Goal: Complete application form: Complete application form

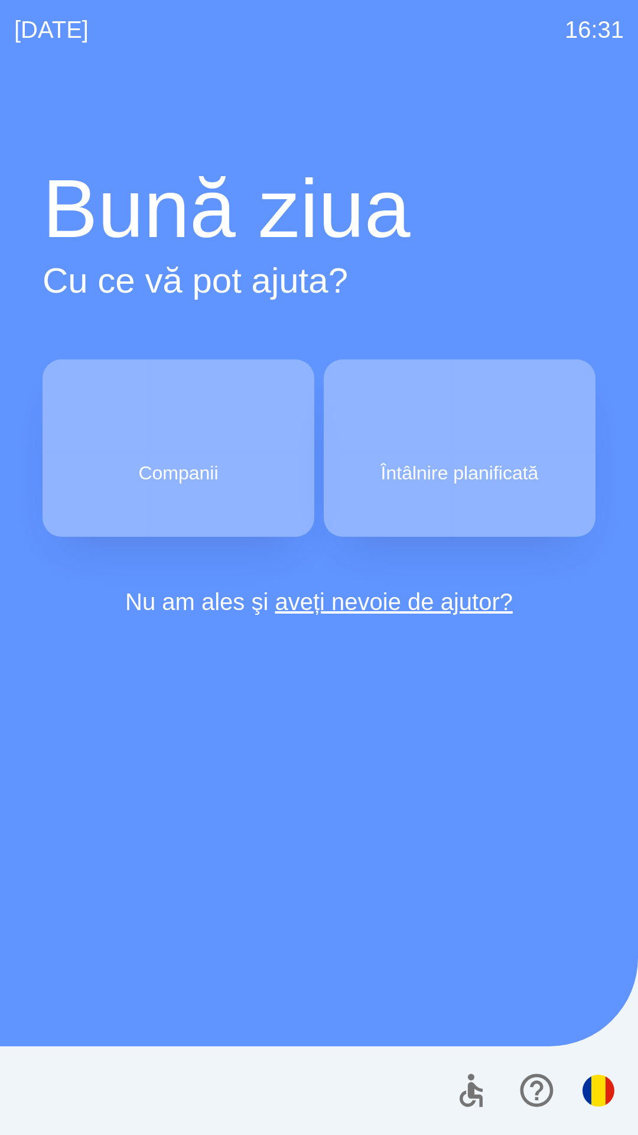
click at [200, 465] on p "Companii" at bounding box center [178, 473] width 80 height 28
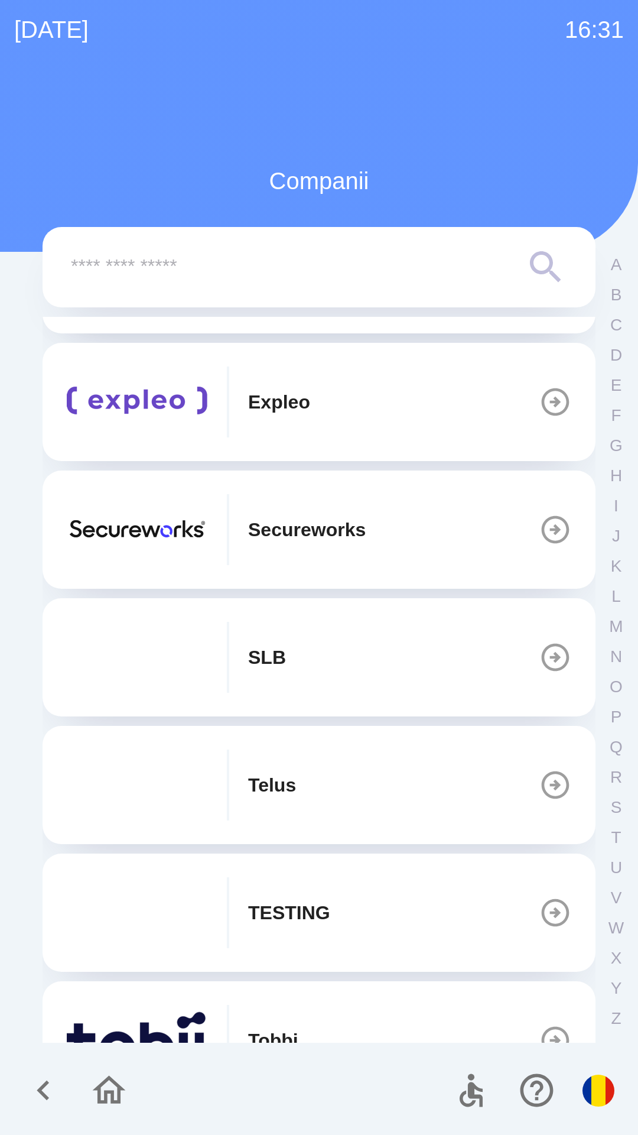
scroll to position [373, 0]
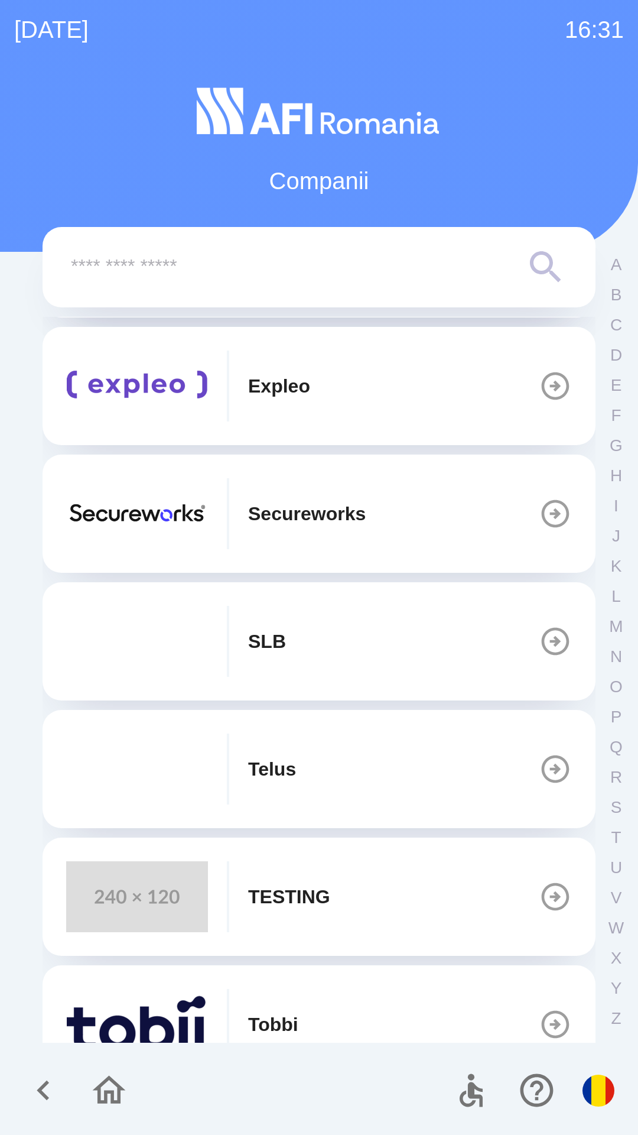
click at [167, 894] on img "button" at bounding box center [137, 896] width 142 height 71
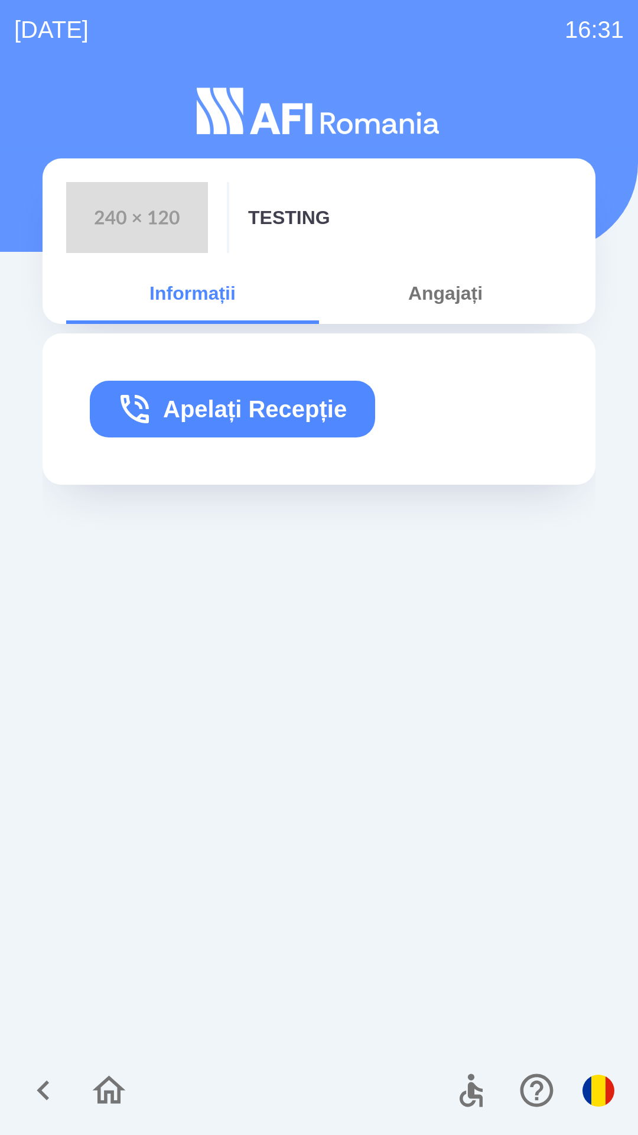
click at [295, 396] on button "Apelați Recepție" at bounding box center [232, 409] width 285 height 57
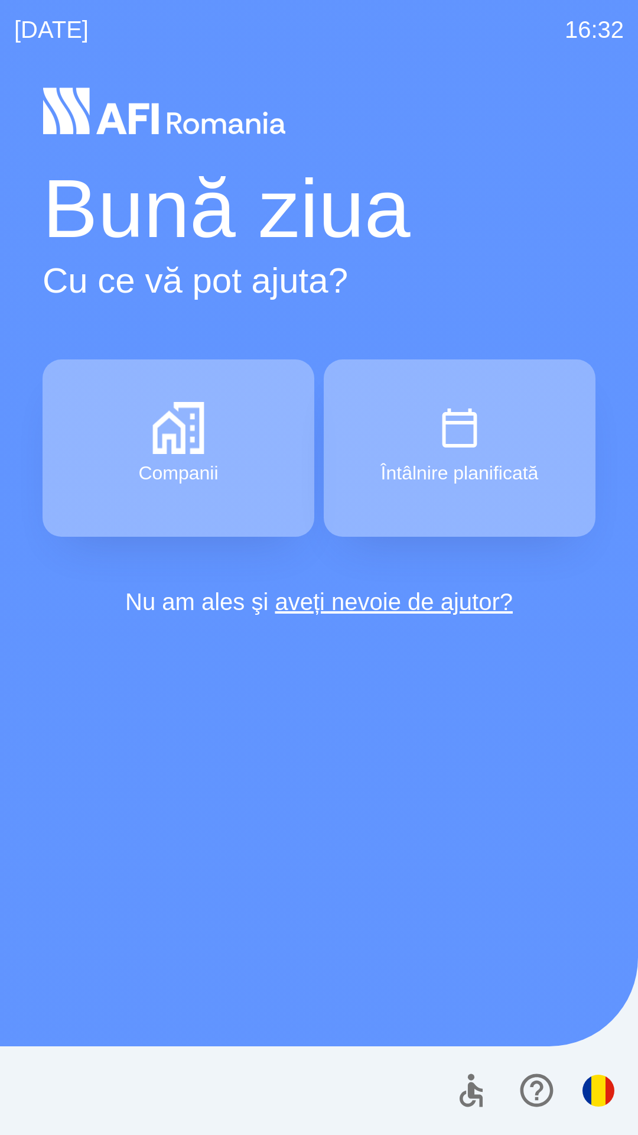
click at [211, 465] on p "Companii" at bounding box center [178, 473] width 80 height 28
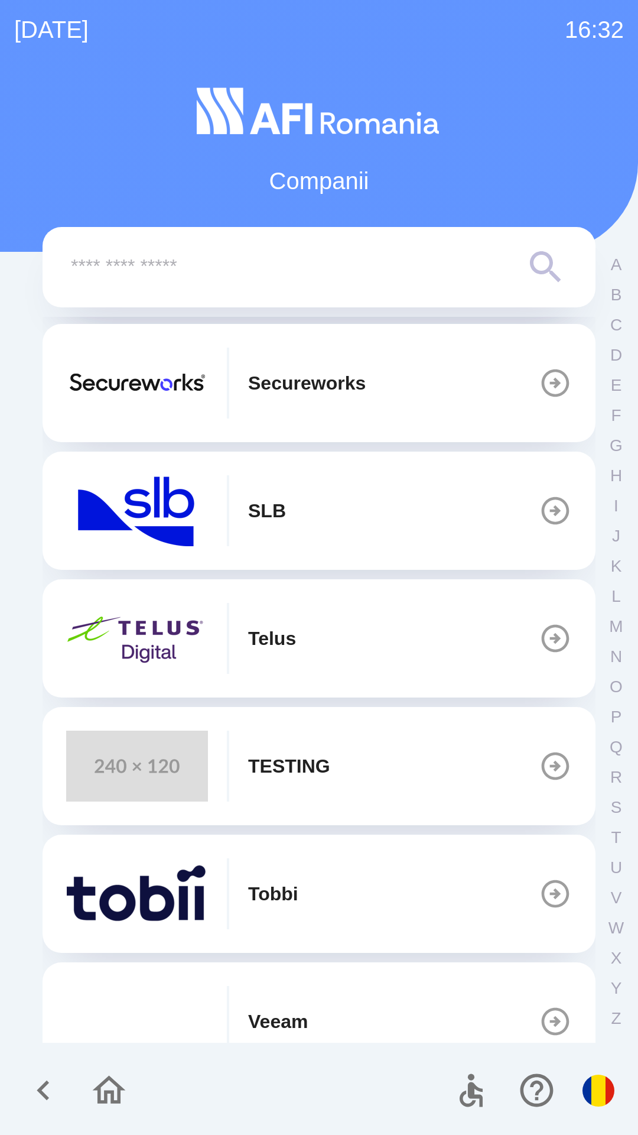
scroll to position [505, 0]
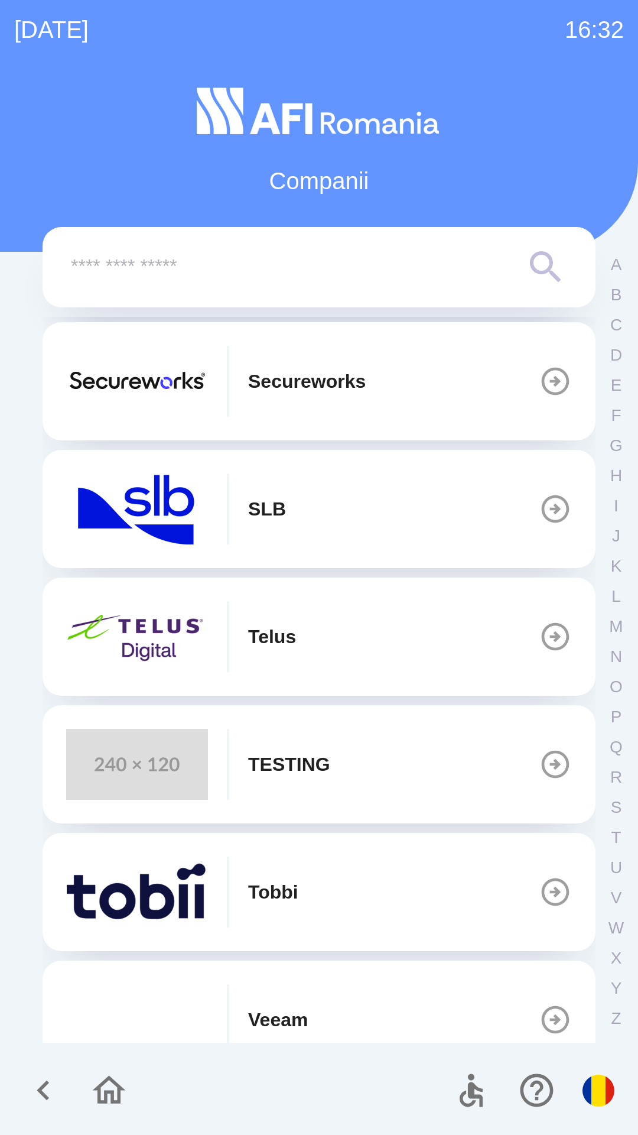
click at [357, 781] on button "TESTING" at bounding box center [319, 764] width 553 height 118
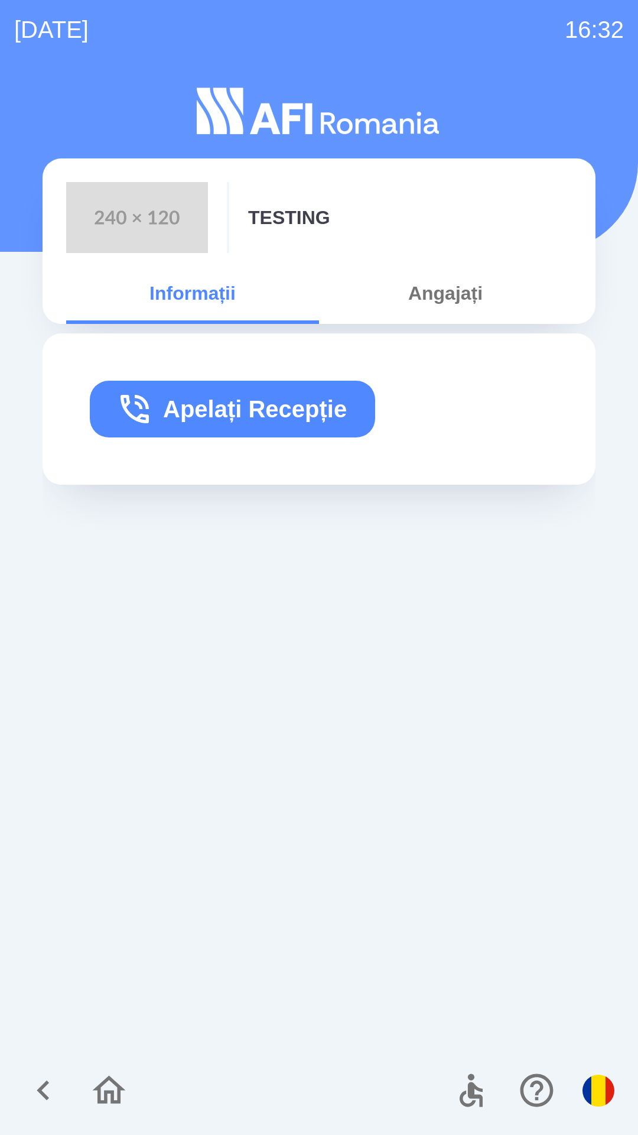
click at [311, 397] on button "Apelați Recepție" at bounding box center [232, 409] width 285 height 57
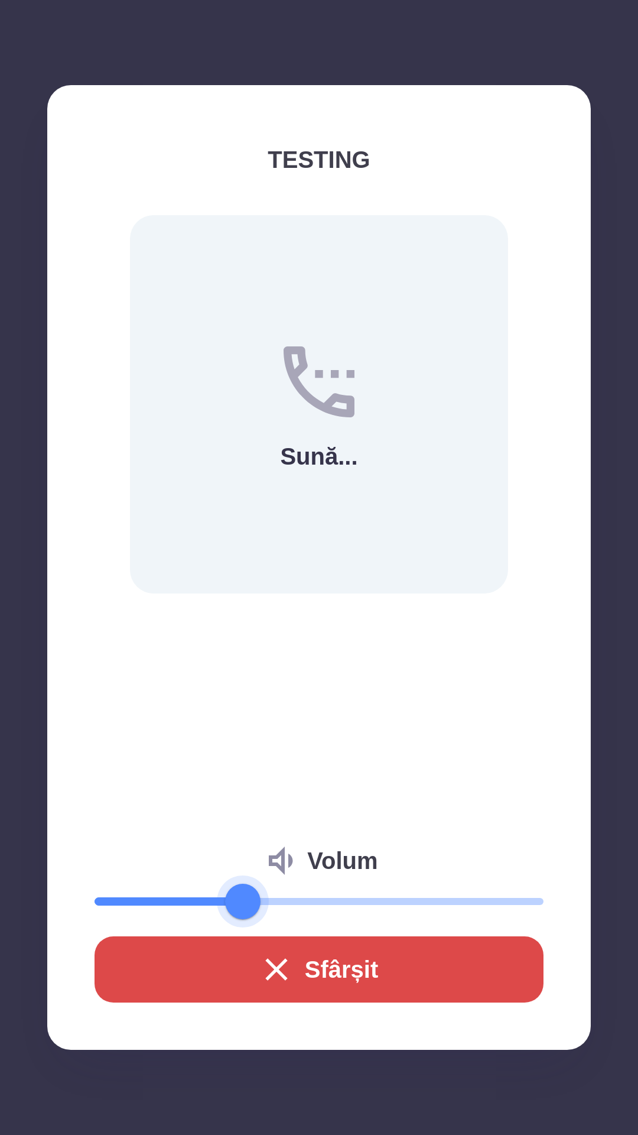
type input "**"
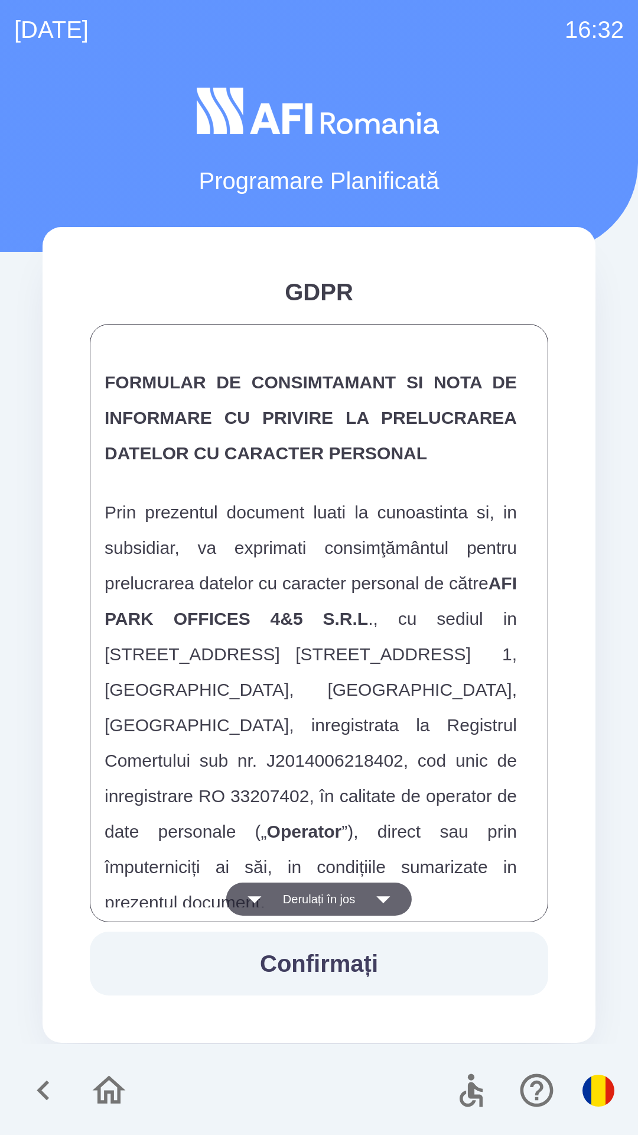
click at [371, 892] on button "Derulați în jos" at bounding box center [319, 898] width 186 height 33
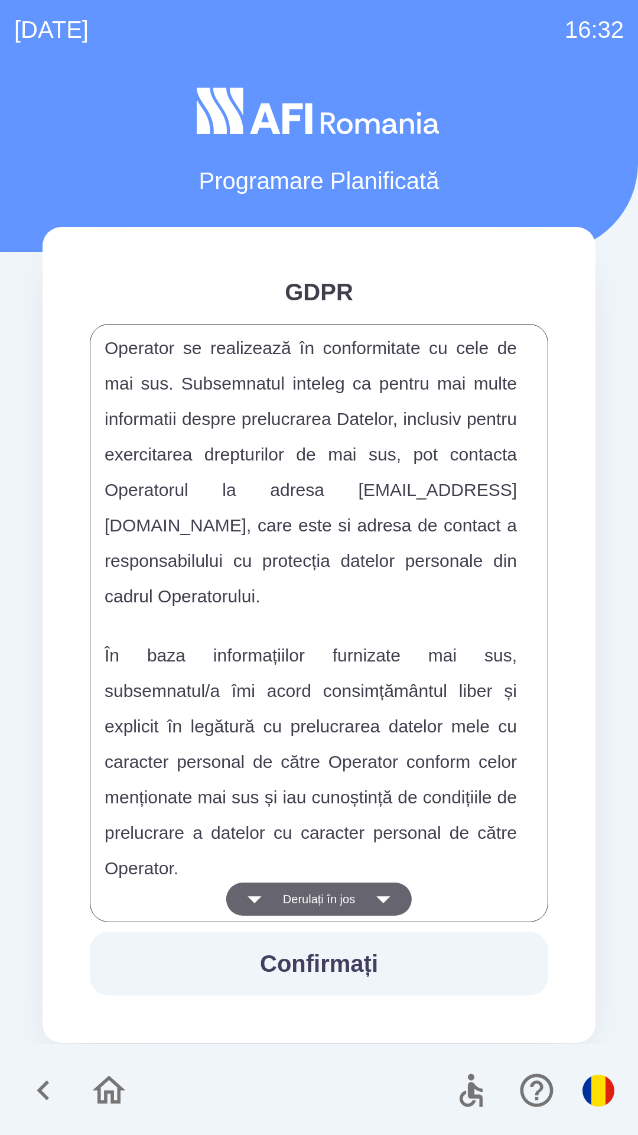
scroll to position [6216, 0]
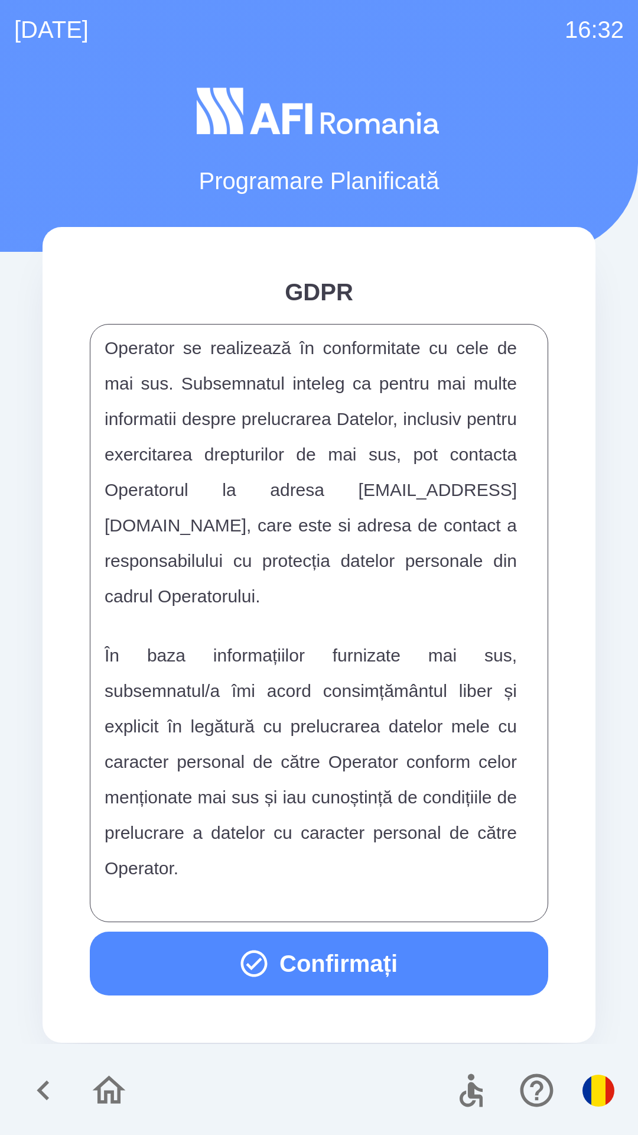
click at [310, 963] on button "Confirmați" at bounding box center [319, 963] width 459 height 64
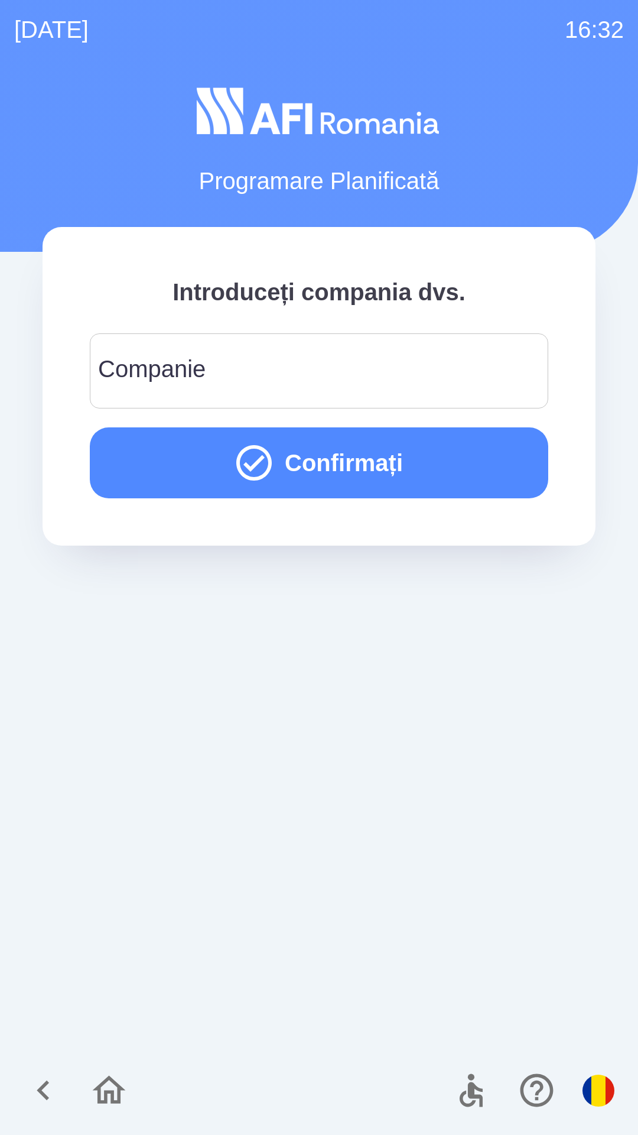
click at [454, 384] on input "Companie" at bounding box center [319, 370] width 430 height 47
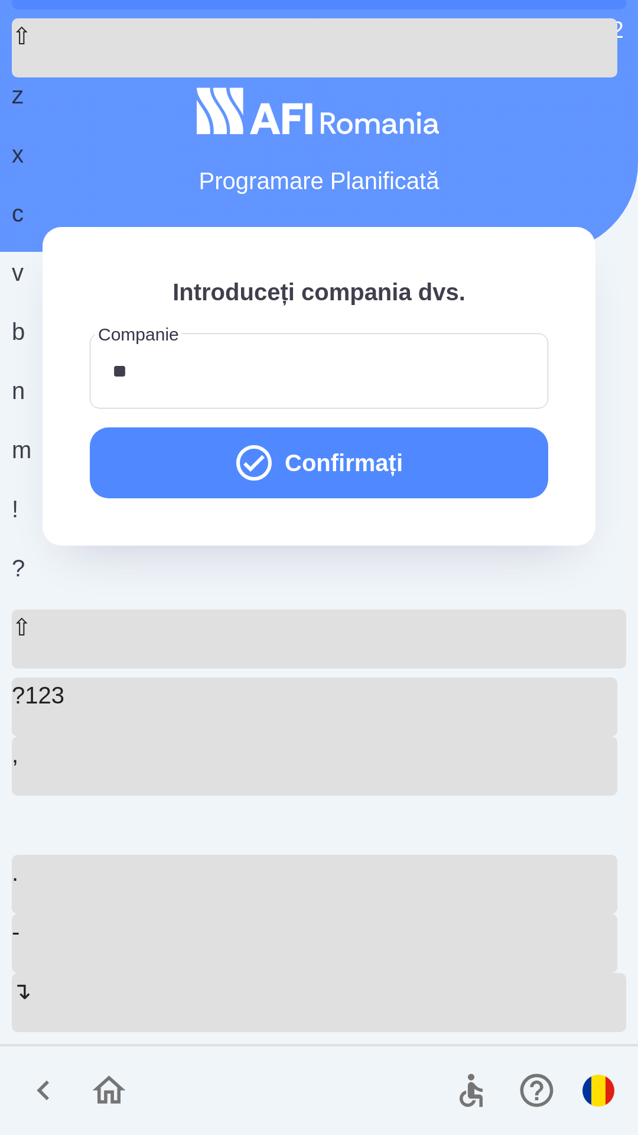
type input "***"
click at [333, 472] on button "Confirmați" at bounding box center [319, 462] width 459 height 71
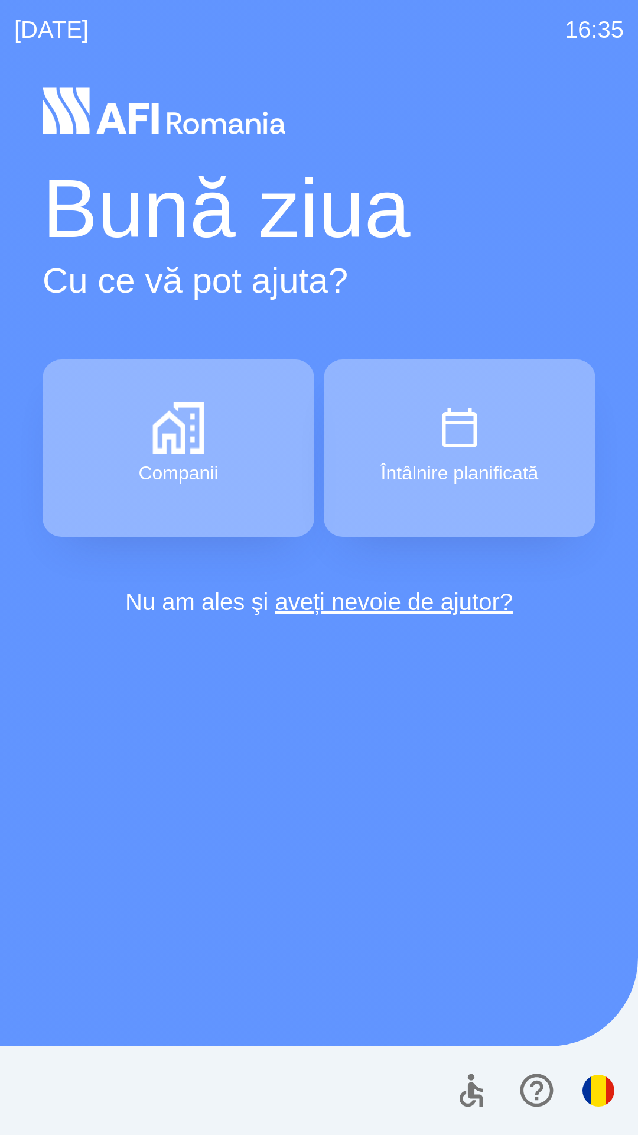
click at [182, 446] on img "button" at bounding box center [178, 428] width 52 height 52
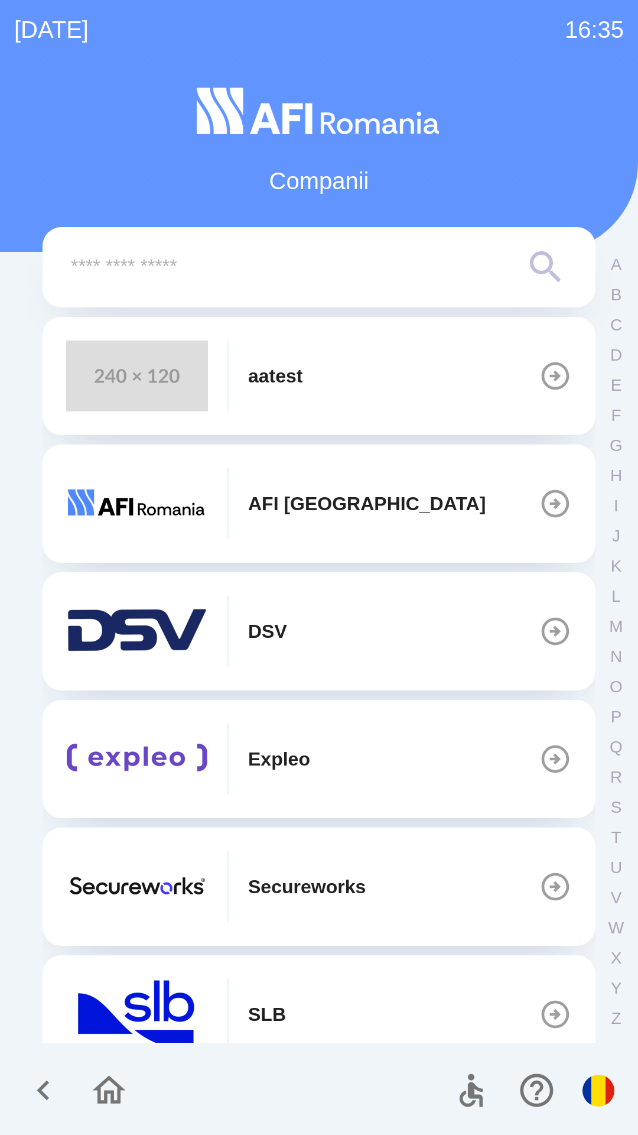
click at [541, 505] on icon "button" at bounding box center [555, 503] width 33 height 33
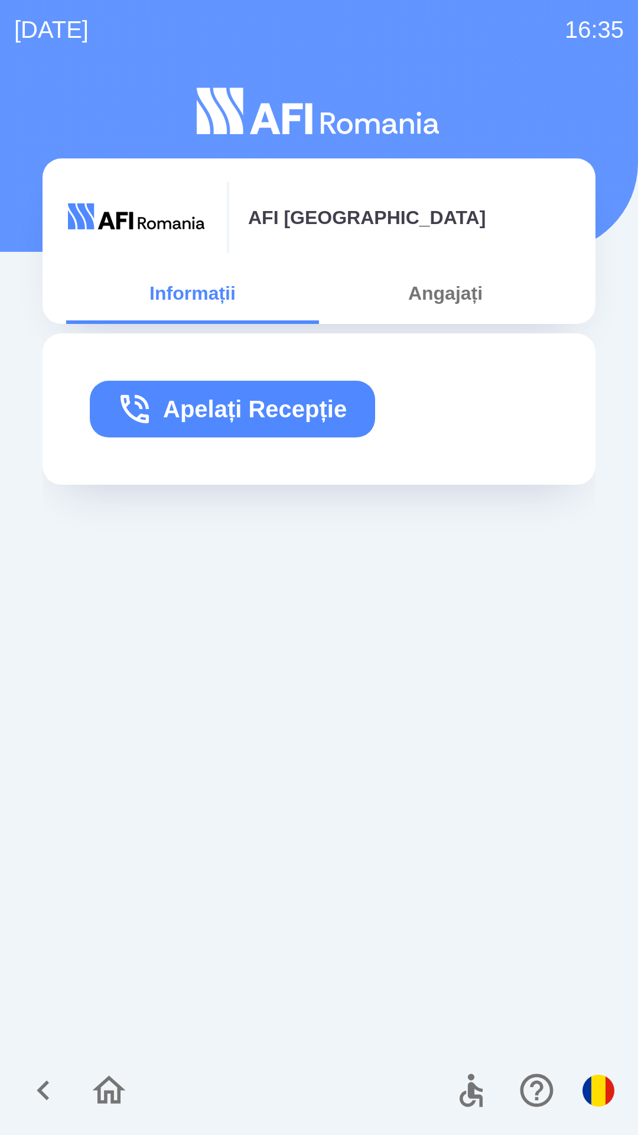
click at [447, 298] on button "Angajați" at bounding box center [445, 293] width 253 height 43
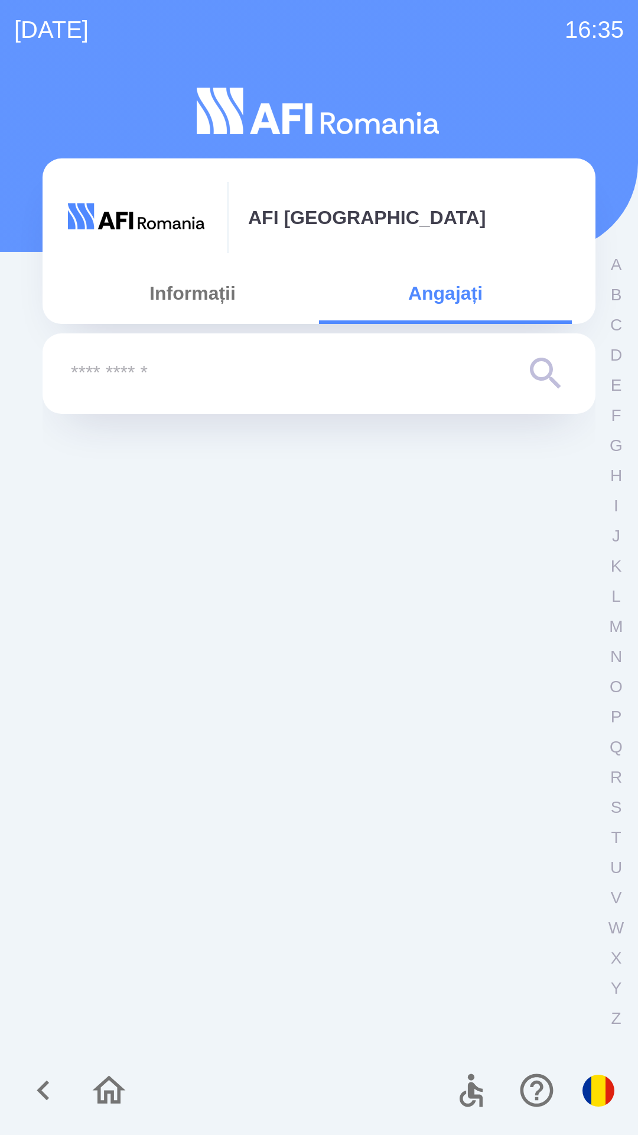
click at [212, 290] on button "Informații" at bounding box center [192, 293] width 253 height 43
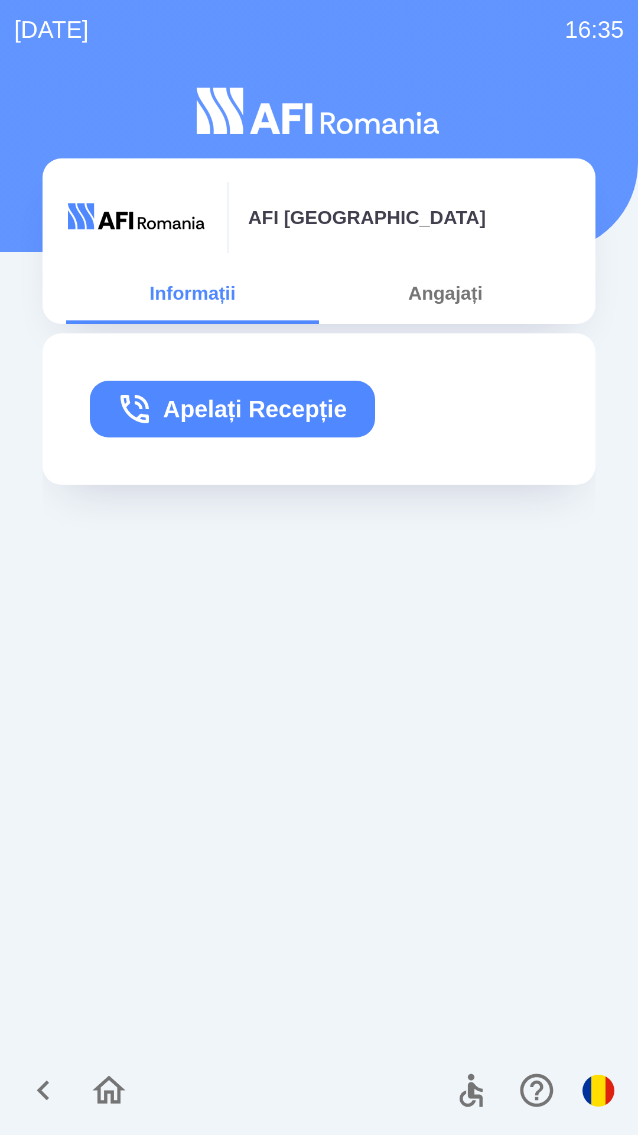
click at [55, 1081] on icon "button" at bounding box center [44, 1090] width 40 height 40
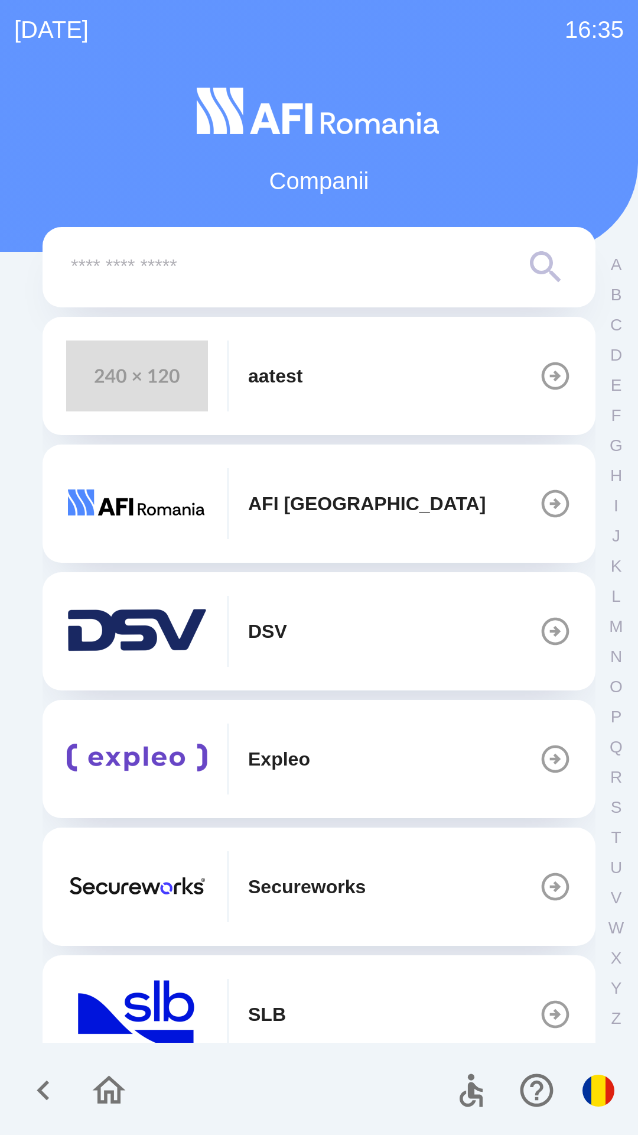
click at [530, 1087] on icon "button" at bounding box center [537, 1090] width 40 height 40
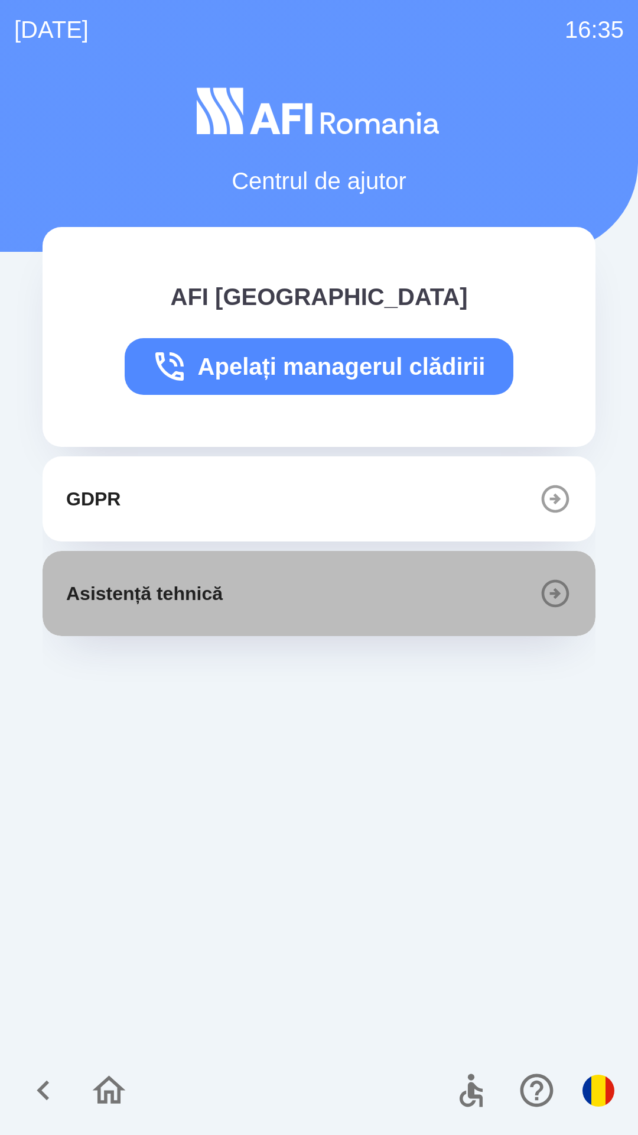
click at [284, 605] on button "Asistență tehnică" at bounding box center [319, 593] width 553 height 85
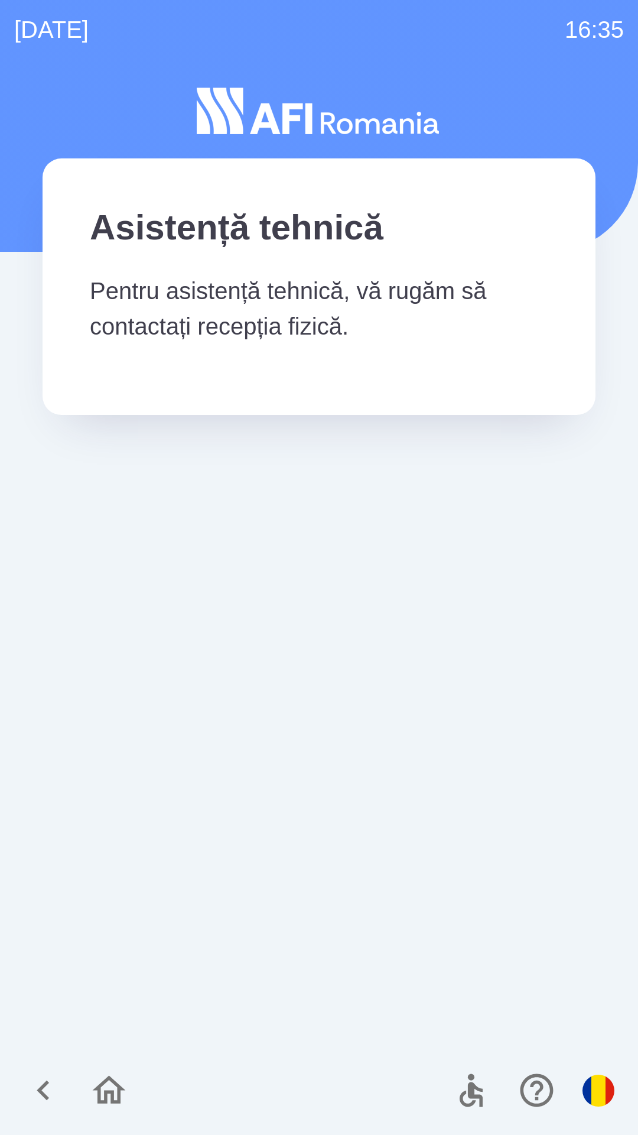
click at [97, 1084] on icon "button" at bounding box center [109, 1090] width 40 height 40
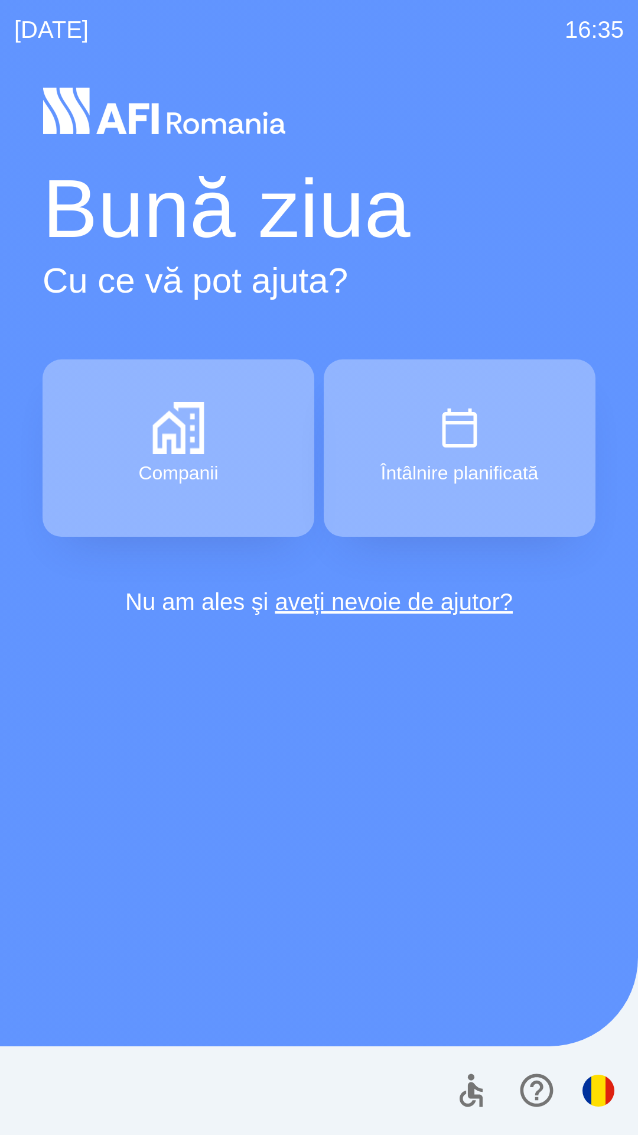
click at [408, 599] on link "aveți nevoie de ajutor?" at bounding box center [394, 602] width 238 height 26
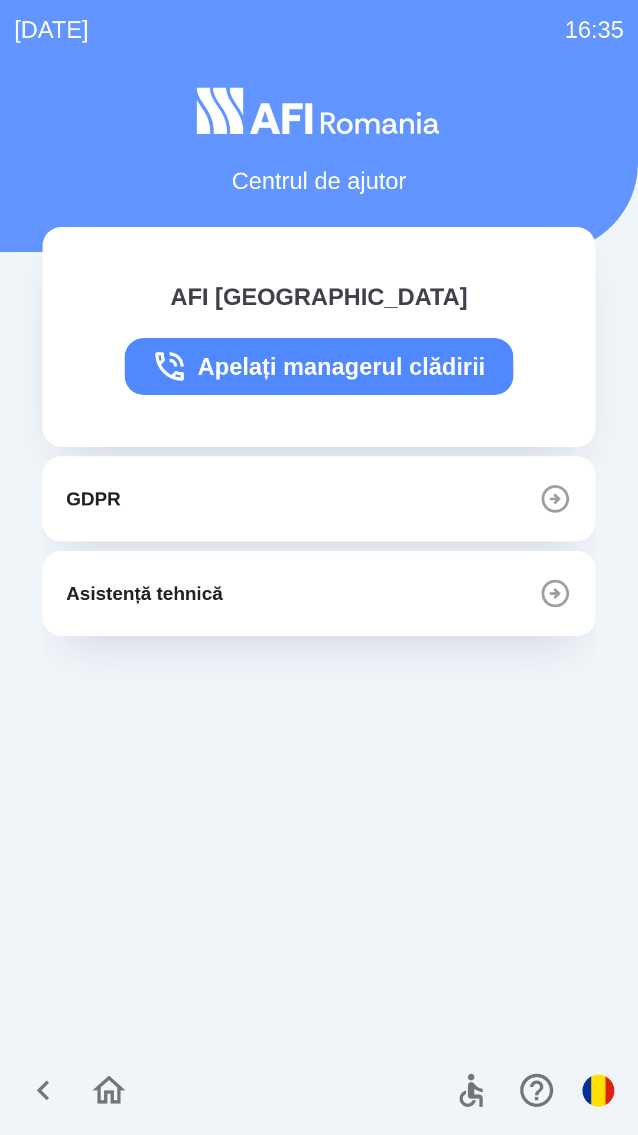
click at [538, 1084] on icon "button" at bounding box center [536, 1090] width 33 height 33
click at [251, 606] on button "Asistență tehnică" at bounding box center [319, 593] width 553 height 85
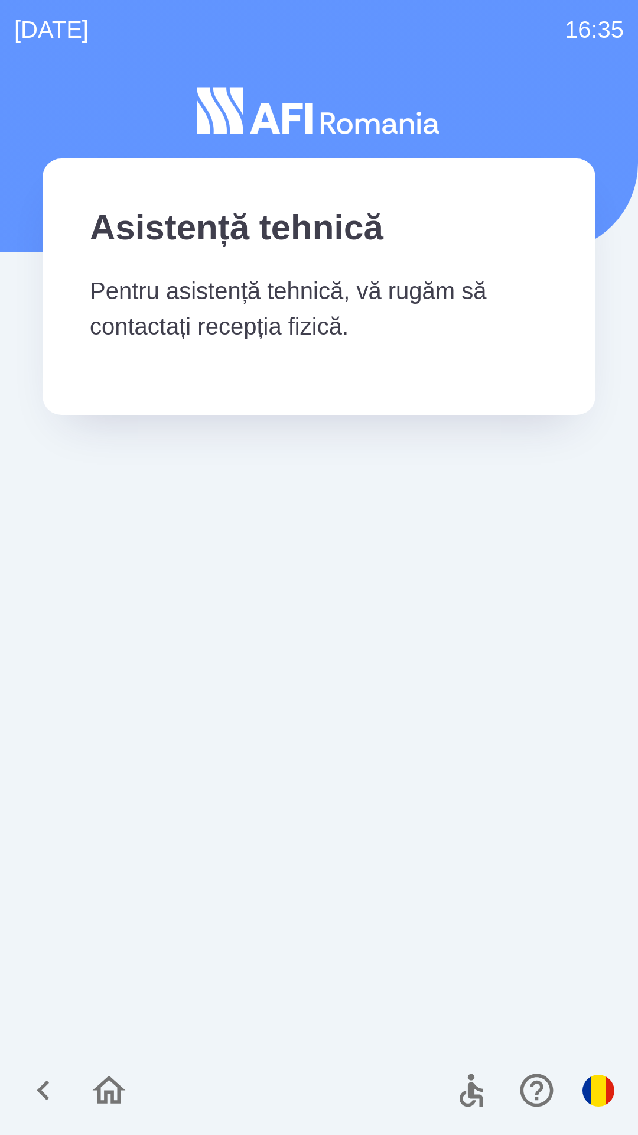
click at [117, 1084] on icon "button" at bounding box center [109, 1090] width 33 height 28
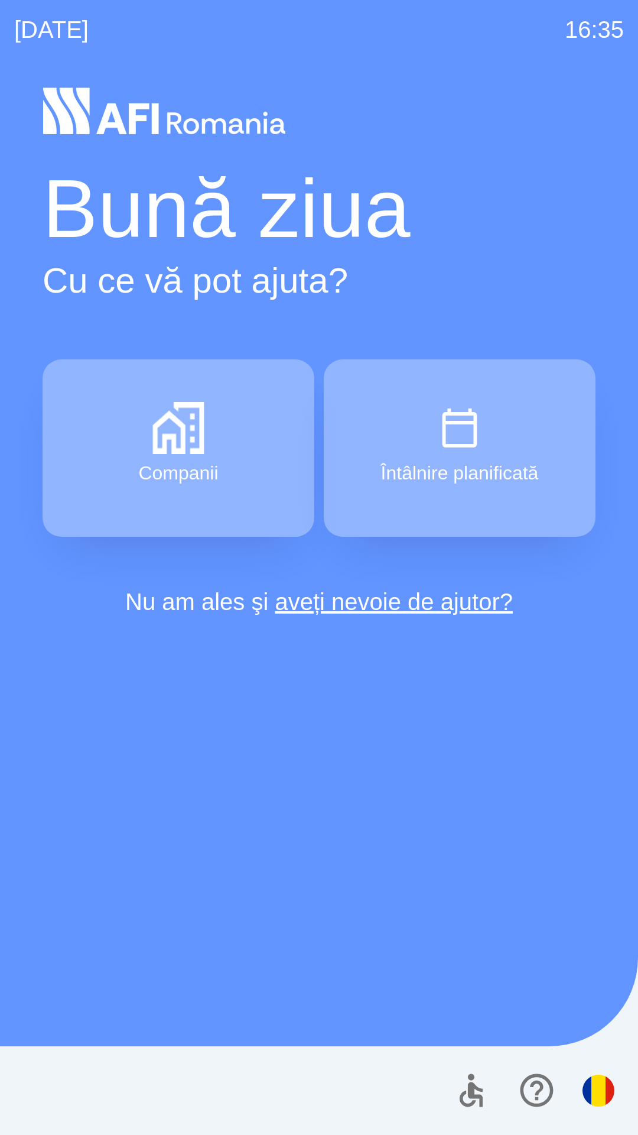
click at [465, 447] on img "button" at bounding box center [460, 428] width 52 height 52
click at [587, 1081] on img "button" at bounding box center [599, 1090] width 32 height 32
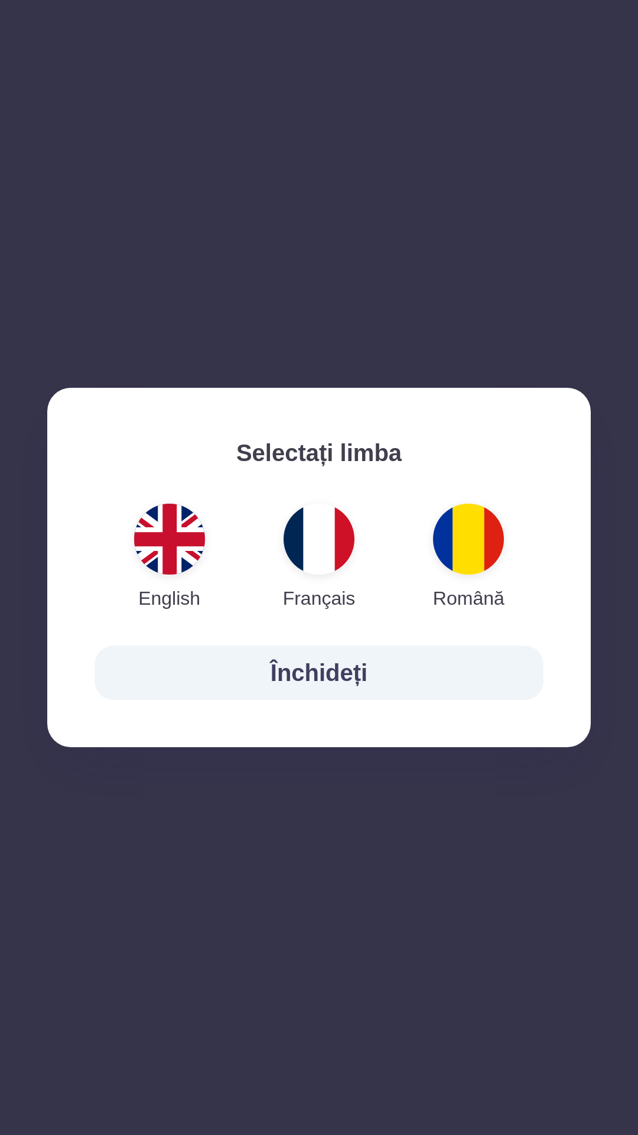
click at [167, 543] on img "button" at bounding box center [169, 539] width 71 height 71
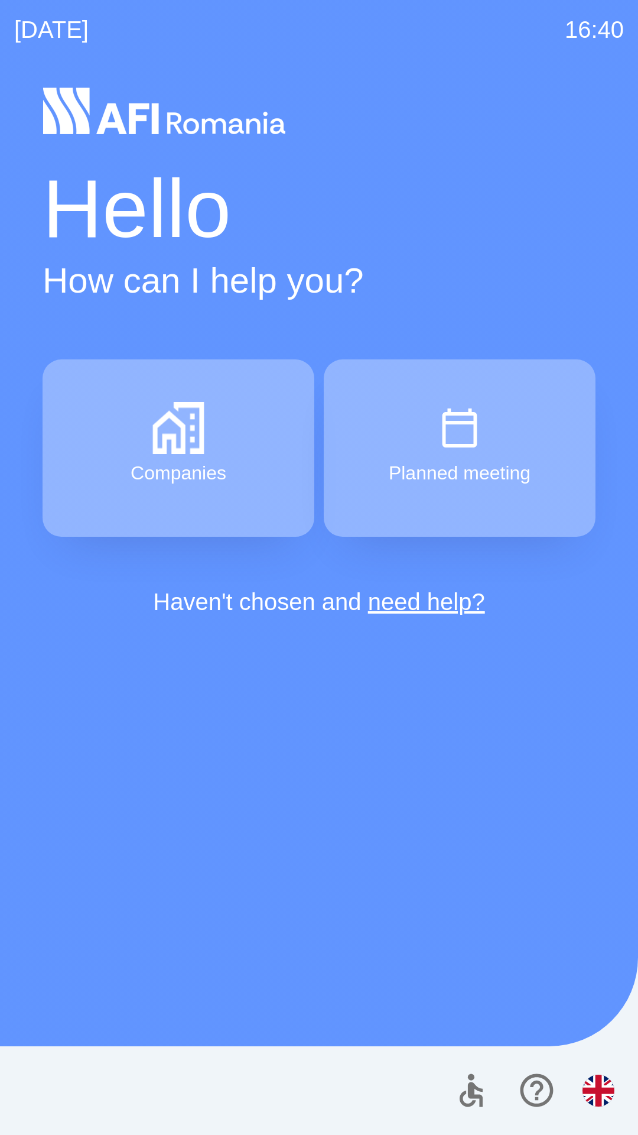
click at [587, 1096] on img "button" at bounding box center [599, 1090] width 32 height 32
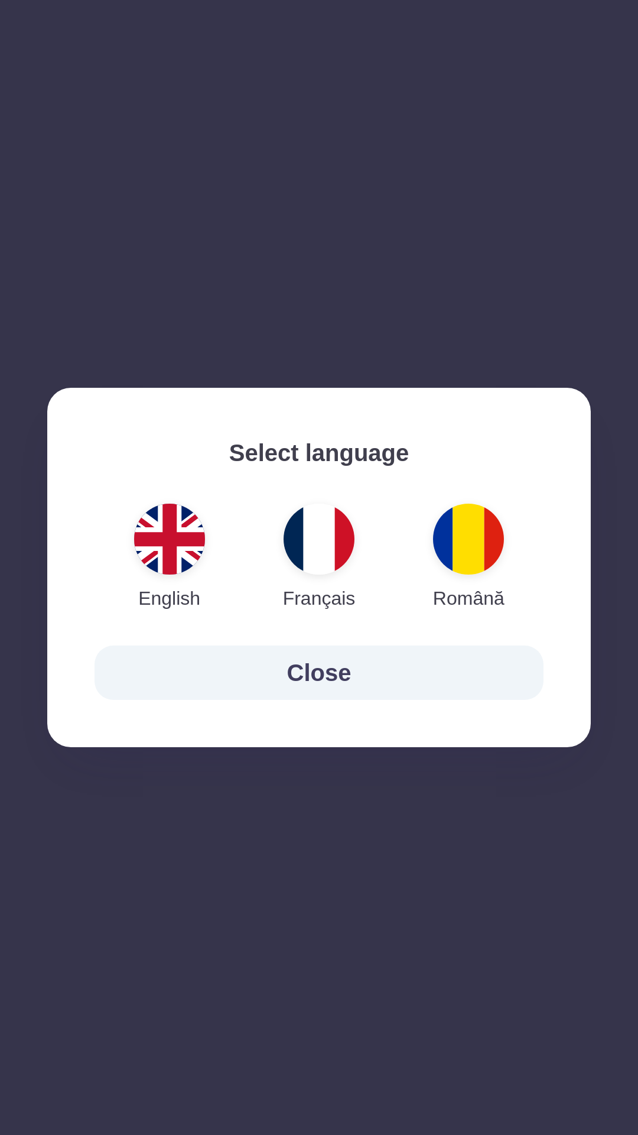
click at [463, 543] on img "button" at bounding box center [468, 539] width 71 height 71
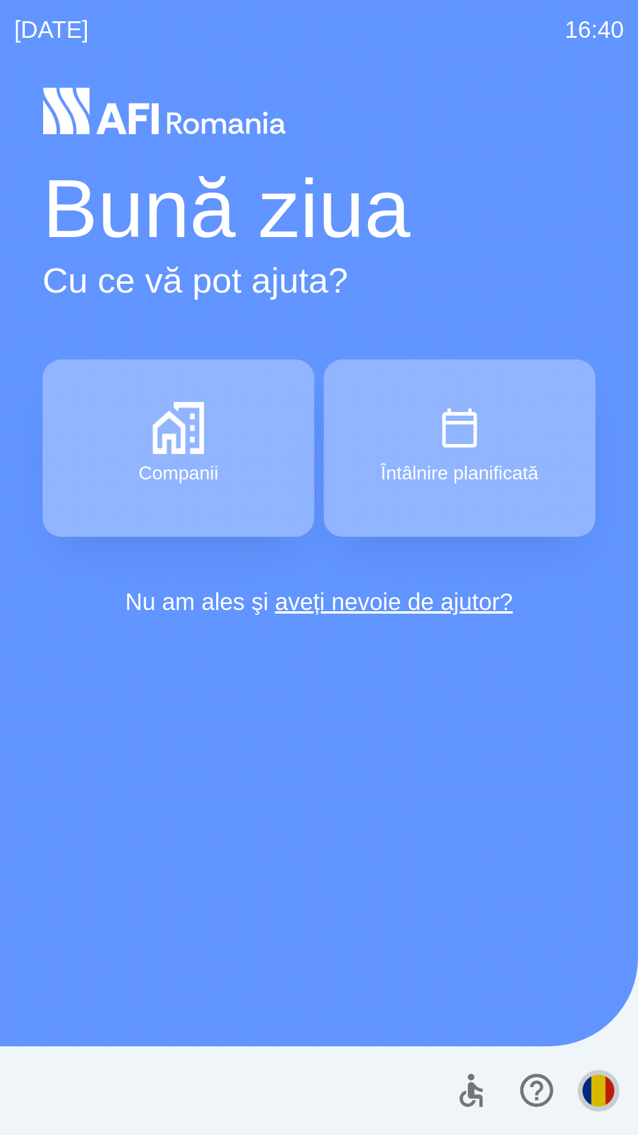
click at [596, 1093] on img "button" at bounding box center [599, 1090] width 32 height 32
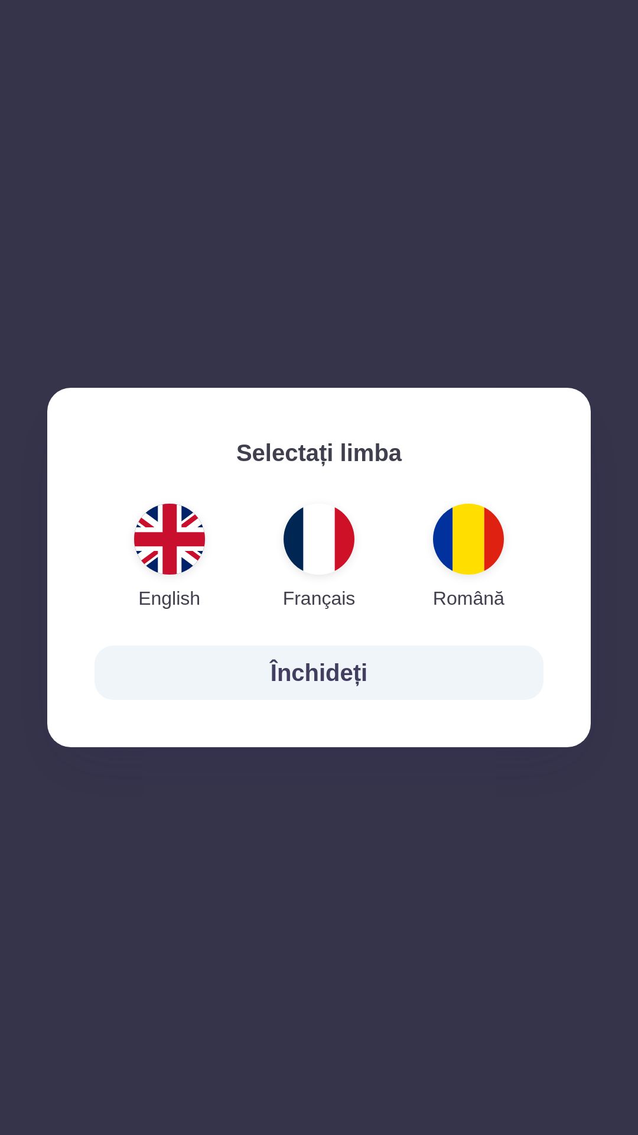
click at [165, 529] on img "button" at bounding box center [169, 539] width 71 height 71
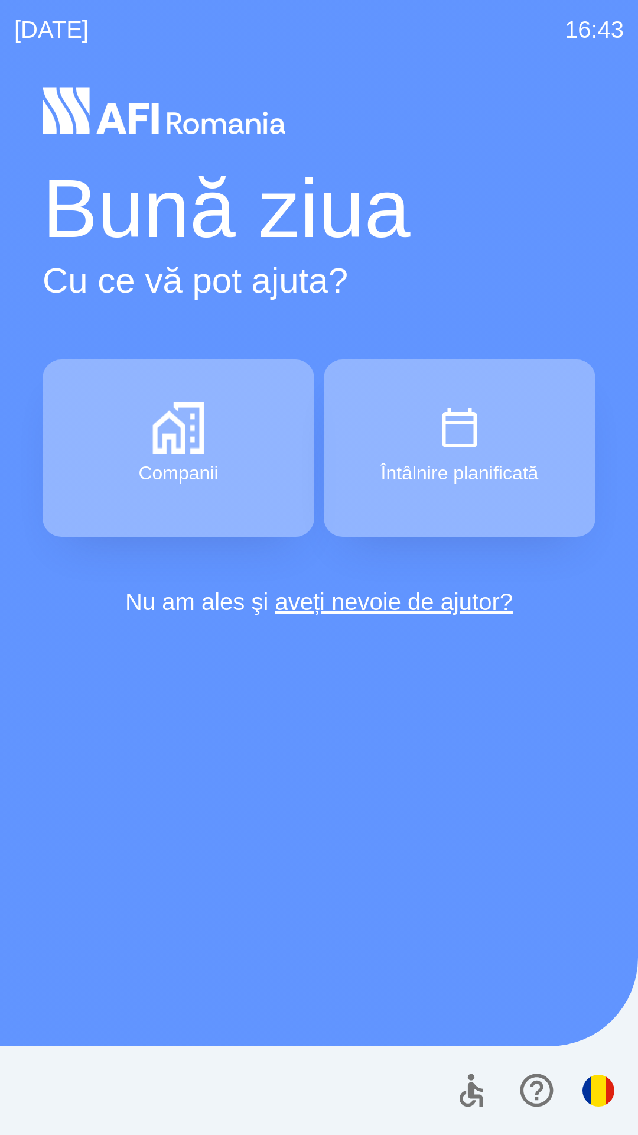
click at [188, 423] on img "button" at bounding box center [178, 428] width 52 height 52
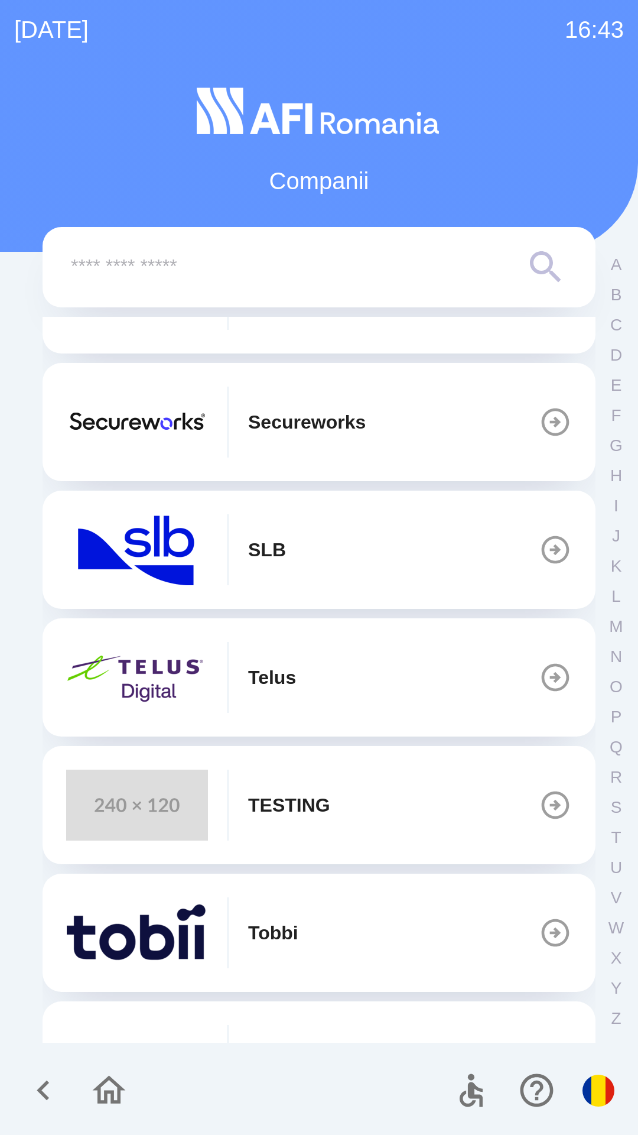
scroll to position [466, 0]
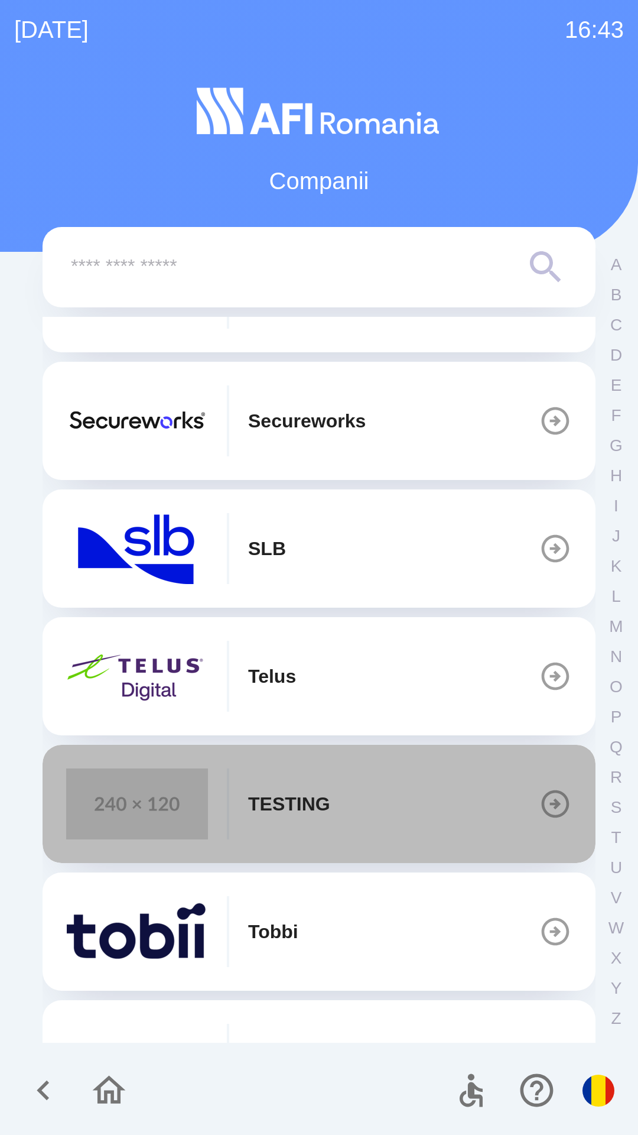
click at [357, 810] on button "TESTING" at bounding box center [319, 804] width 553 height 118
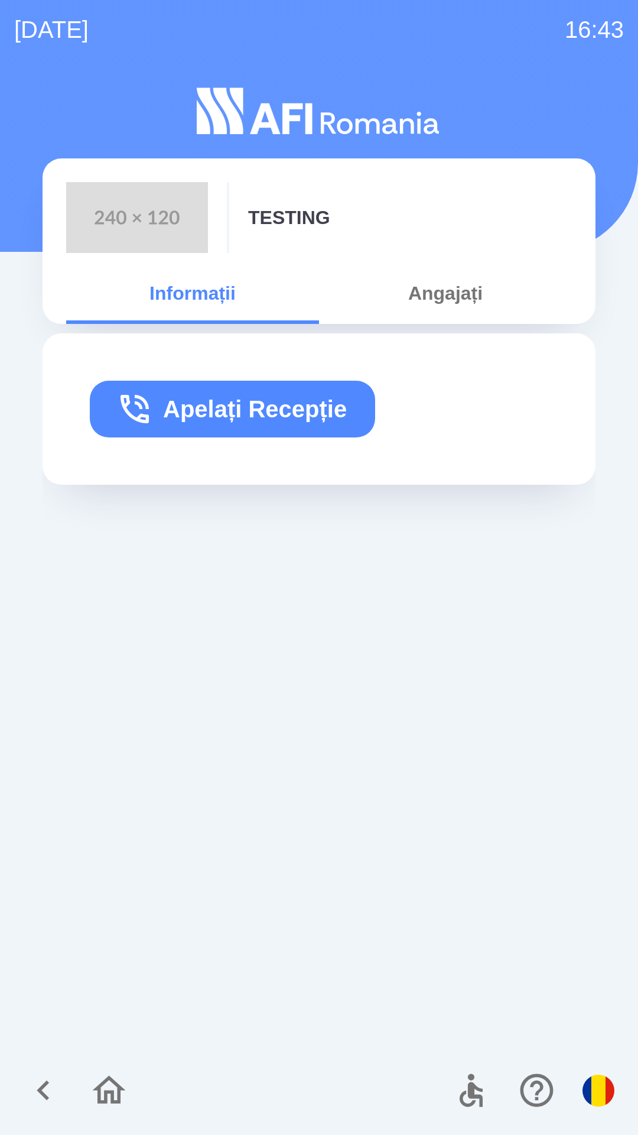
click at [456, 290] on button "Angajați" at bounding box center [445, 293] width 253 height 43
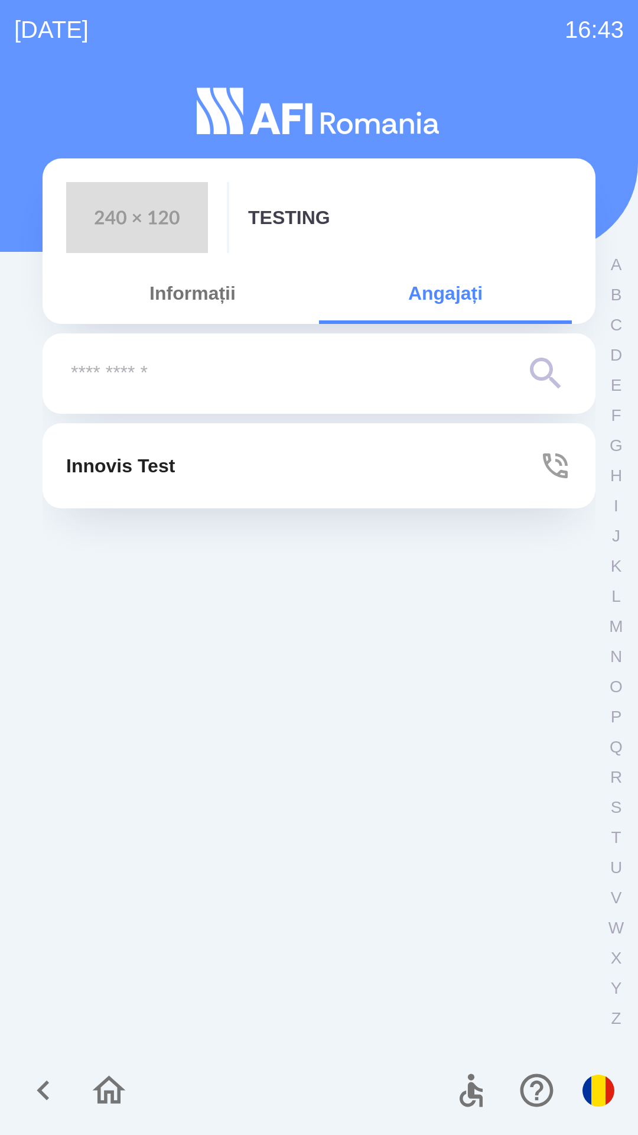
click at [334, 455] on button "Innovis Test" at bounding box center [319, 465] width 553 height 85
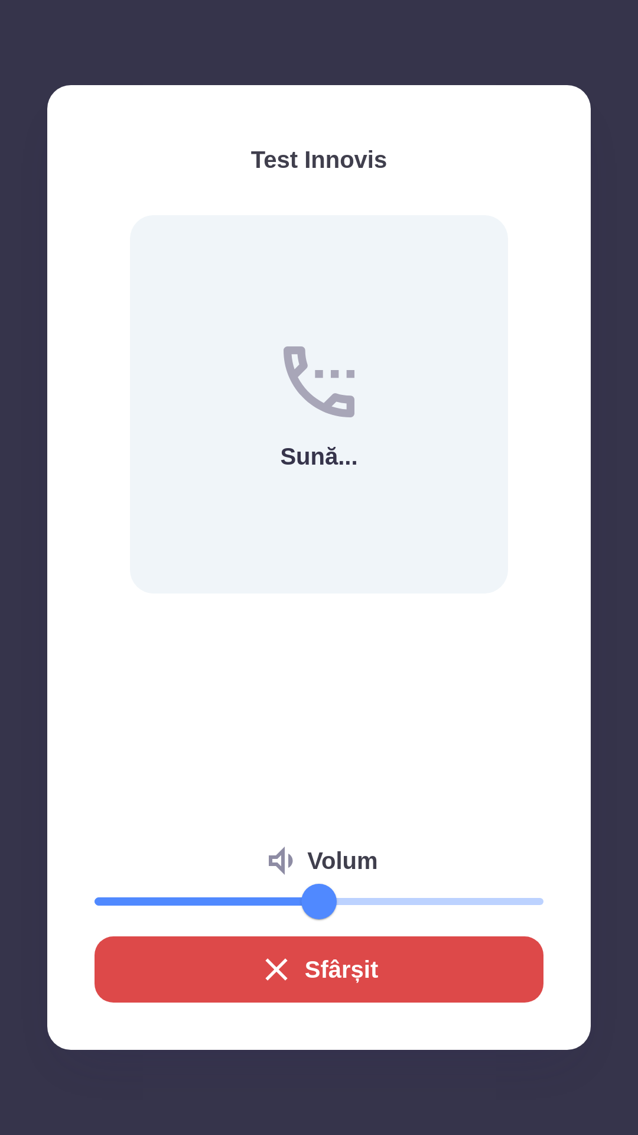
click at [386, 967] on button "Sfârșit" at bounding box center [319, 969] width 449 height 66
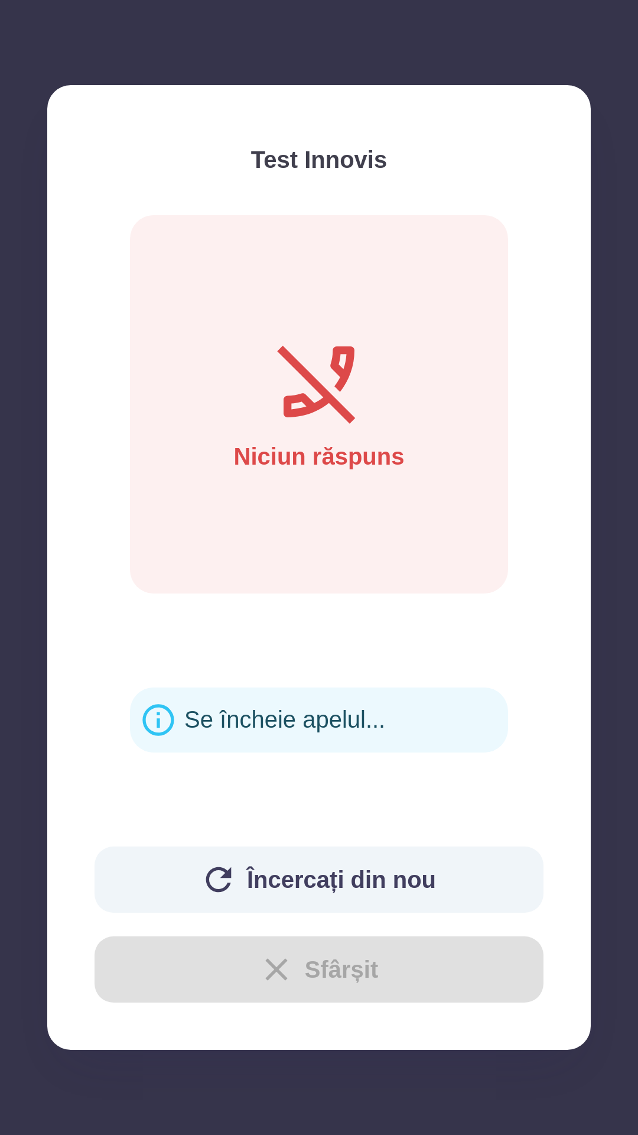
click at [358, 964] on div "Încercați din nou Sfârșit" at bounding box center [319, 924] width 449 height 156
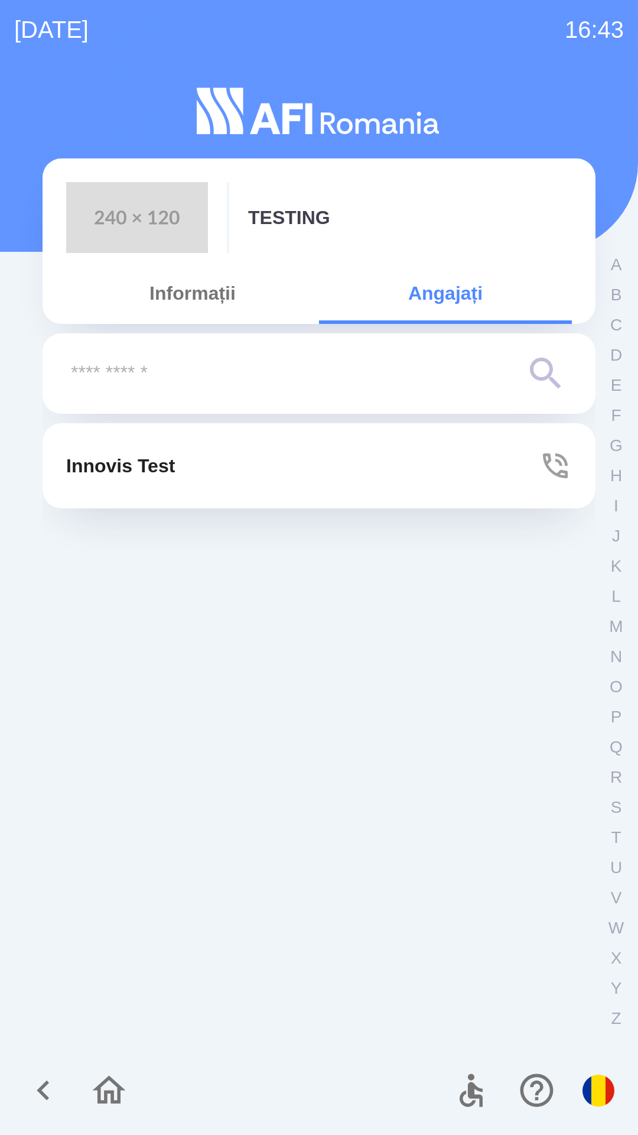
click at [249, 479] on button "Innovis Test" at bounding box center [319, 465] width 553 height 85
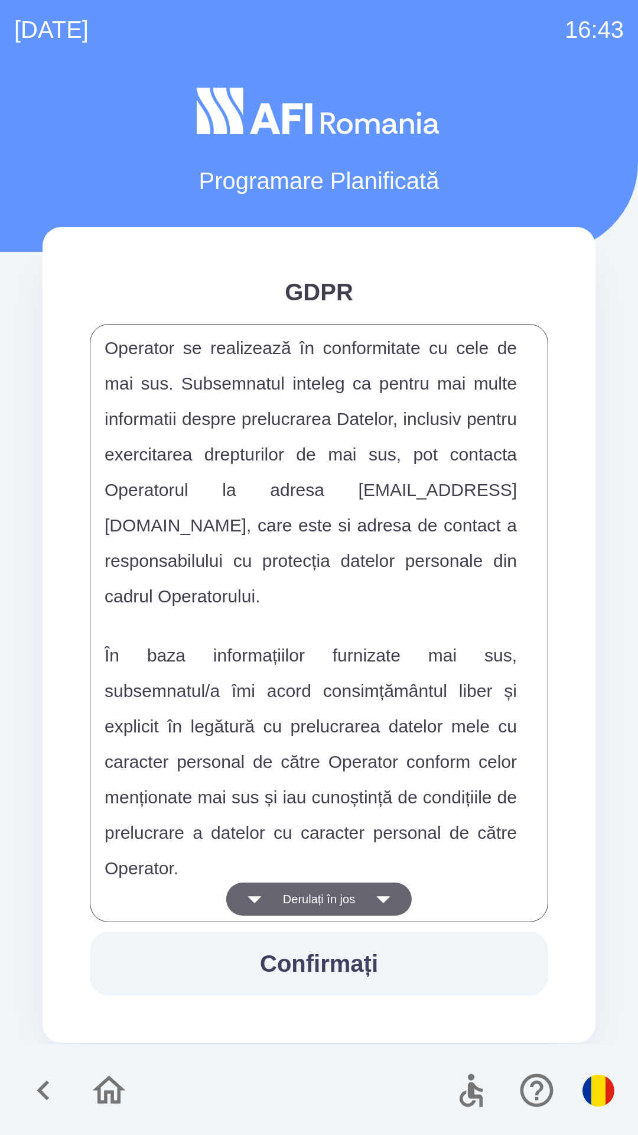
scroll to position [6216, 0]
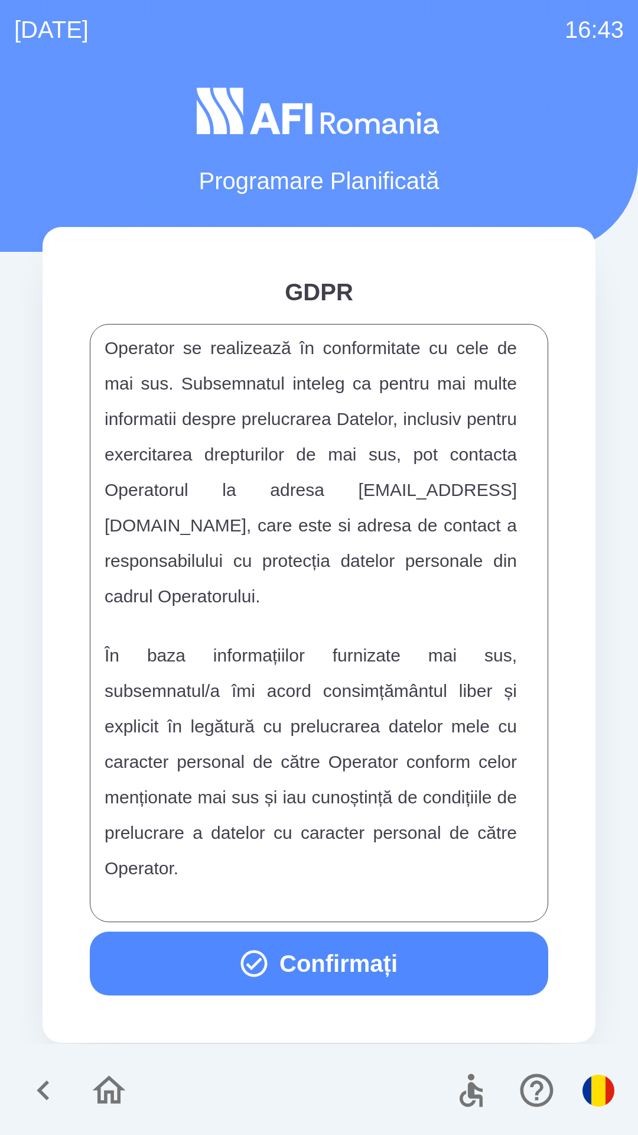
click at [385, 967] on button "Confirmați" at bounding box center [319, 963] width 459 height 64
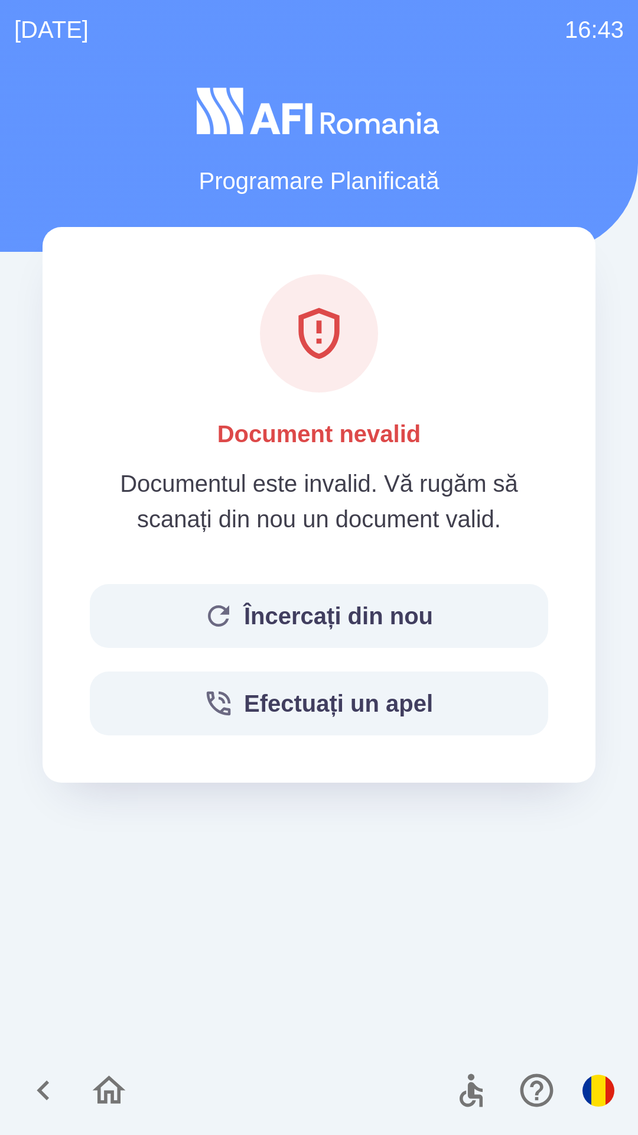
click at [443, 611] on button "Încercați din nou" at bounding box center [319, 616] width 459 height 64
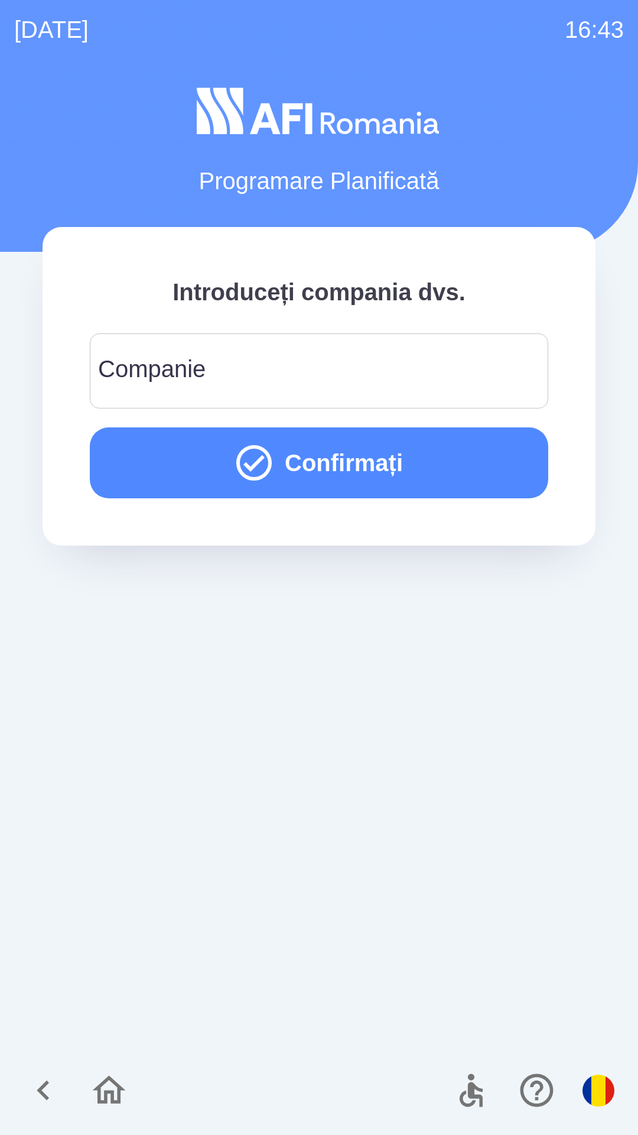
click at [336, 358] on input "Companie" at bounding box center [319, 370] width 430 height 47
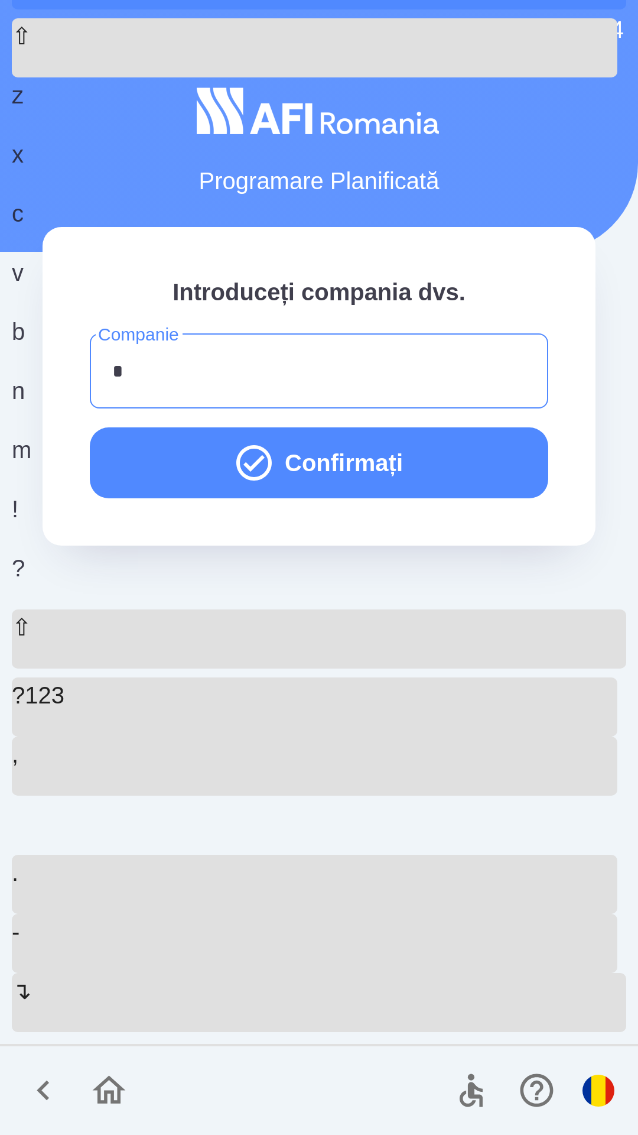
type input "**"
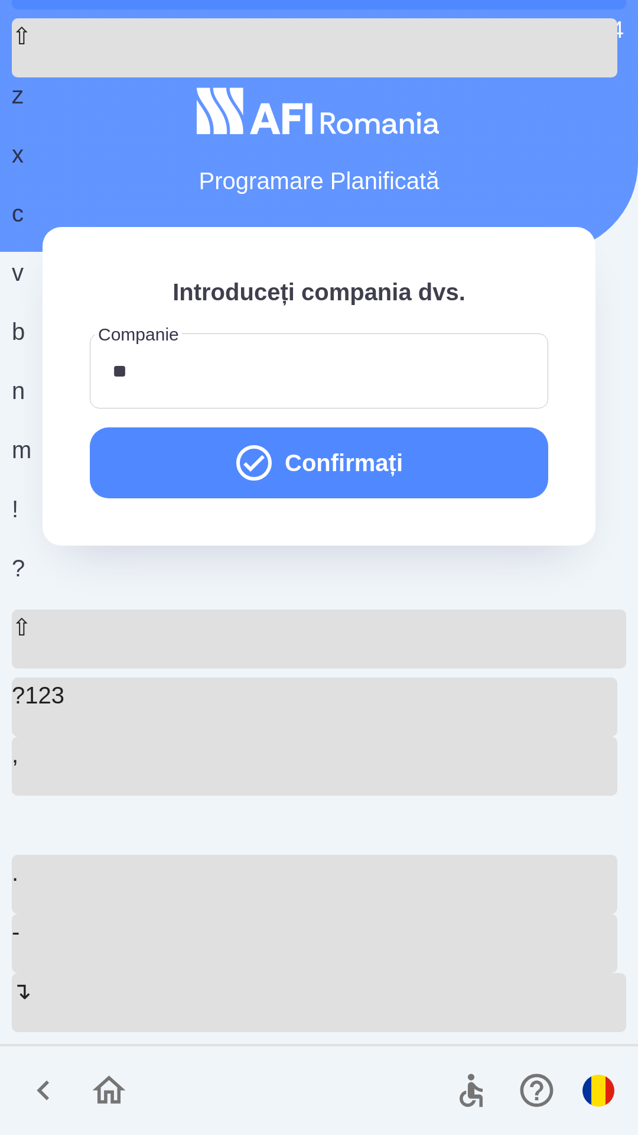
click at [469, 455] on button "Confirmați" at bounding box center [319, 462] width 459 height 71
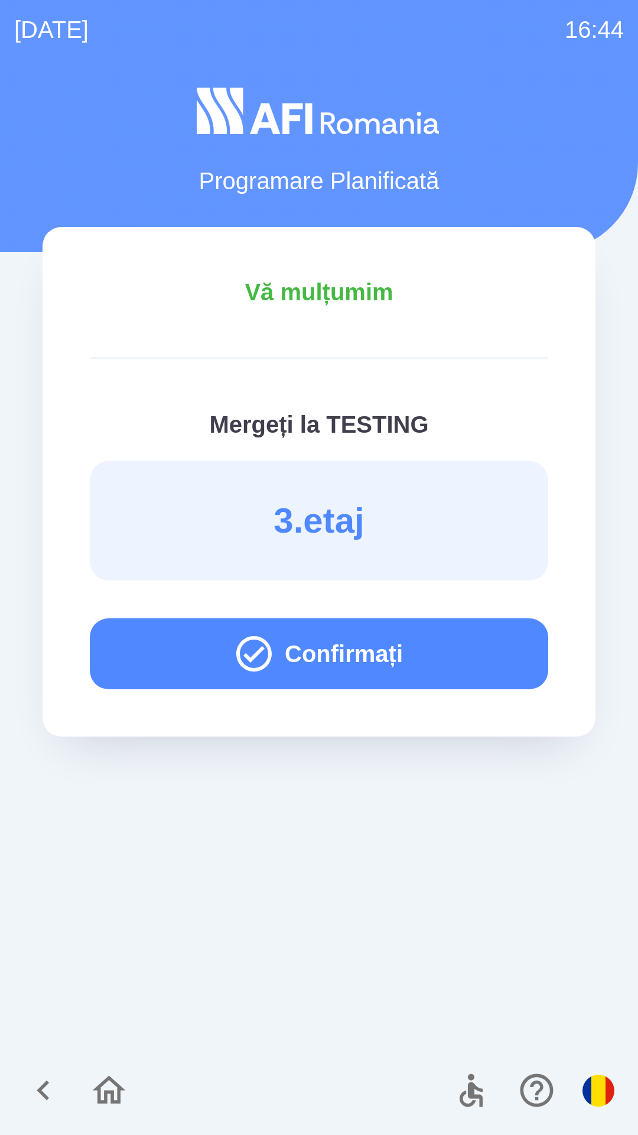
click at [443, 652] on button "Confirmați" at bounding box center [319, 653] width 459 height 71
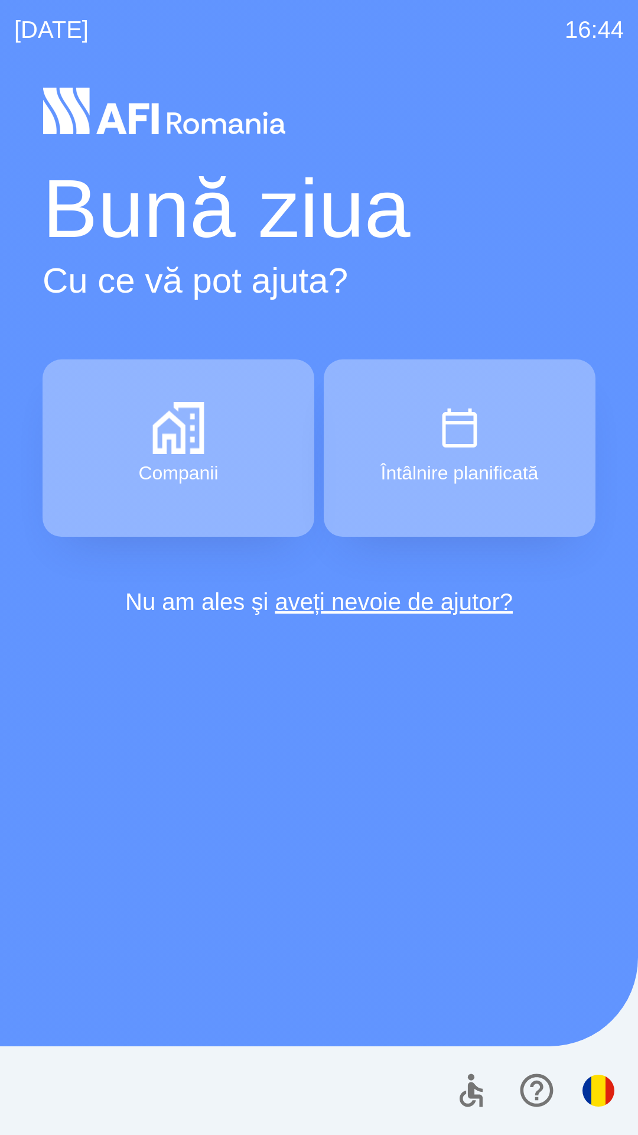
click at [593, 1096] on img "button" at bounding box center [599, 1090] width 32 height 32
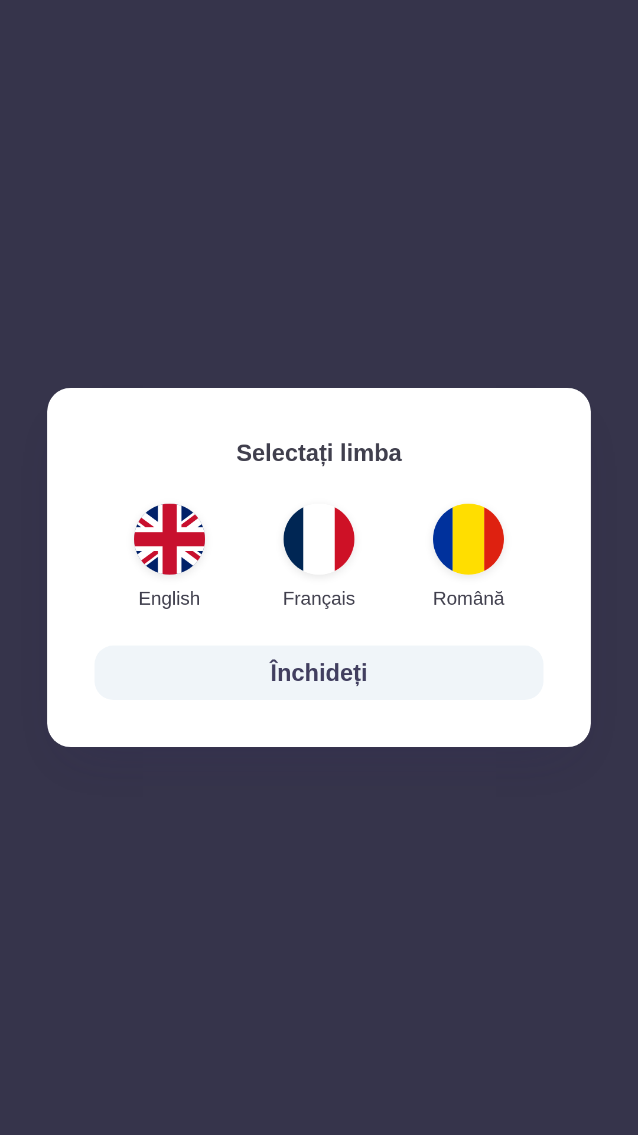
click at [177, 545] on img "button" at bounding box center [169, 539] width 71 height 71
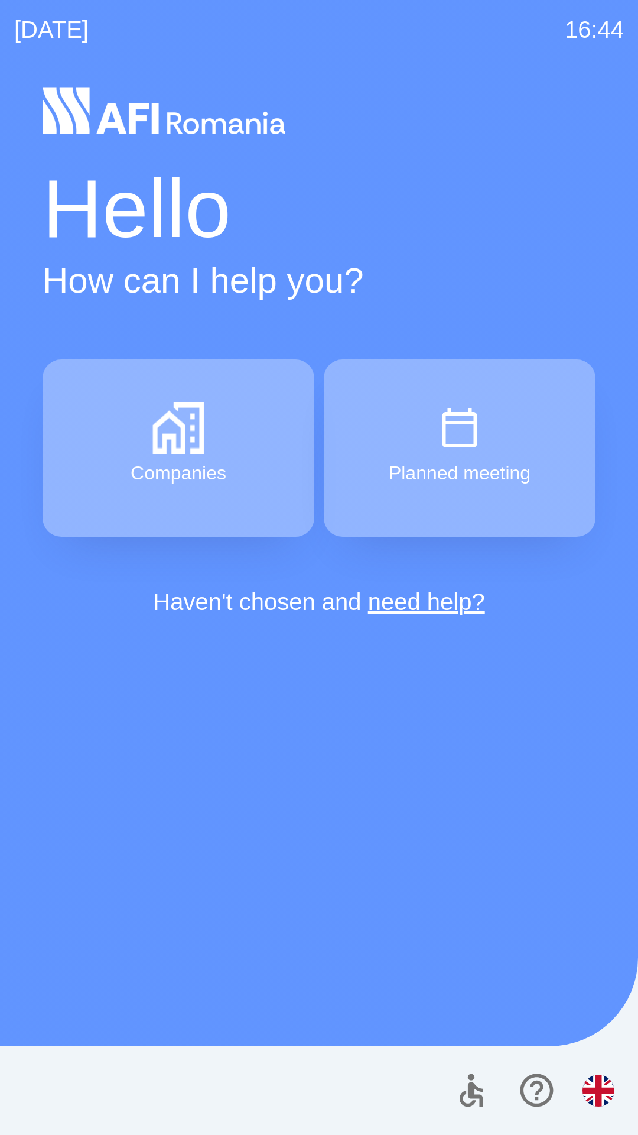
click at [237, 456] on button "Companies" at bounding box center [179, 447] width 272 height 177
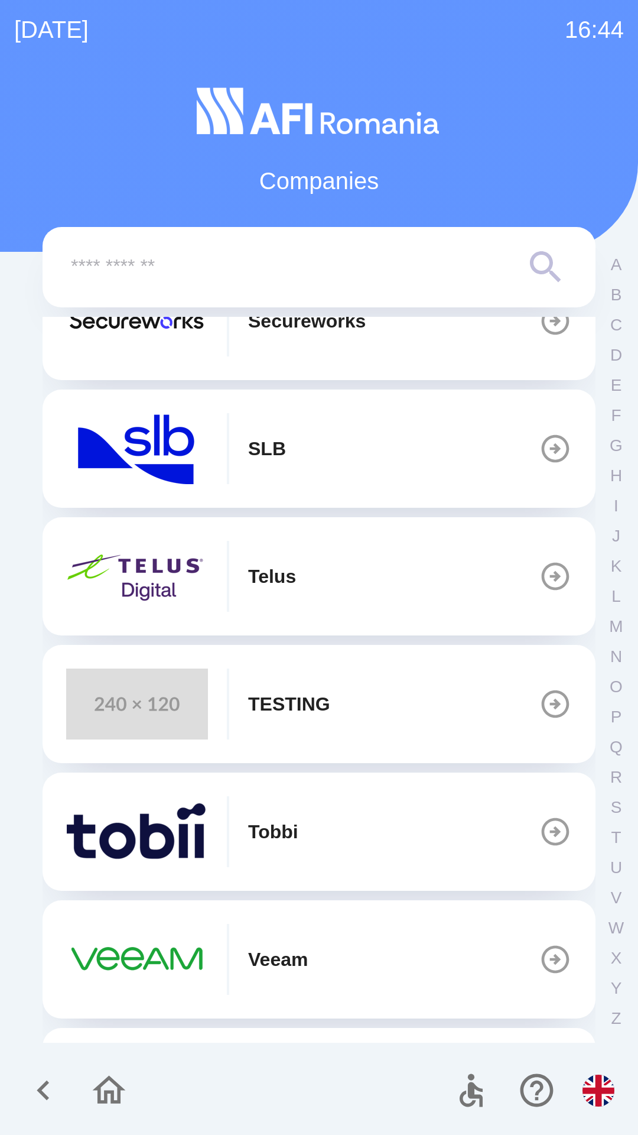
scroll to position [568, 0]
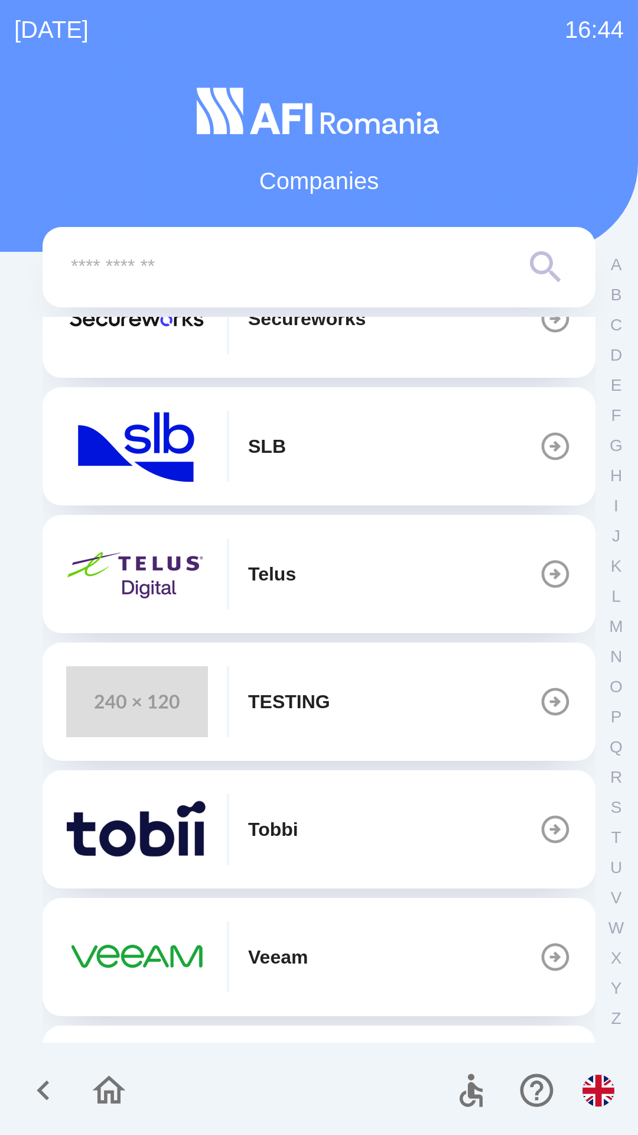
click at [416, 710] on button "TESTING" at bounding box center [319, 701] width 553 height 118
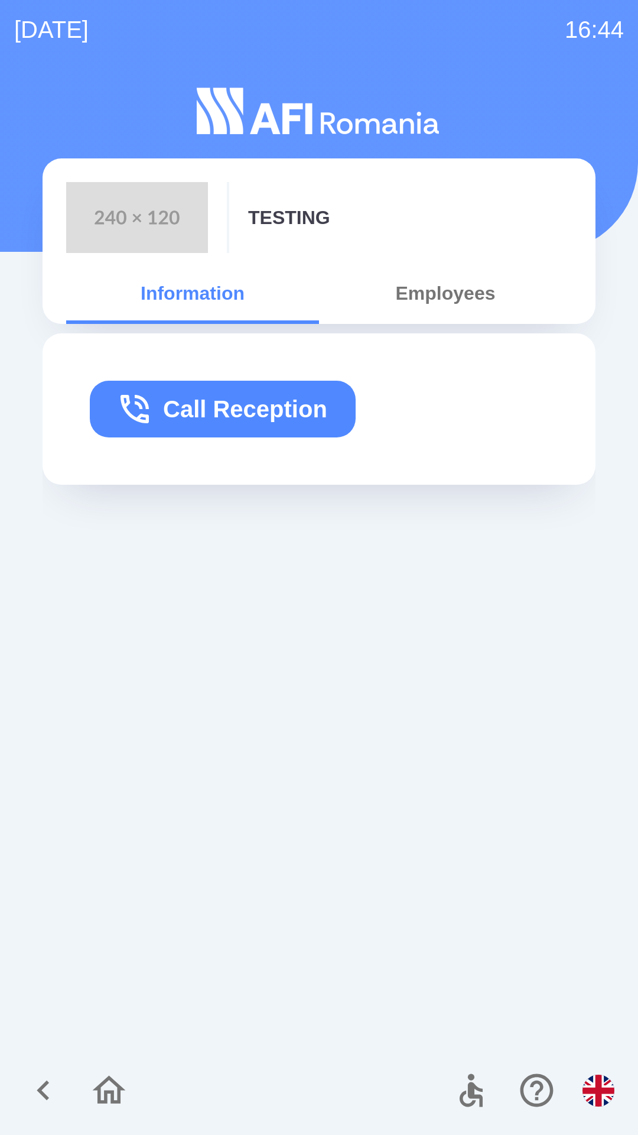
click at [456, 291] on button "Employees" at bounding box center [445, 293] width 253 height 43
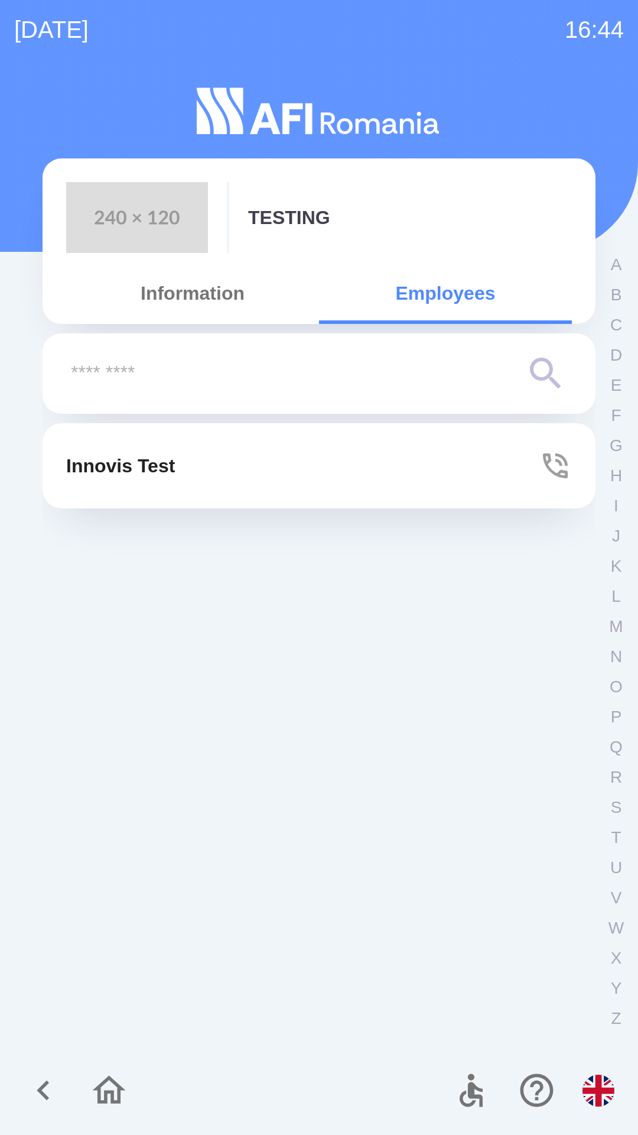
click at [272, 467] on button "Innovis Test" at bounding box center [319, 465] width 553 height 85
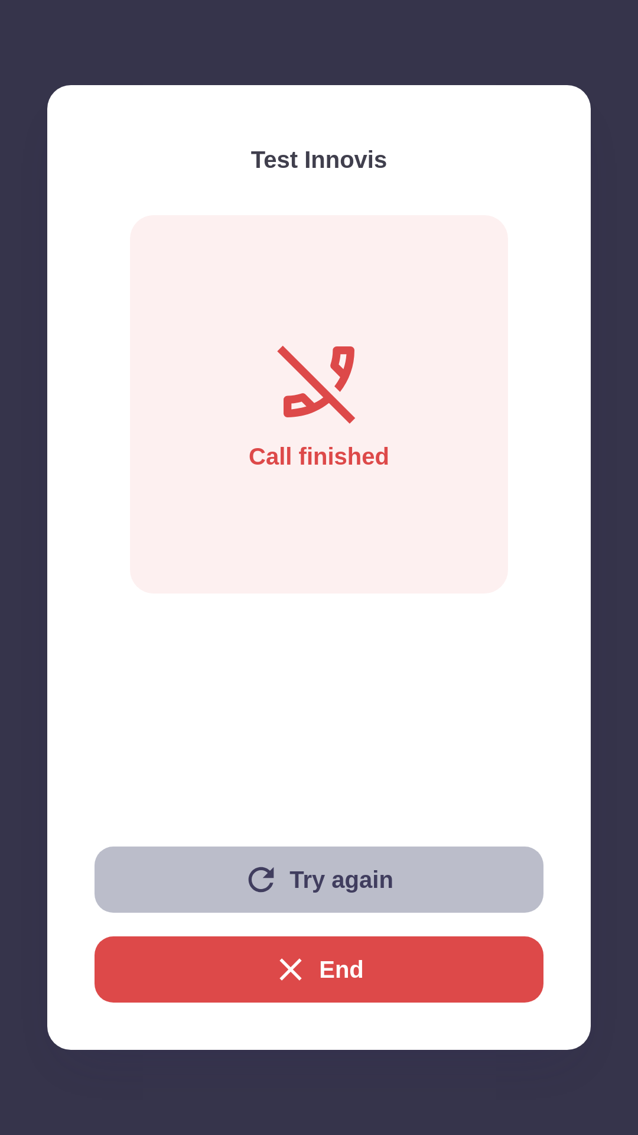
click at [366, 892] on button "Try again" at bounding box center [319, 879] width 449 height 66
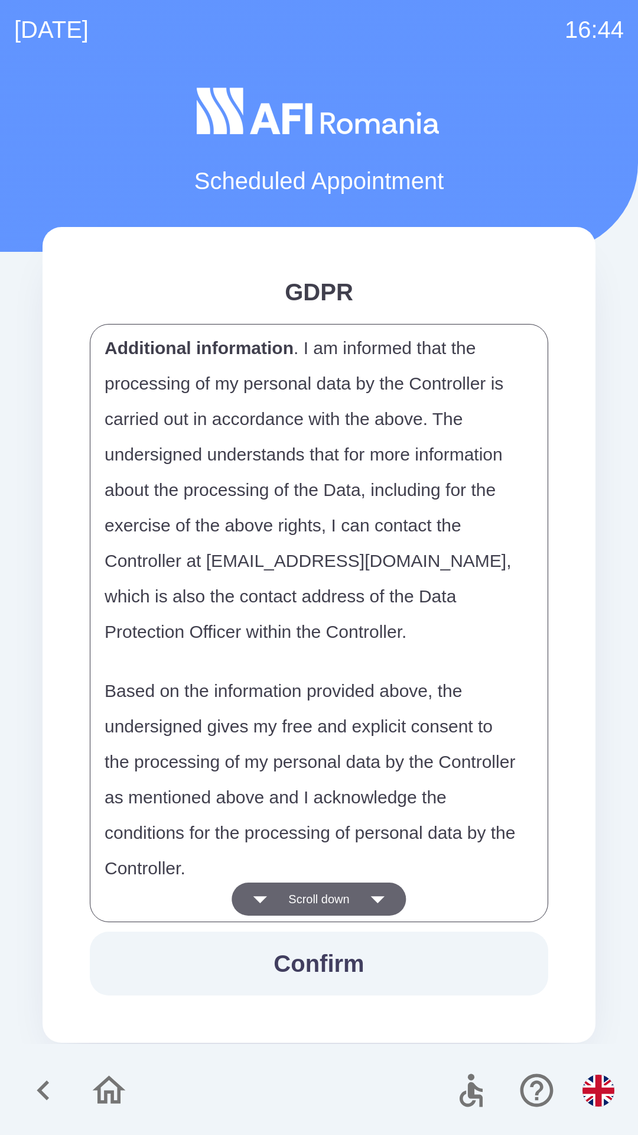
scroll to position [5755, 0]
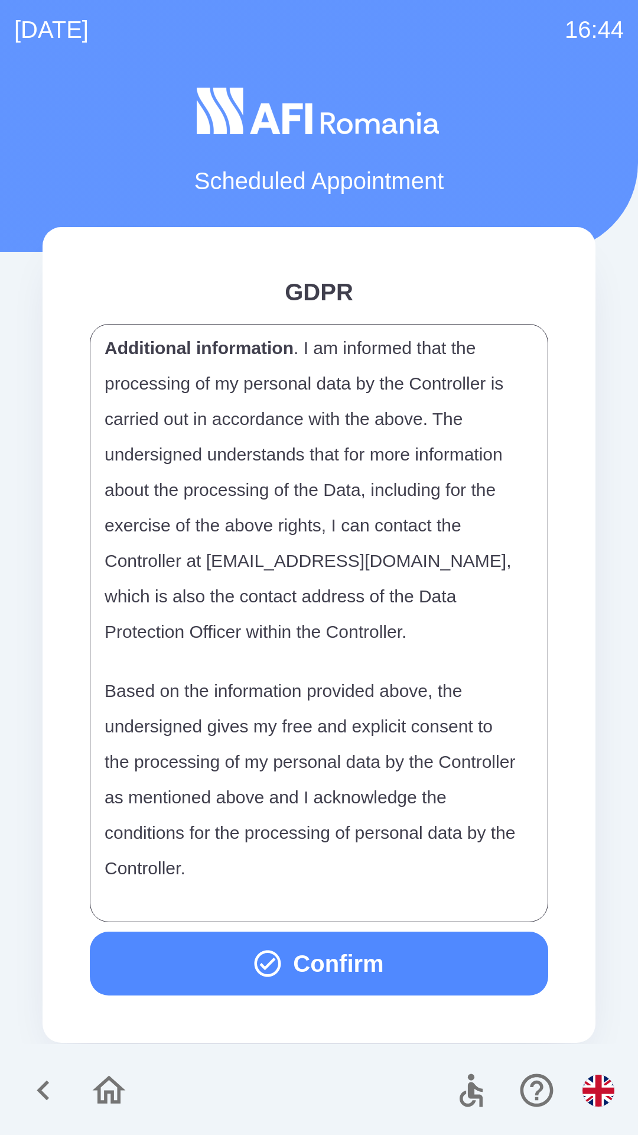
click at [362, 956] on button "Confirm" at bounding box center [319, 963] width 459 height 64
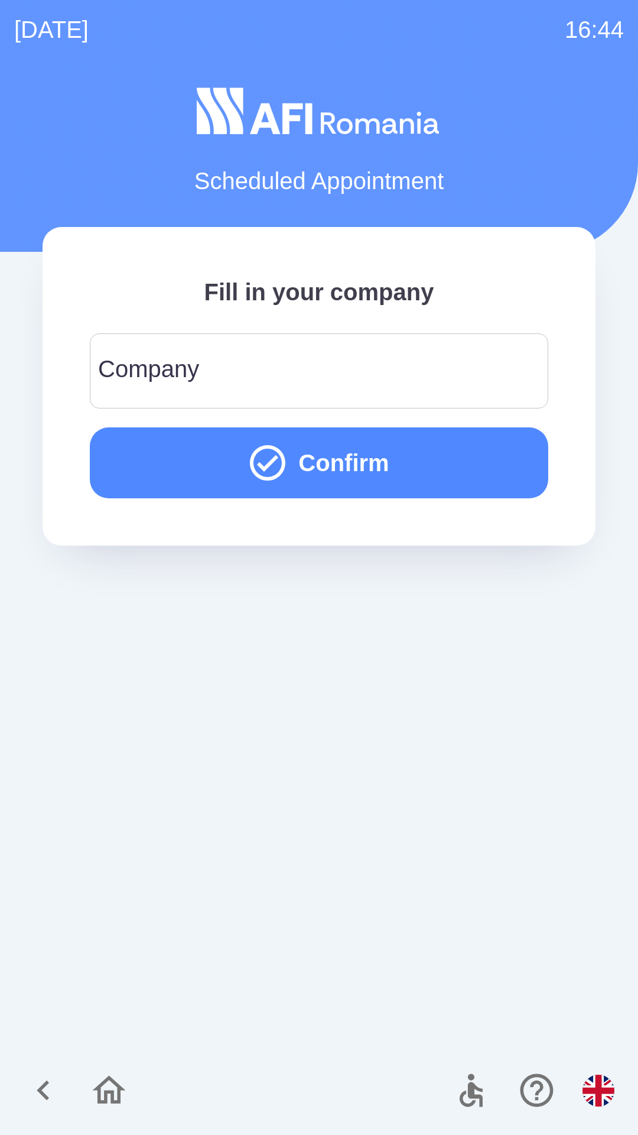
click at [452, 357] on input "Company" at bounding box center [319, 370] width 430 height 47
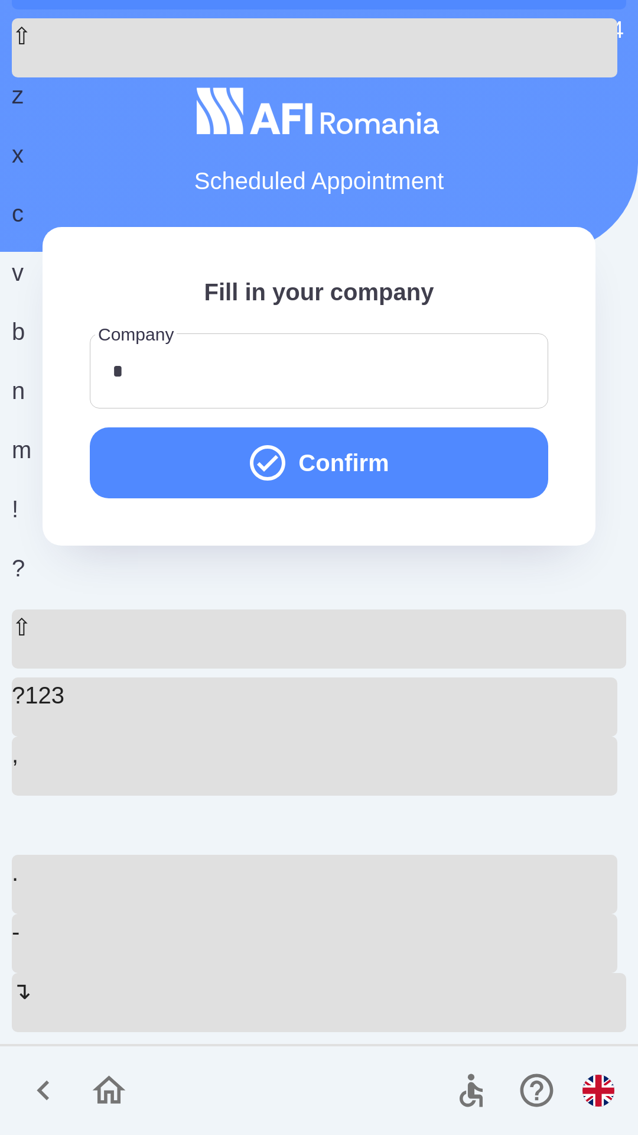
type input "**"
click at [477, 454] on button "Confirm" at bounding box center [319, 462] width 459 height 71
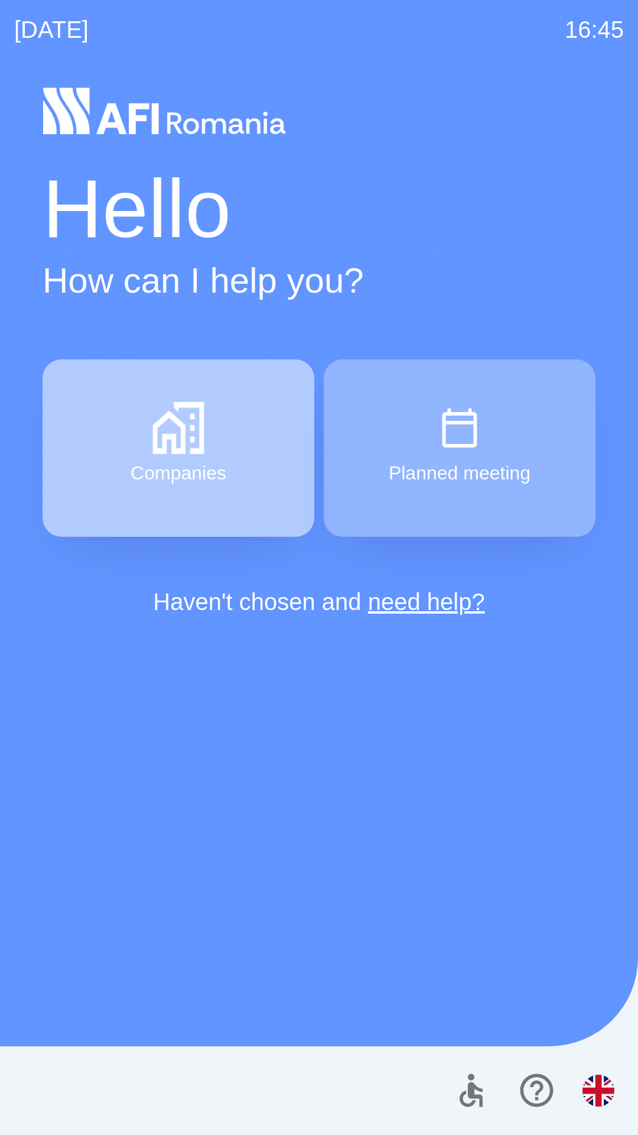
click at [239, 424] on button "Companies" at bounding box center [179, 447] width 272 height 177
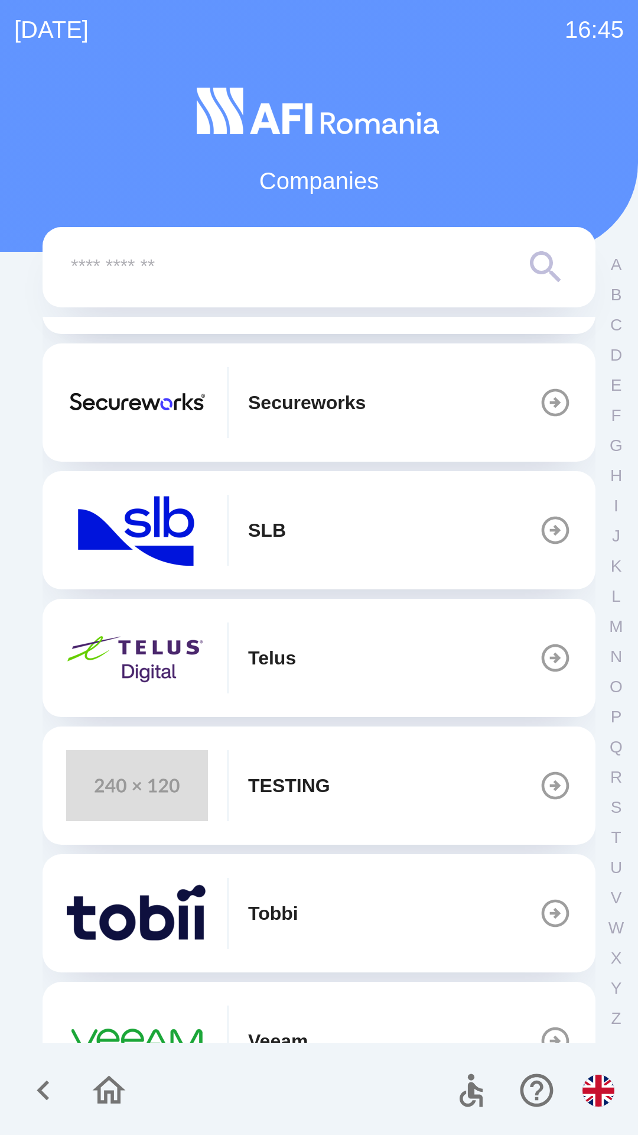
scroll to position [485, 0]
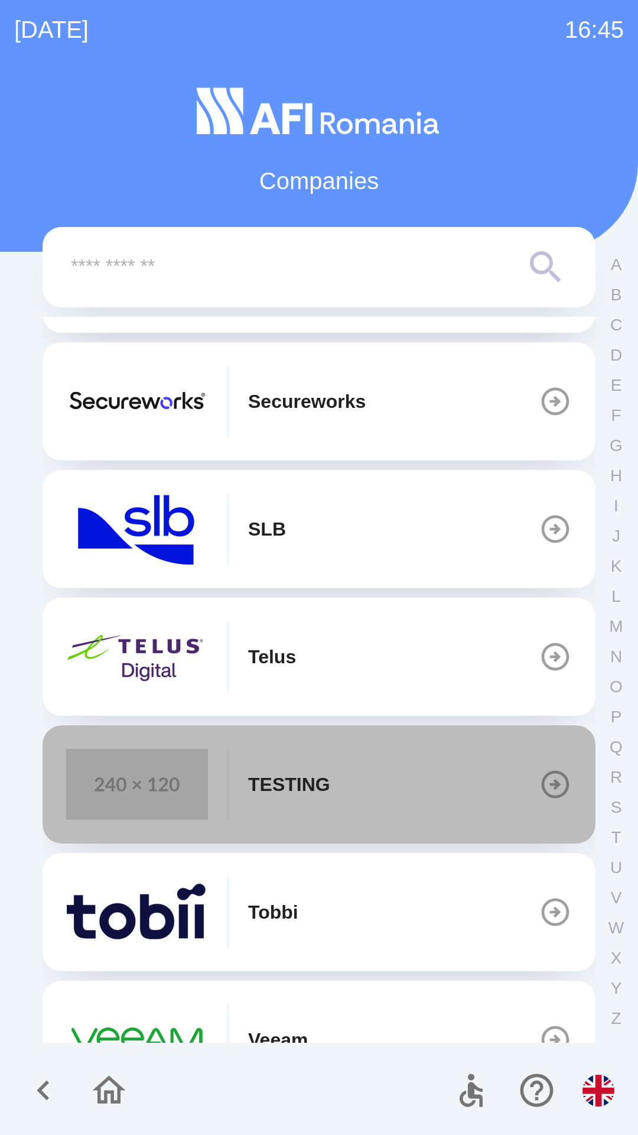
click at [348, 796] on button "TESTING" at bounding box center [319, 784] width 553 height 118
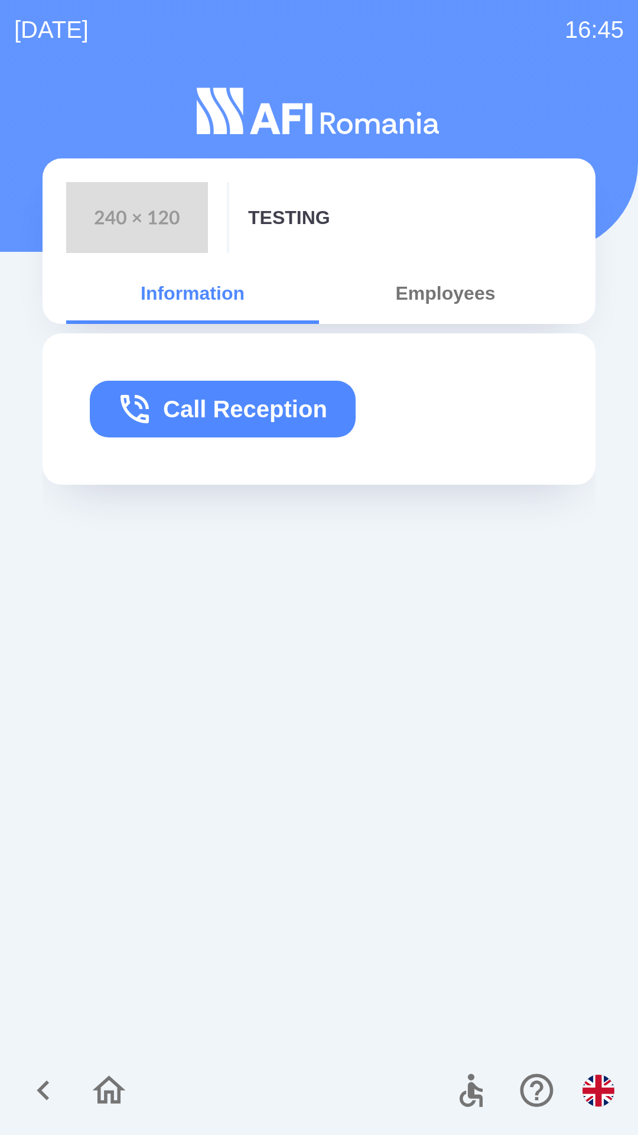
click at [441, 293] on button "Employees" at bounding box center [445, 293] width 253 height 43
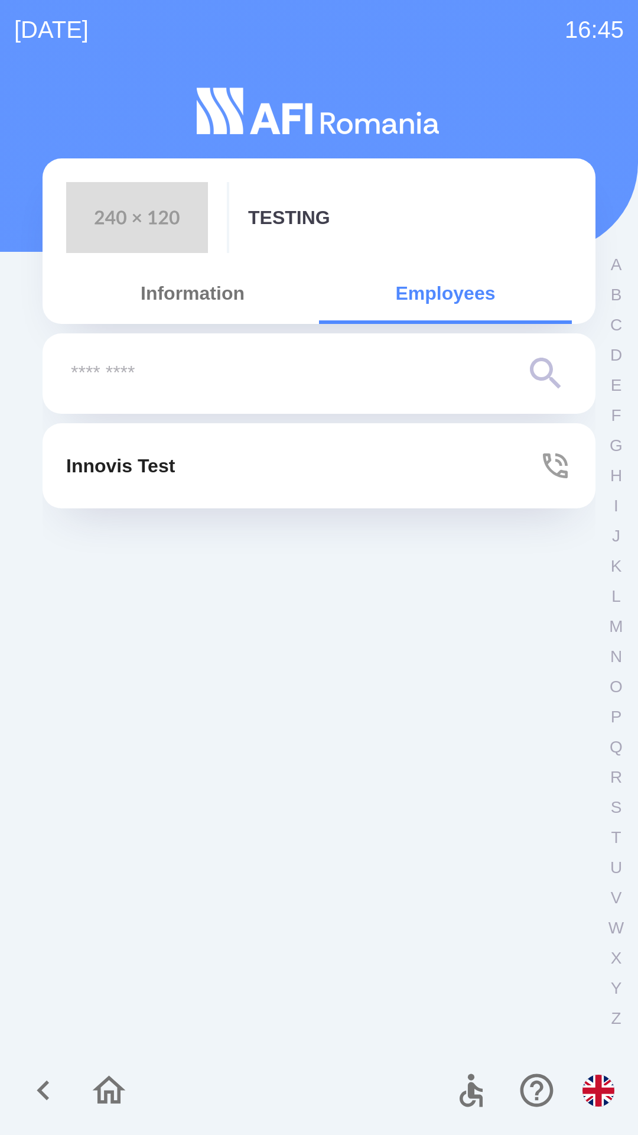
click at [310, 479] on button "Innovis Test" at bounding box center [319, 465] width 553 height 85
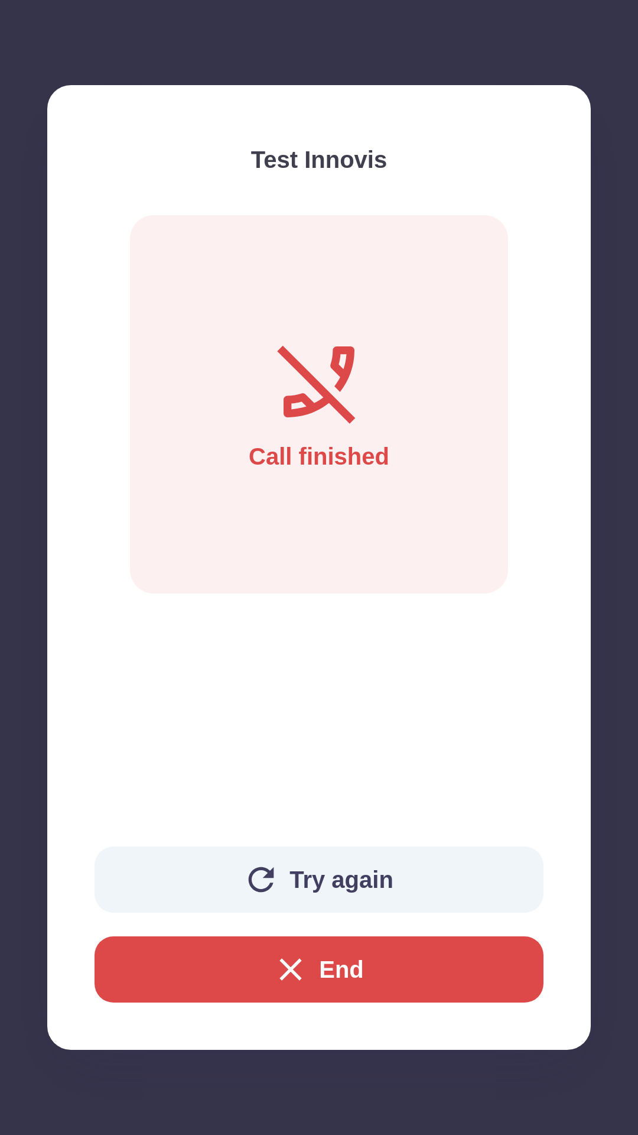
click at [379, 871] on button "Try again" at bounding box center [319, 879] width 449 height 66
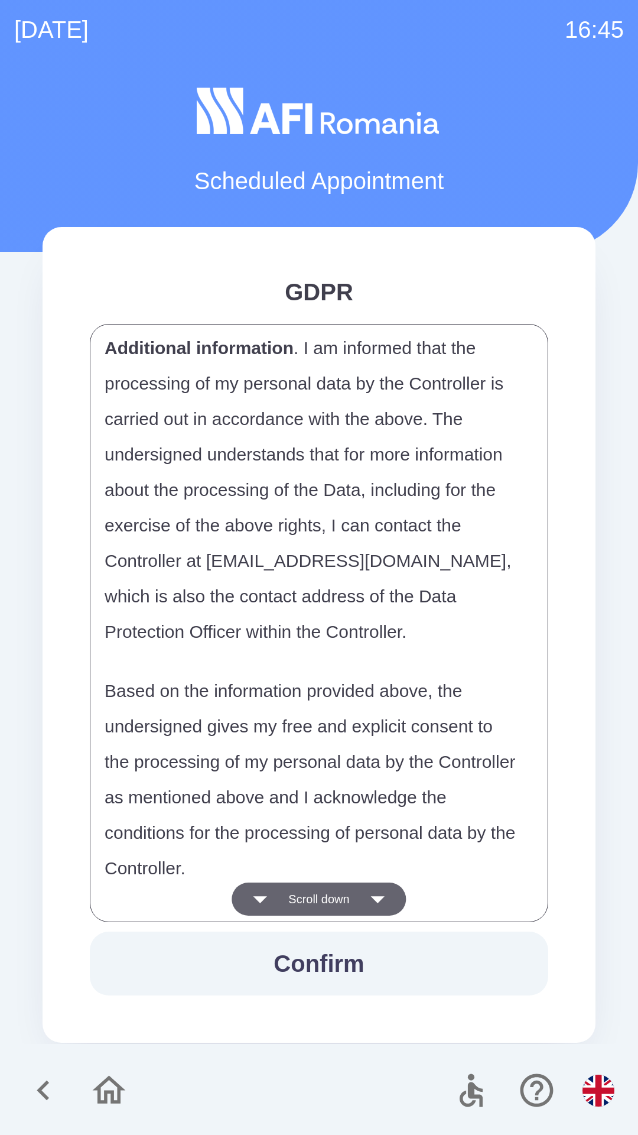
scroll to position [5755, 0]
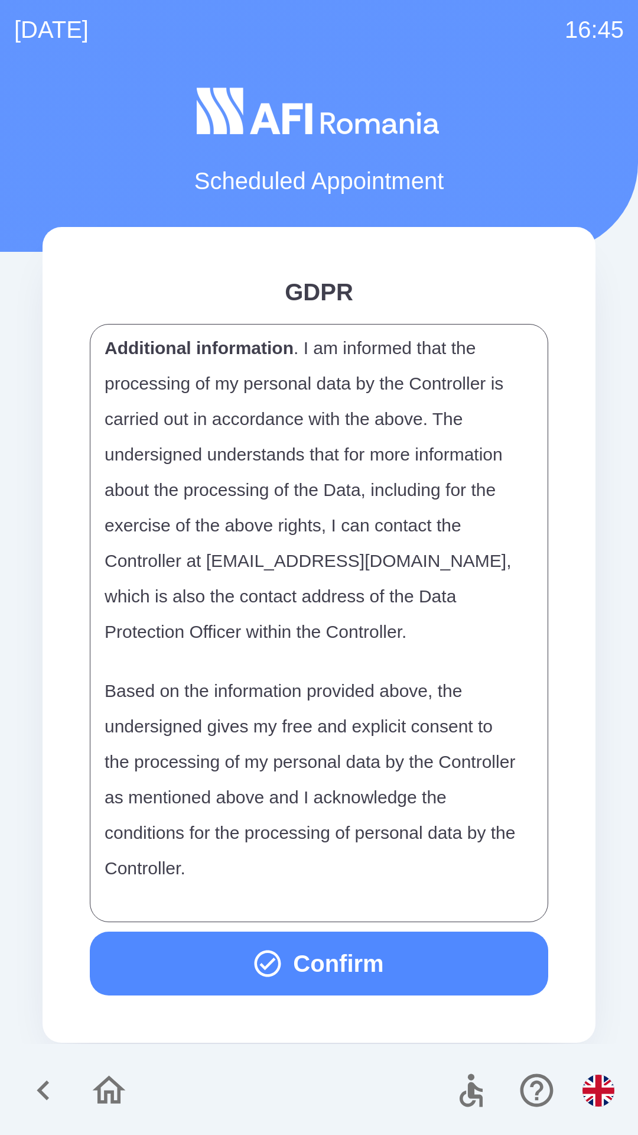
click at [379, 954] on button "Confirm" at bounding box center [319, 963] width 459 height 64
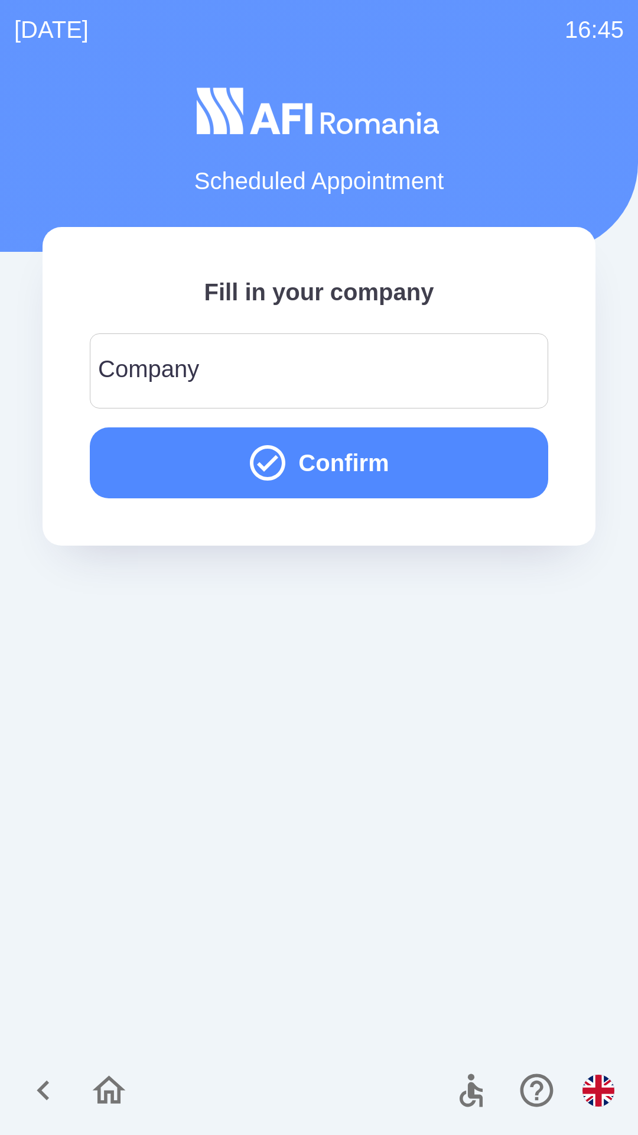
click at [469, 371] on input "Company" at bounding box center [319, 370] width 430 height 47
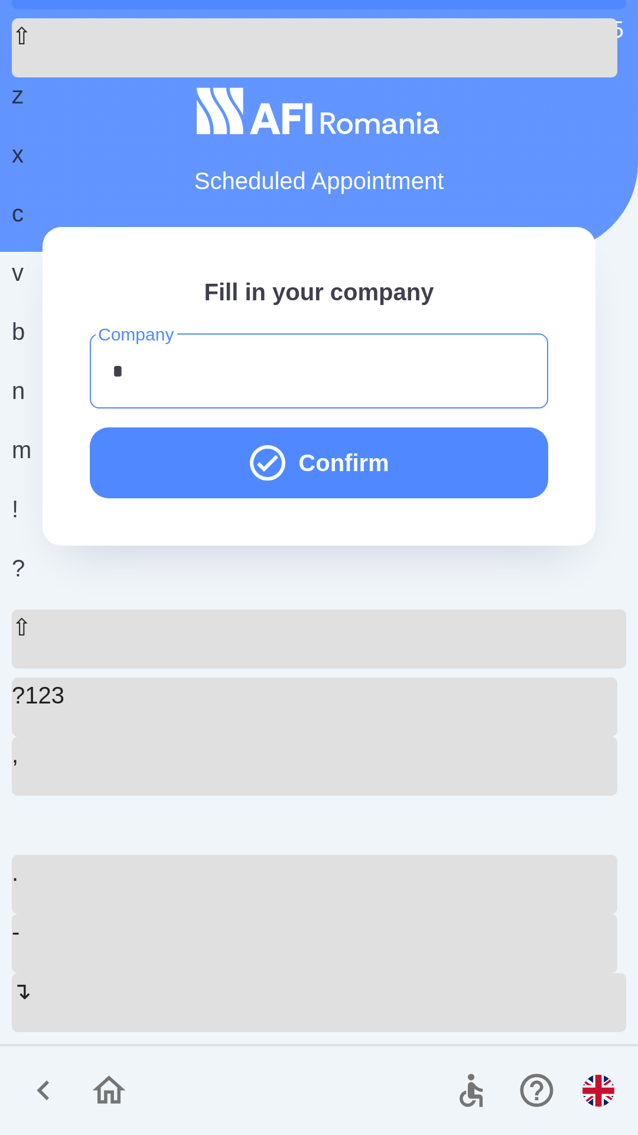
type input "**"
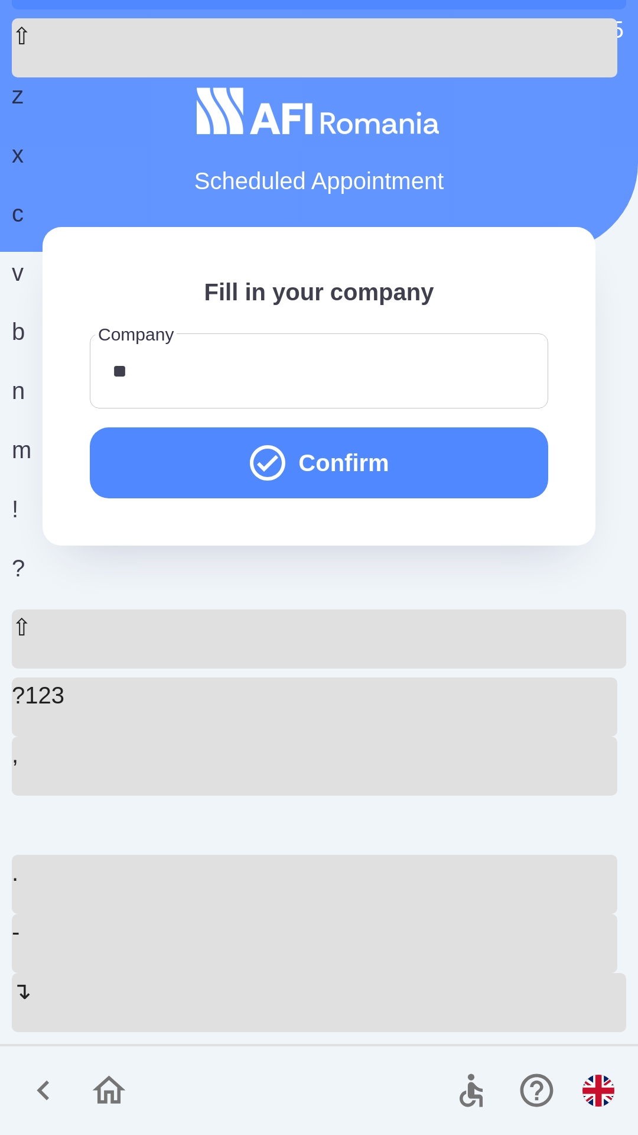
click at [453, 468] on button "Confirm" at bounding box center [319, 462] width 459 height 71
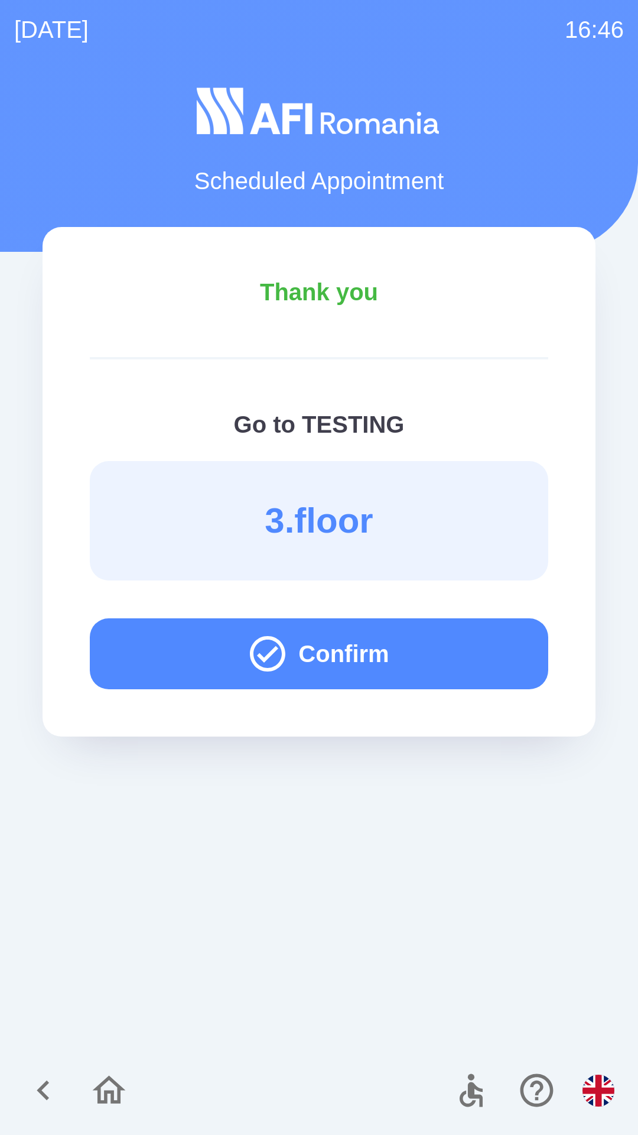
click at [408, 648] on button "Confirm" at bounding box center [319, 653] width 459 height 71
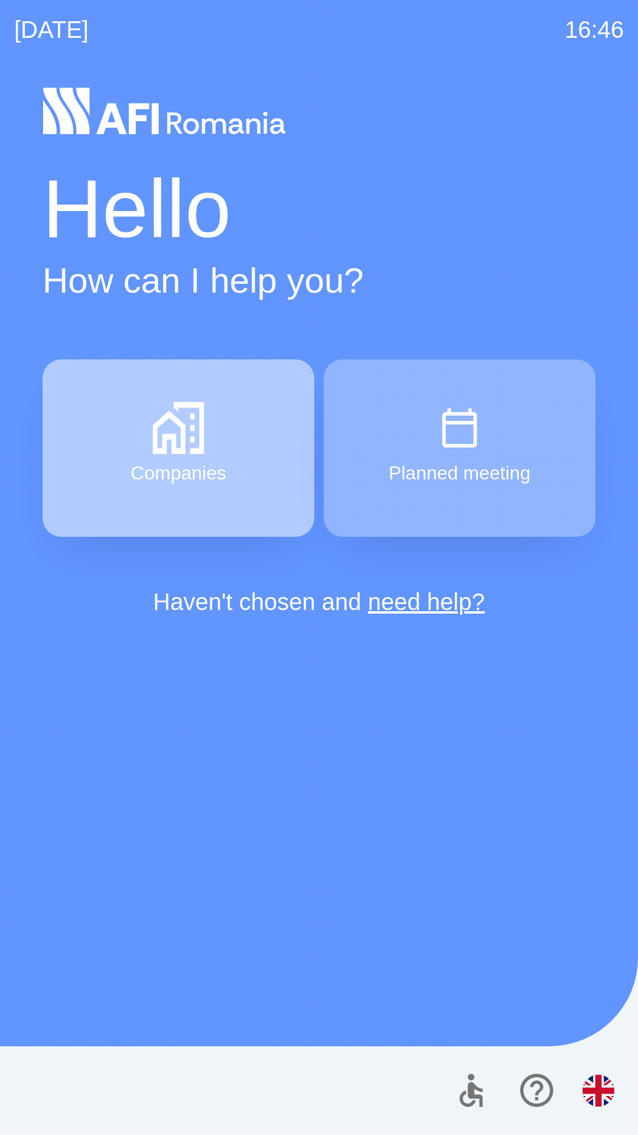
click at [241, 449] on button "Companies" at bounding box center [179, 447] width 272 height 177
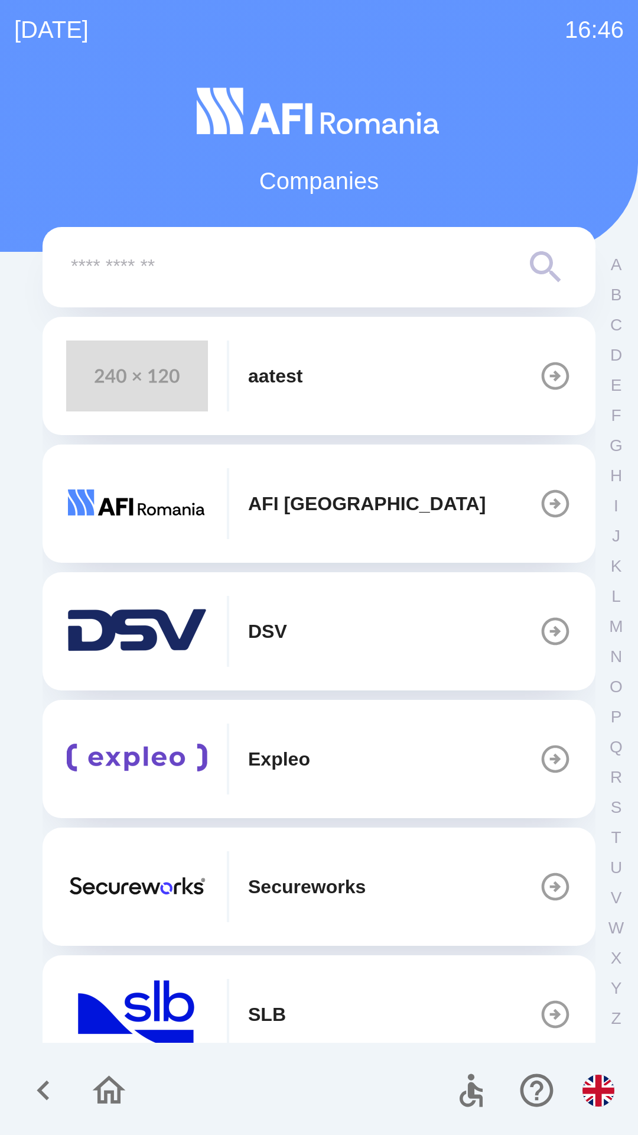
click at [106, 1087] on icon "button" at bounding box center [109, 1090] width 40 height 40
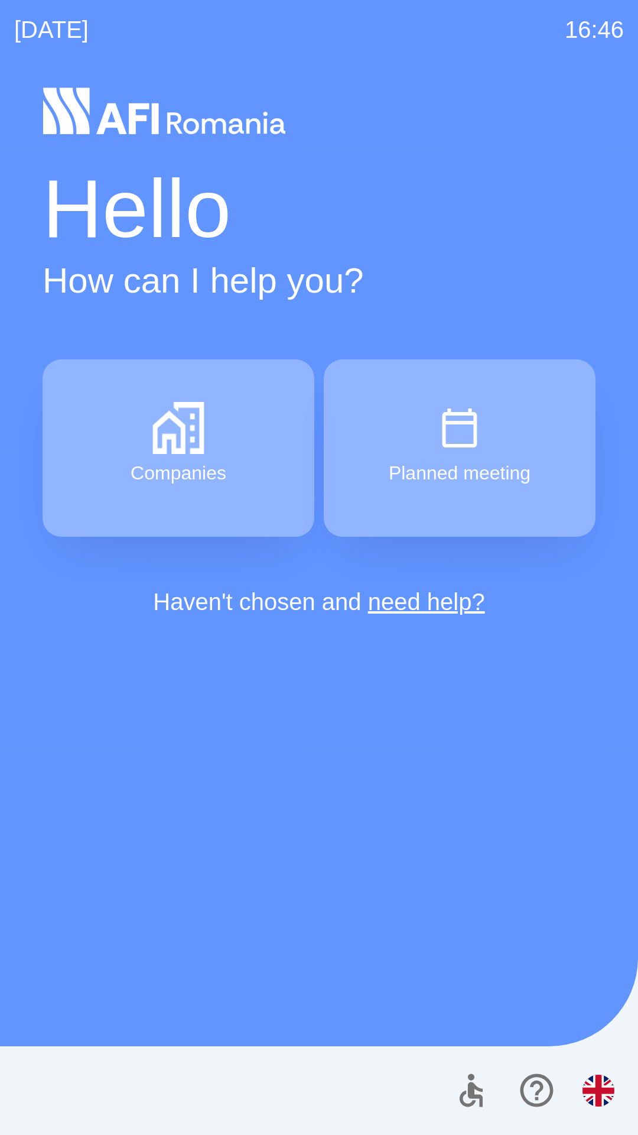
click at [475, 442] on img "button" at bounding box center [460, 428] width 52 height 52
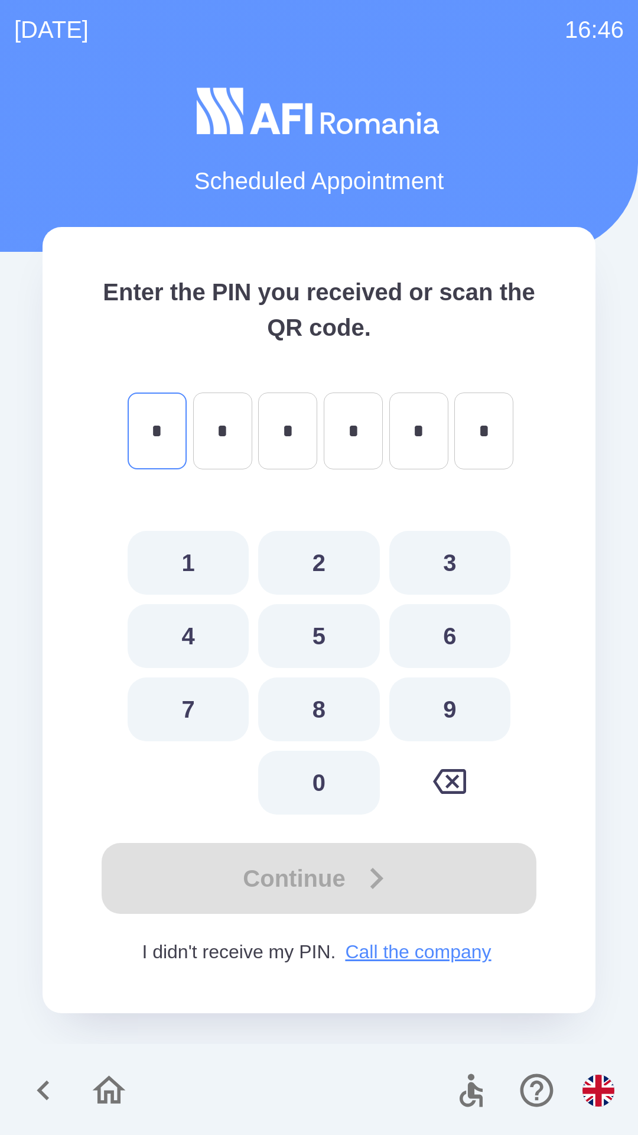
type input "*"
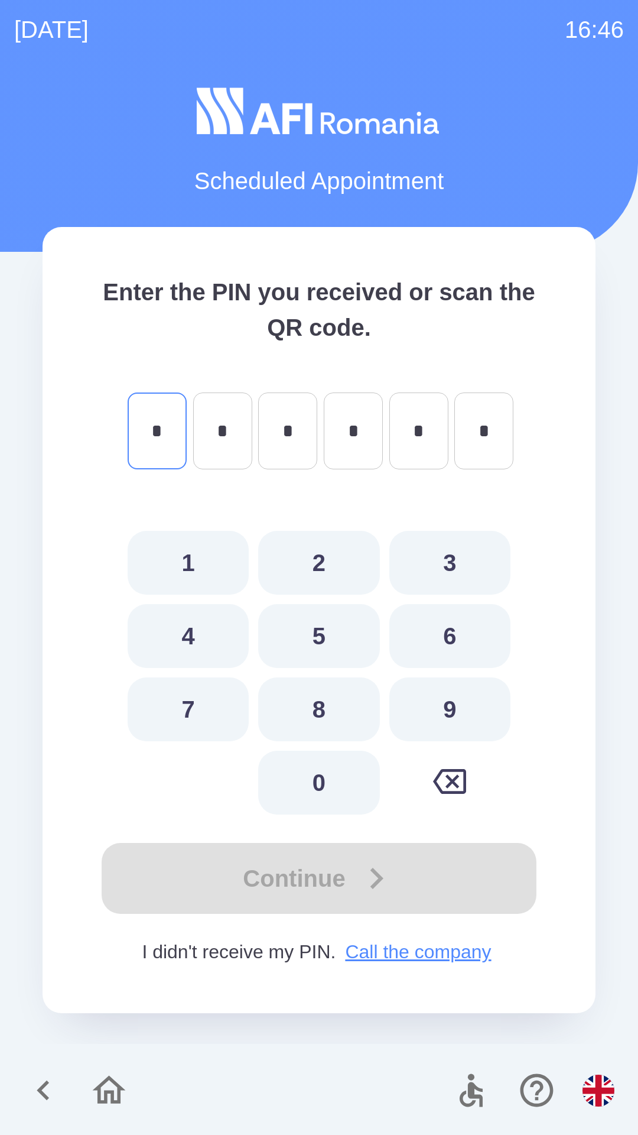
type input "*"
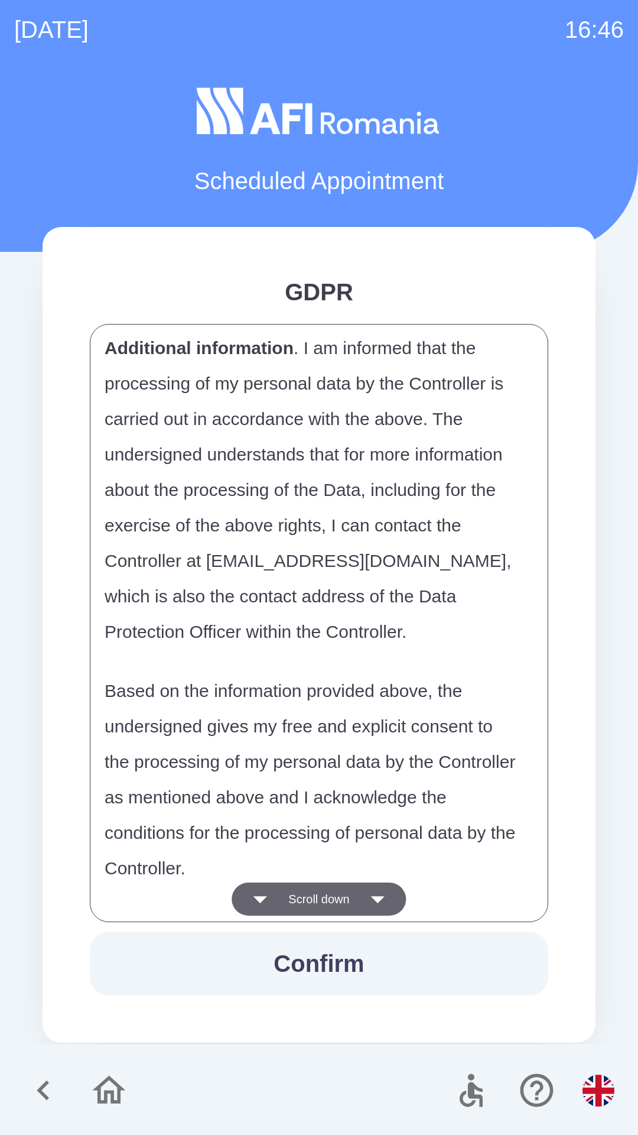
scroll to position [5755, 0]
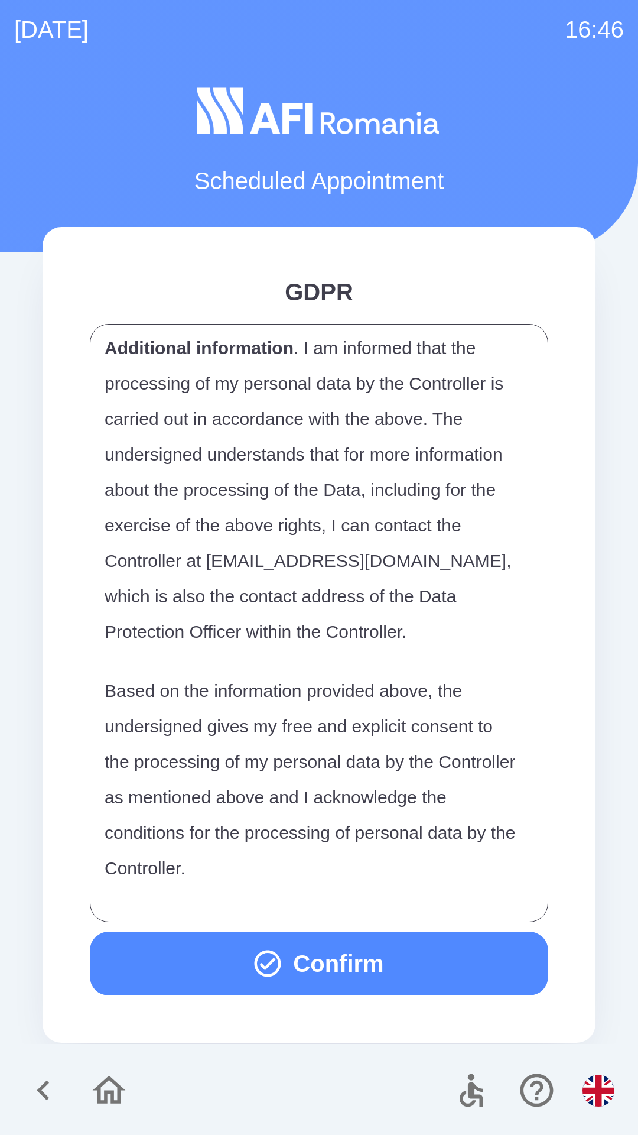
click at [393, 964] on button "Confirm" at bounding box center [319, 963] width 459 height 64
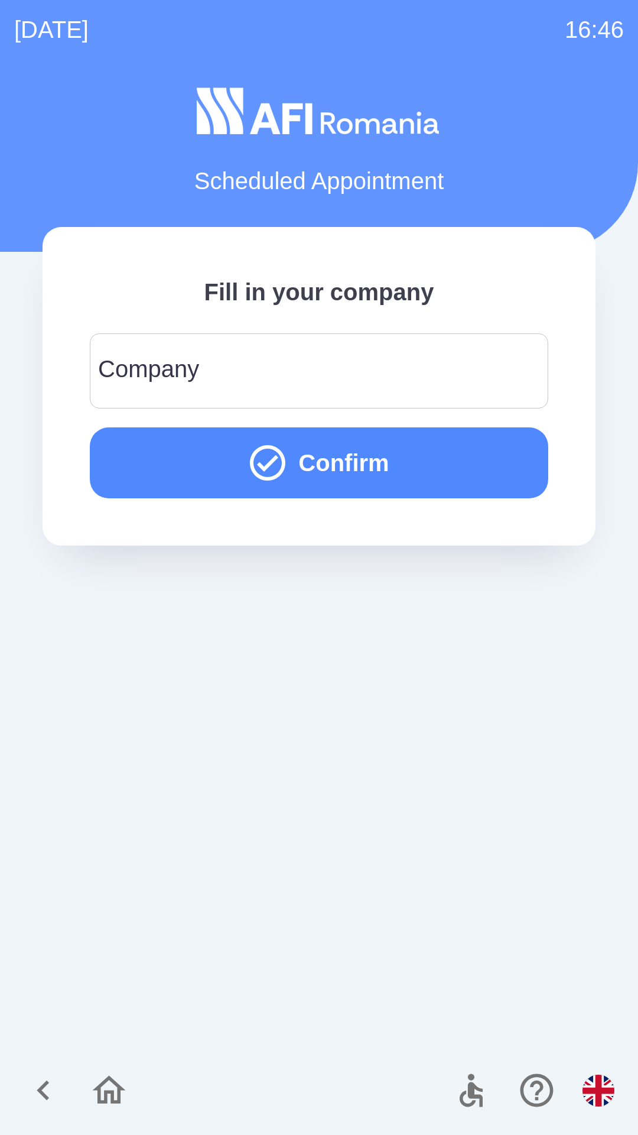
click at [431, 364] on input "Company" at bounding box center [319, 370] width 430 height 47
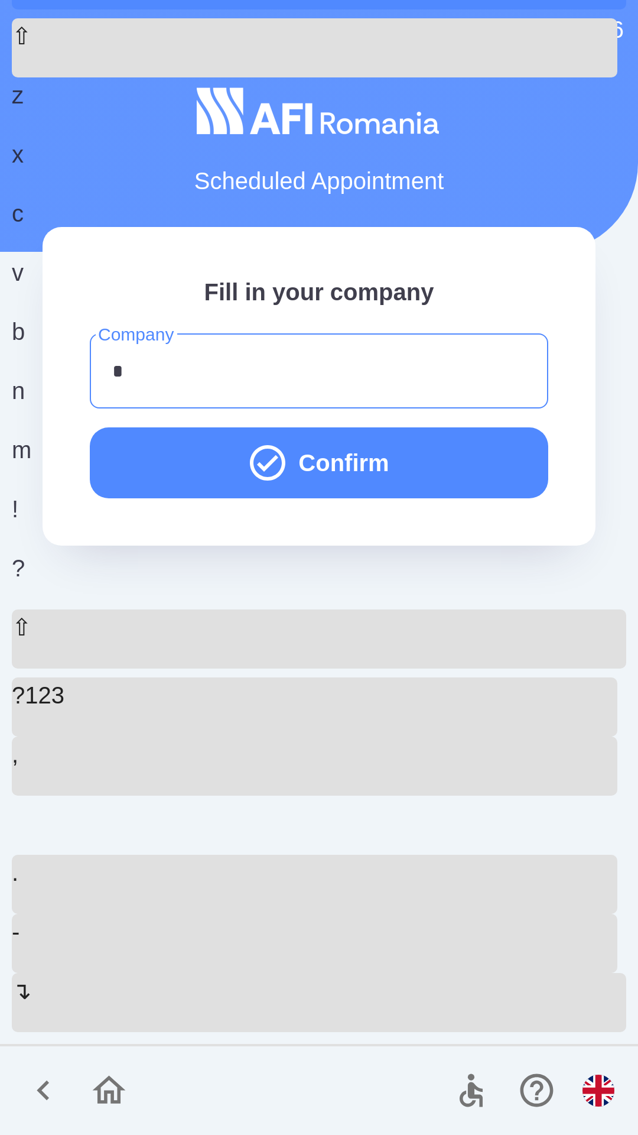
type input "**"
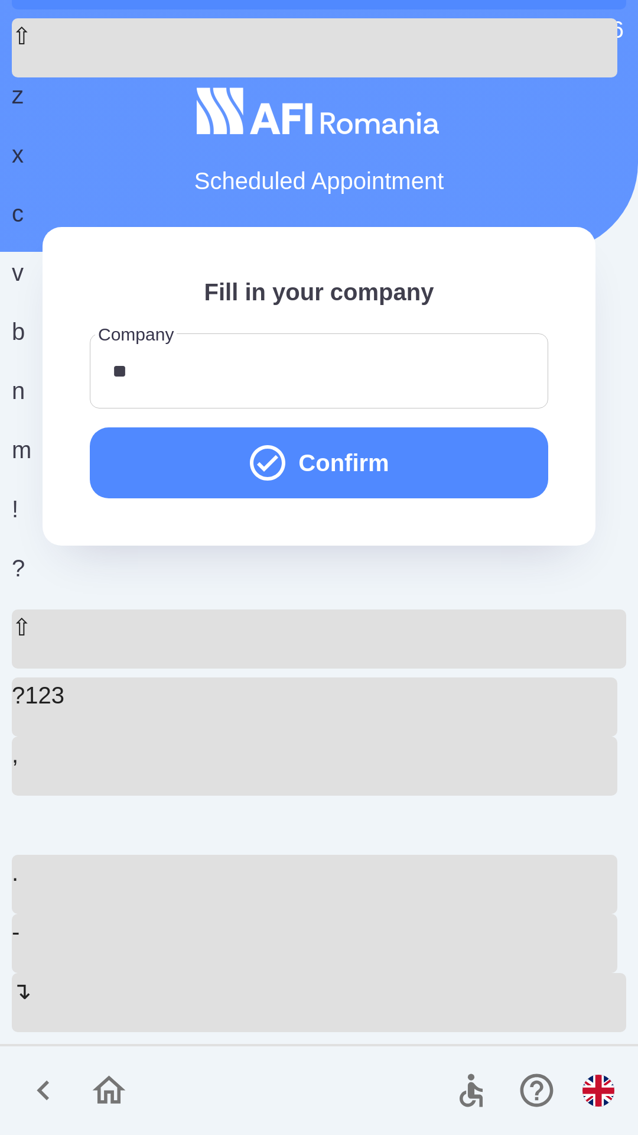
click at [415, 473] on button "Confirm" at bounding box center [319, 462] width 459 height 71
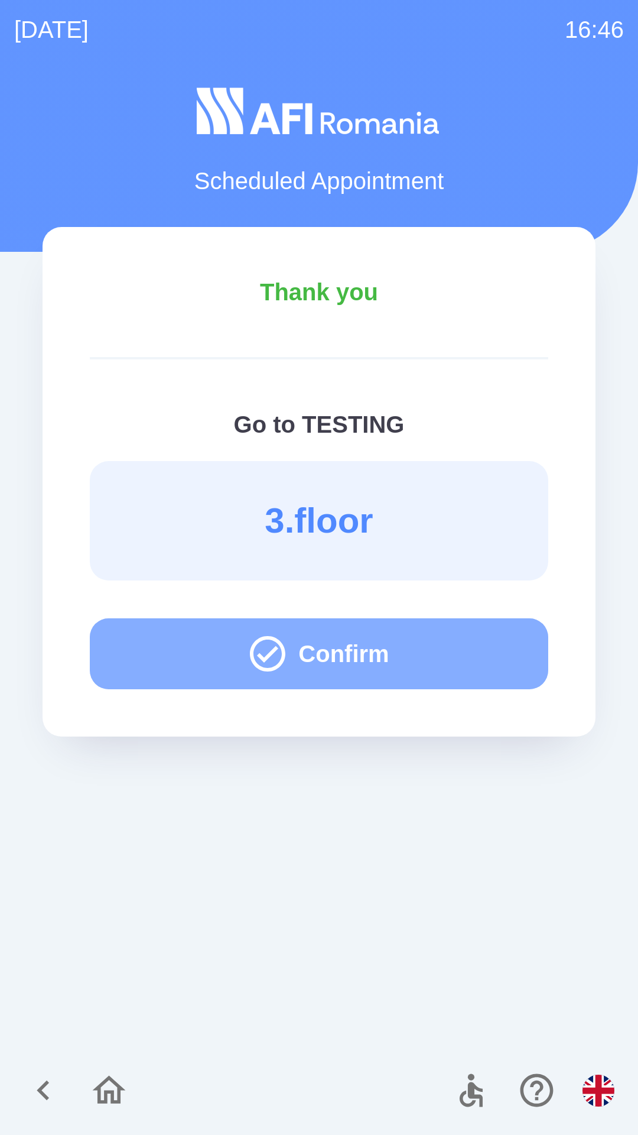
click at [405, 652] on button "Confirm" at bounding box center [319, 653] width 459 height 71
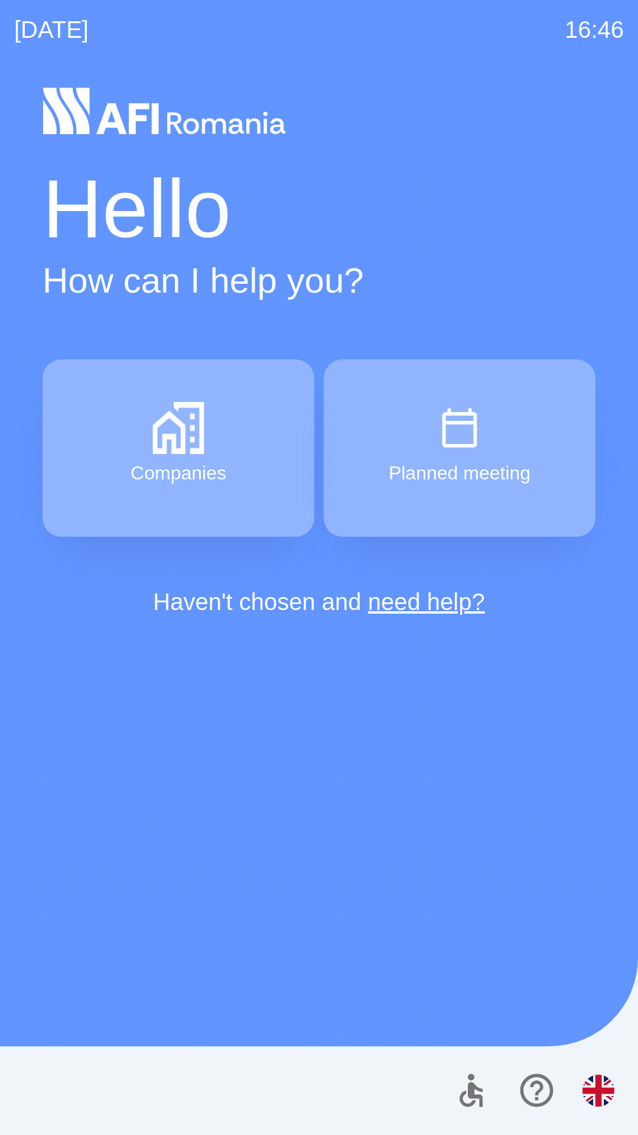
click at [223, 437] on button "Companies" at bounding box center [179, 447] width 272 height 177
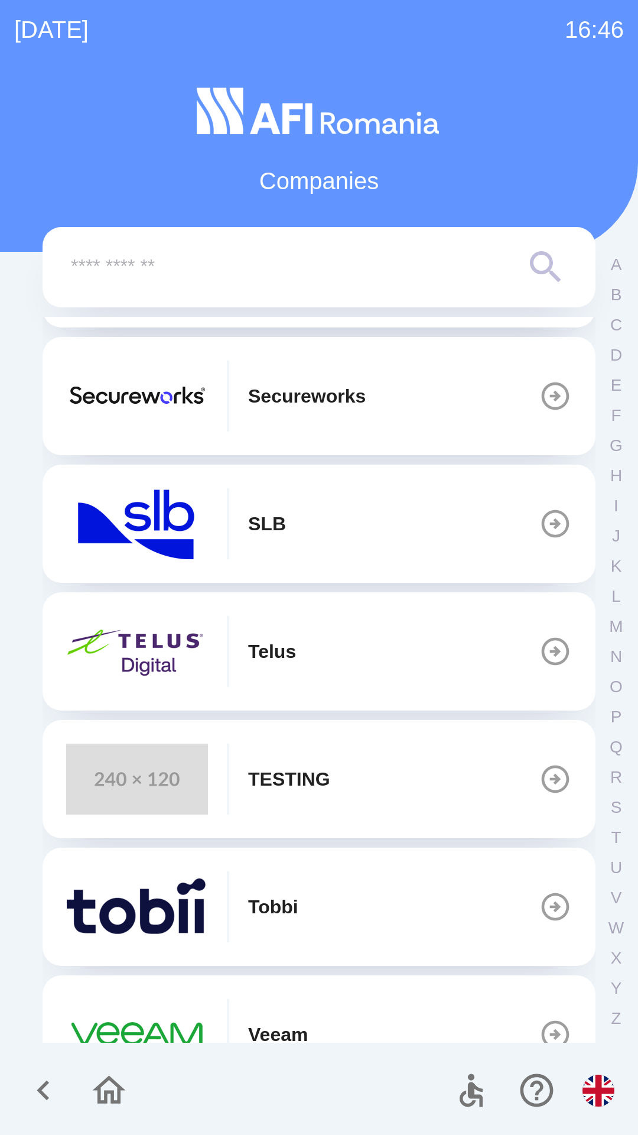
scroll to position [549, 0]
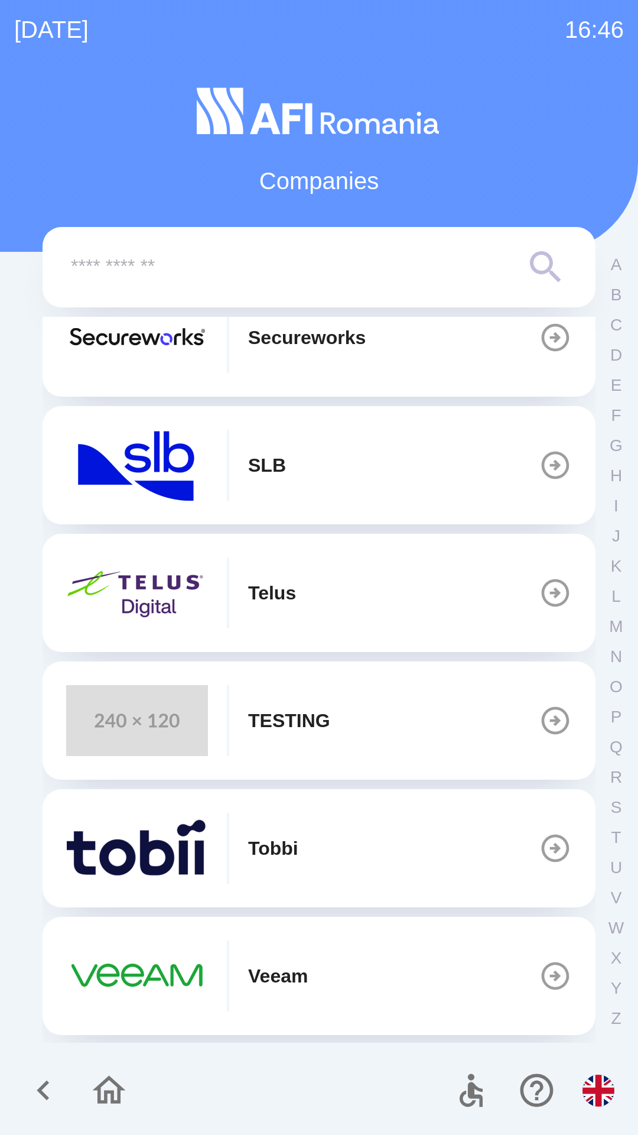
click at [378, 720] on button "TESTING" at bounding box center [319, 720] width 553 height 118
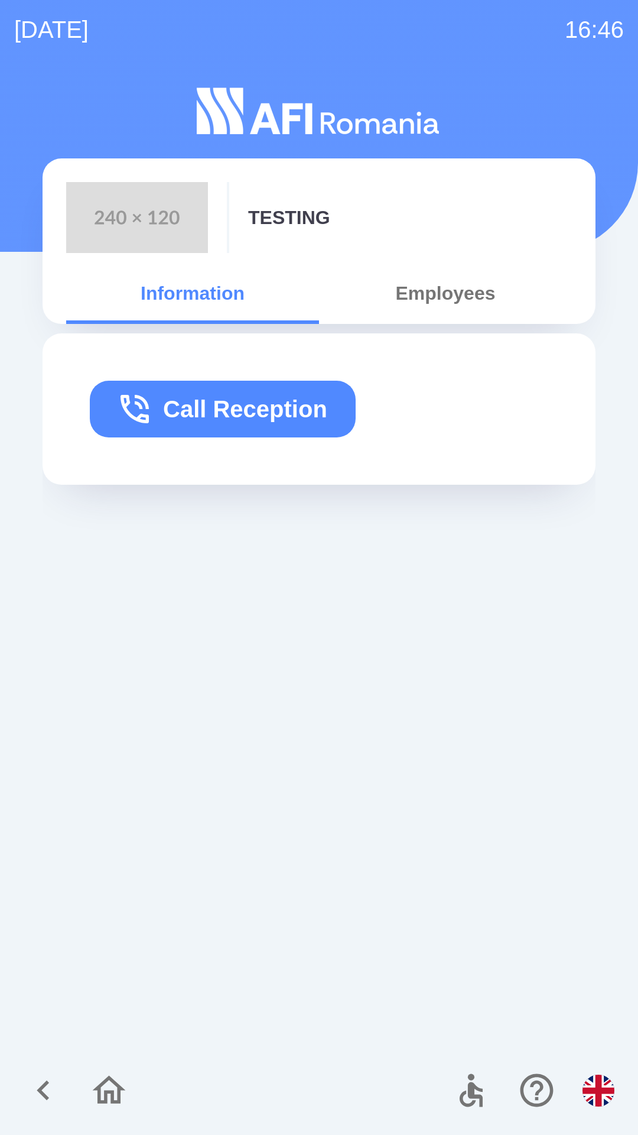
click at [434, 285] on button "Employees" at bounding box center [445, 293] width 253 height 43
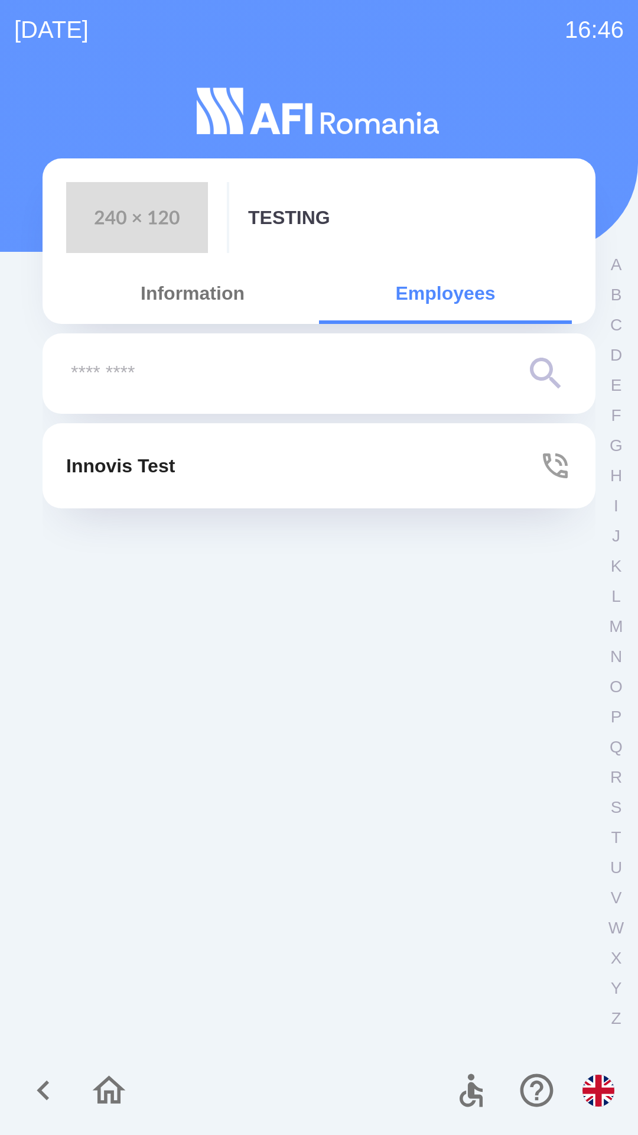
click at [345, 466] on button "Innovis Test" at bounding box center [319, 465] width 553 height 85
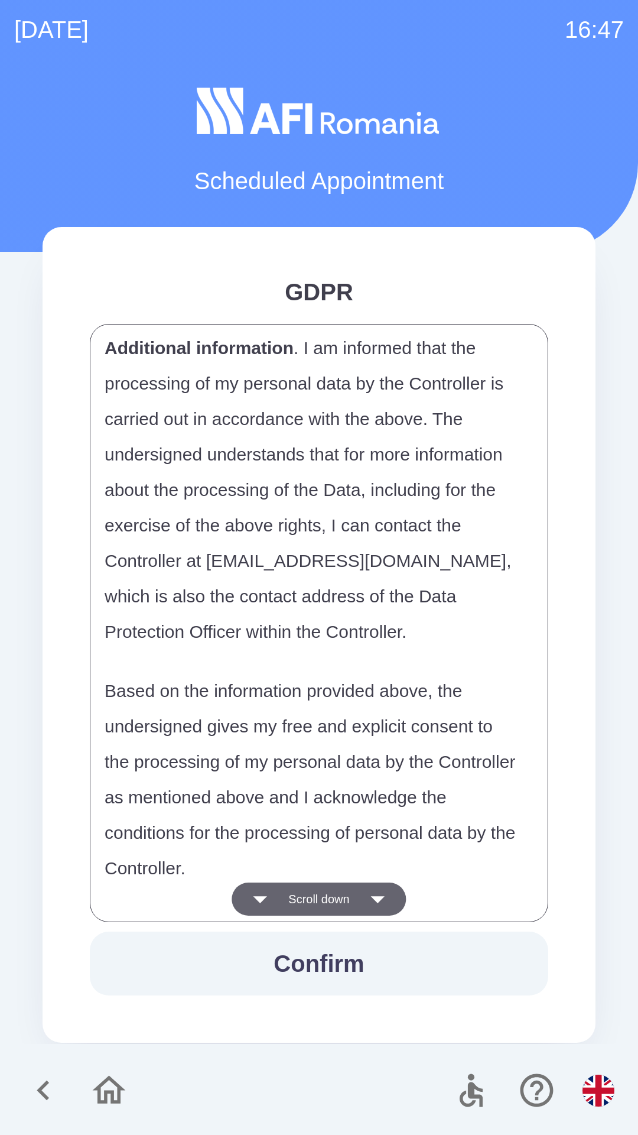
scroll to position [5755, 0]
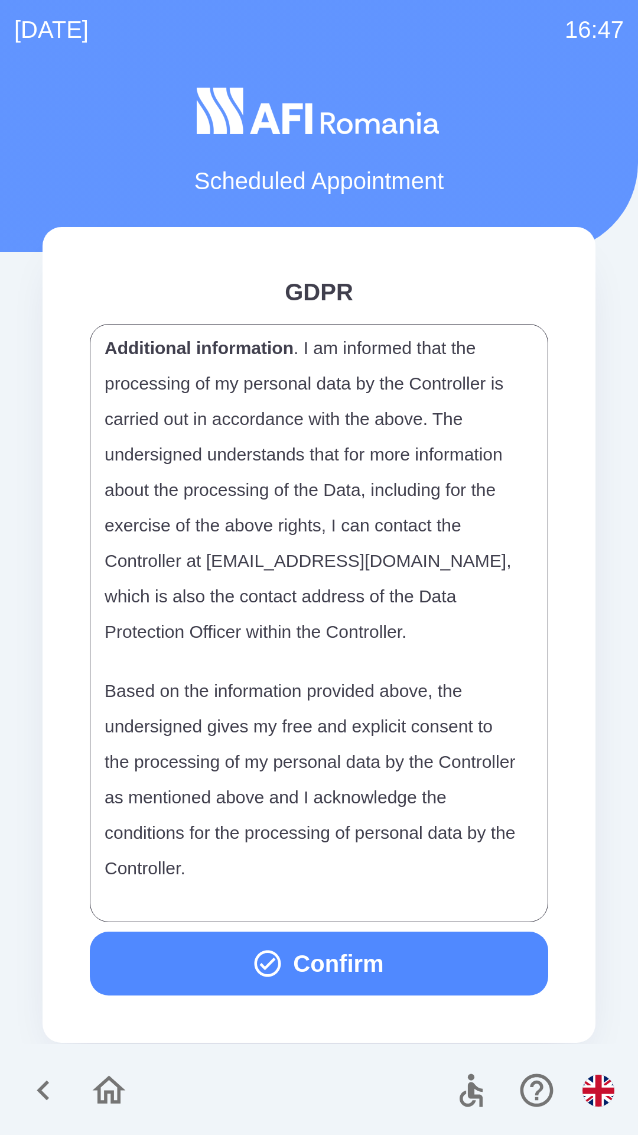
click at [391, 966] on button "Confirm" at bounding box center [319, 963] width 459 height 64
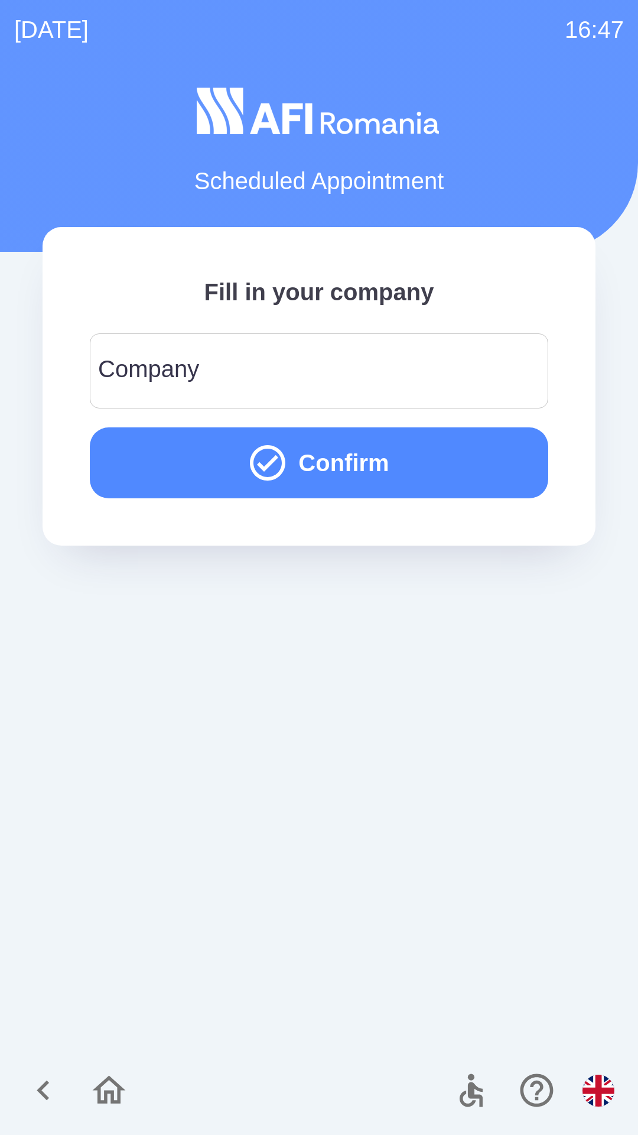
click at [362, 360] on input "Company" at bounding box center [319, 370] width 430 height 47
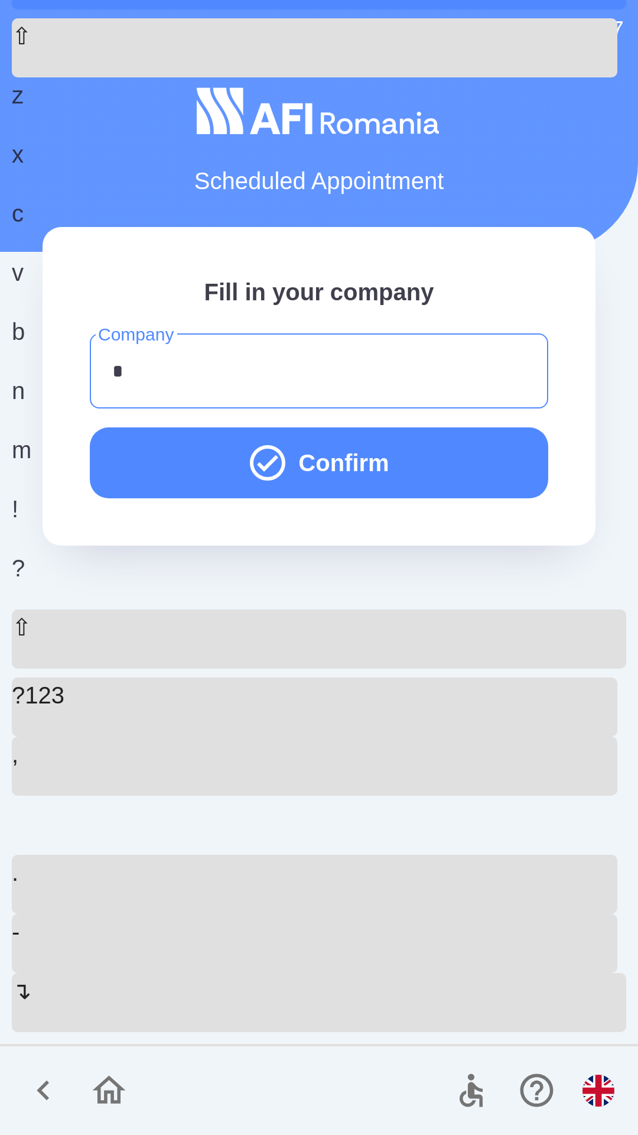
type input "**"
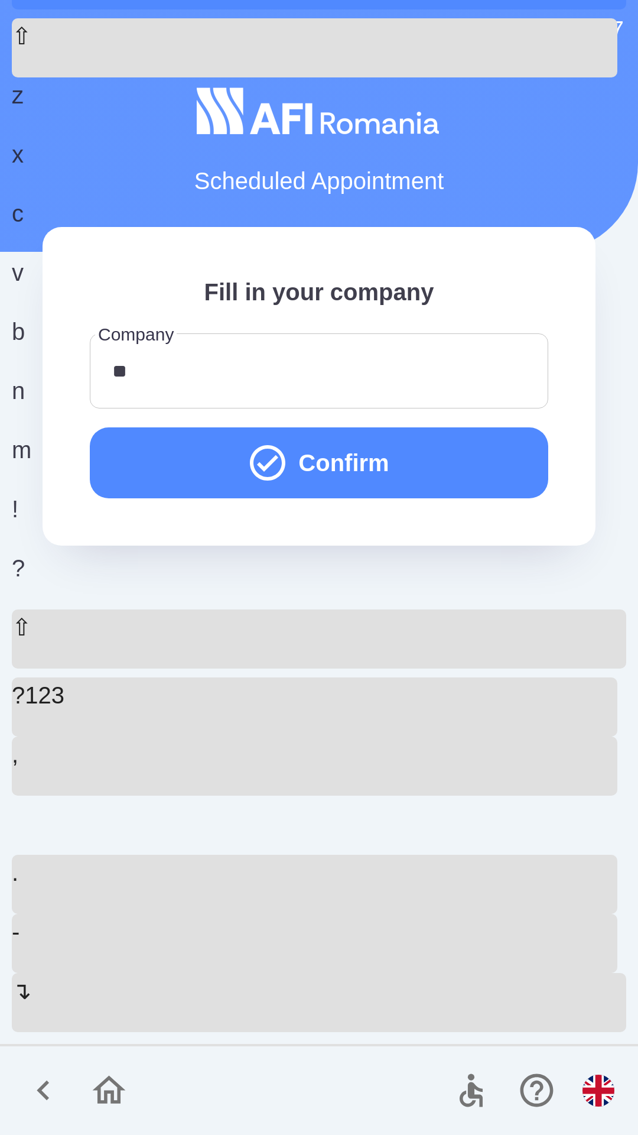
click at [406, 454] on button "Confirm" at bounding box center [319, 462] width 459 height 71
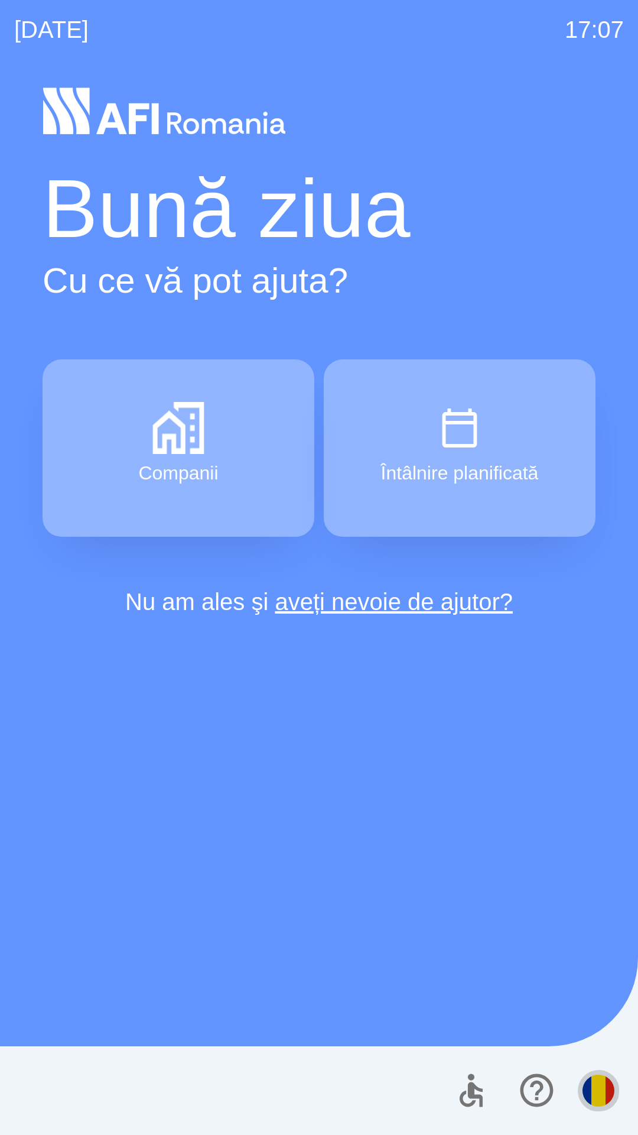
click at [596, 1095] on img "button" at bounding box center [599, 1090] width 32 height 32
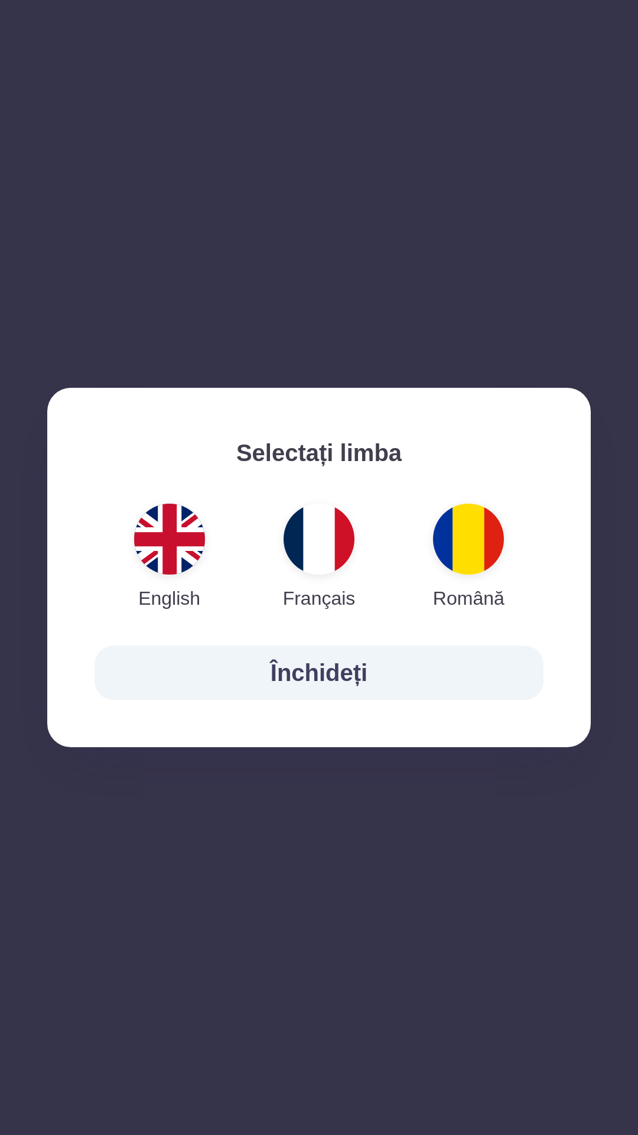
click at [166, 530] on img "button" at bounding box center [169, 539] width 71 height 71
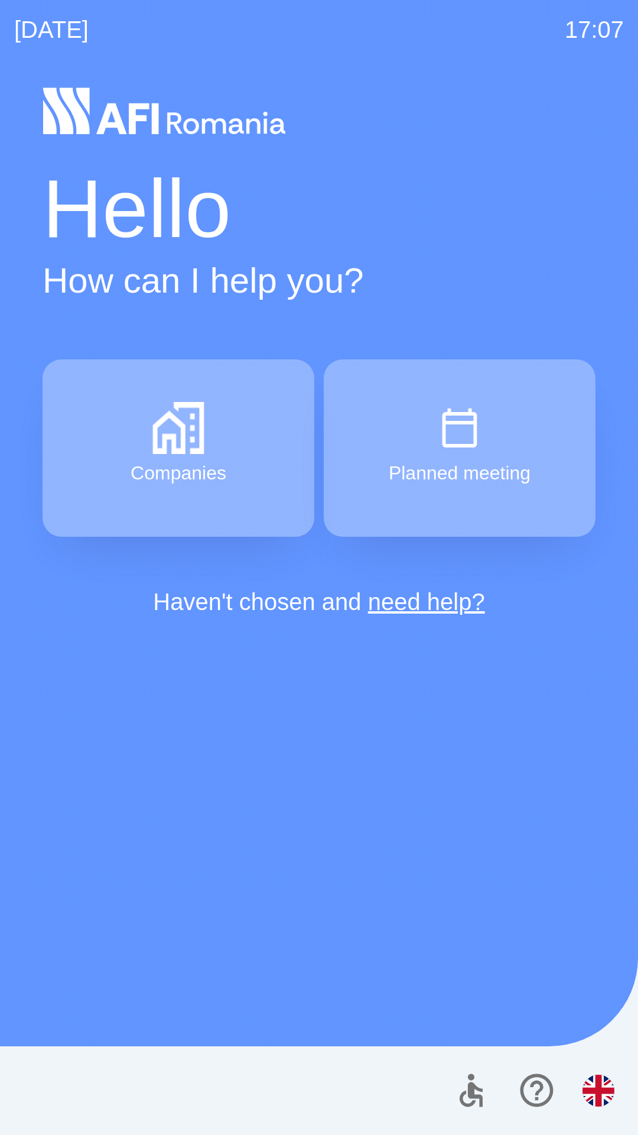
click at [226, 454] on button "Companies" at bounding box center [179, 447] width 272 height 177
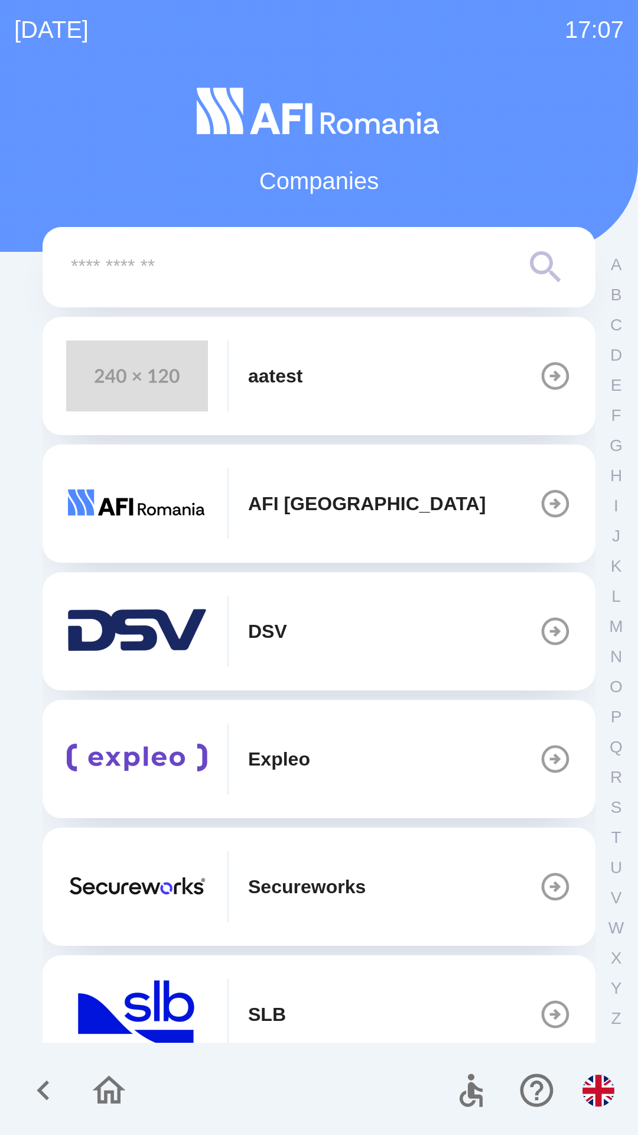
click at [539, 510] on icon "button" at bounding box center [555, 503] width 33 height 33
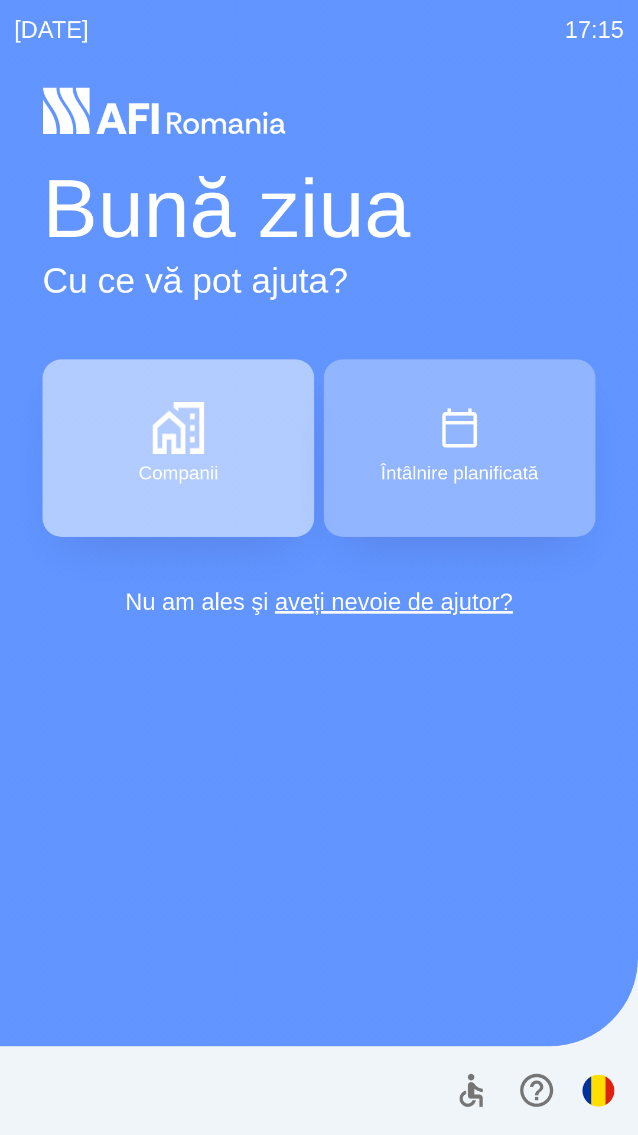
click at [212, 435] on button "Companii" at bounding box center [179, 447] width 272 height 177
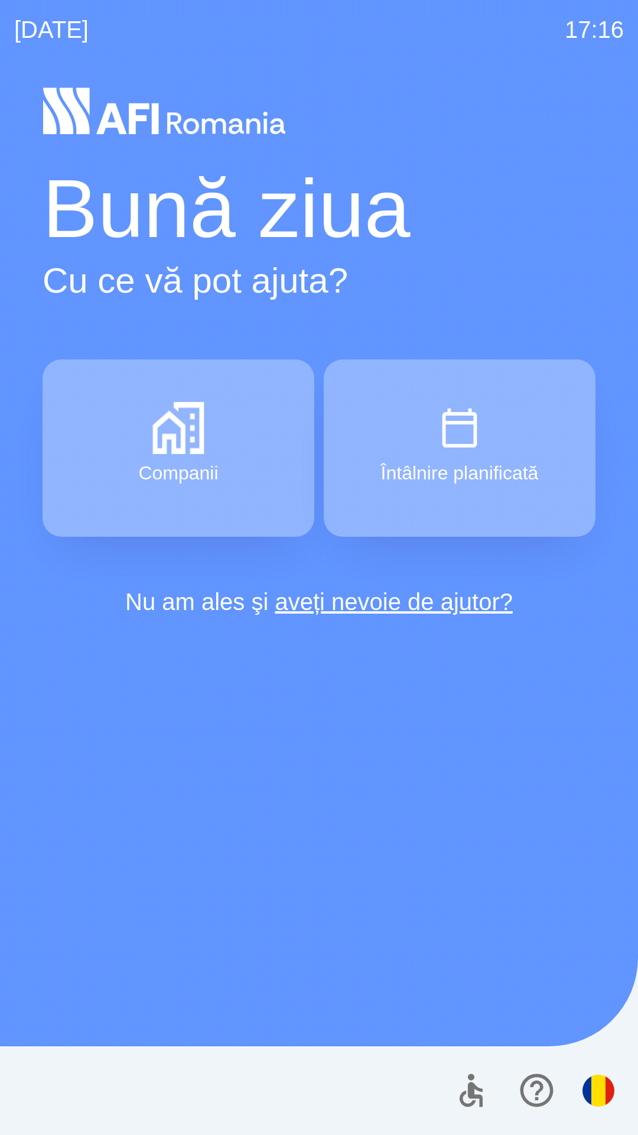
click at [189, 420] on img "button" at bounding box center [178, 428] width 52 height 52
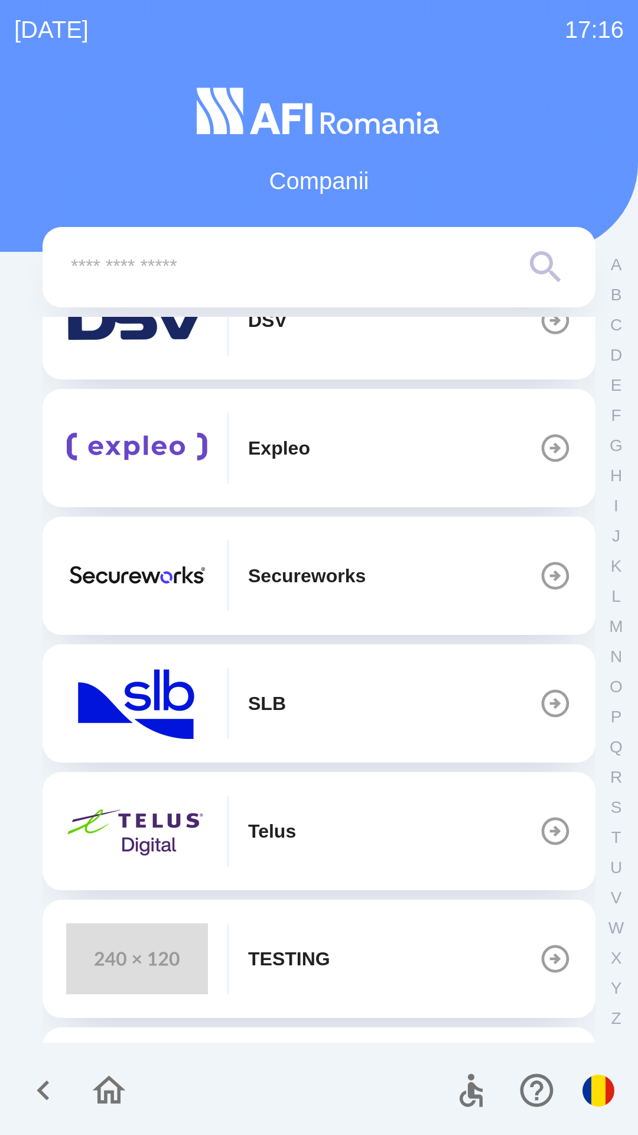
scroll to position [340, 0]
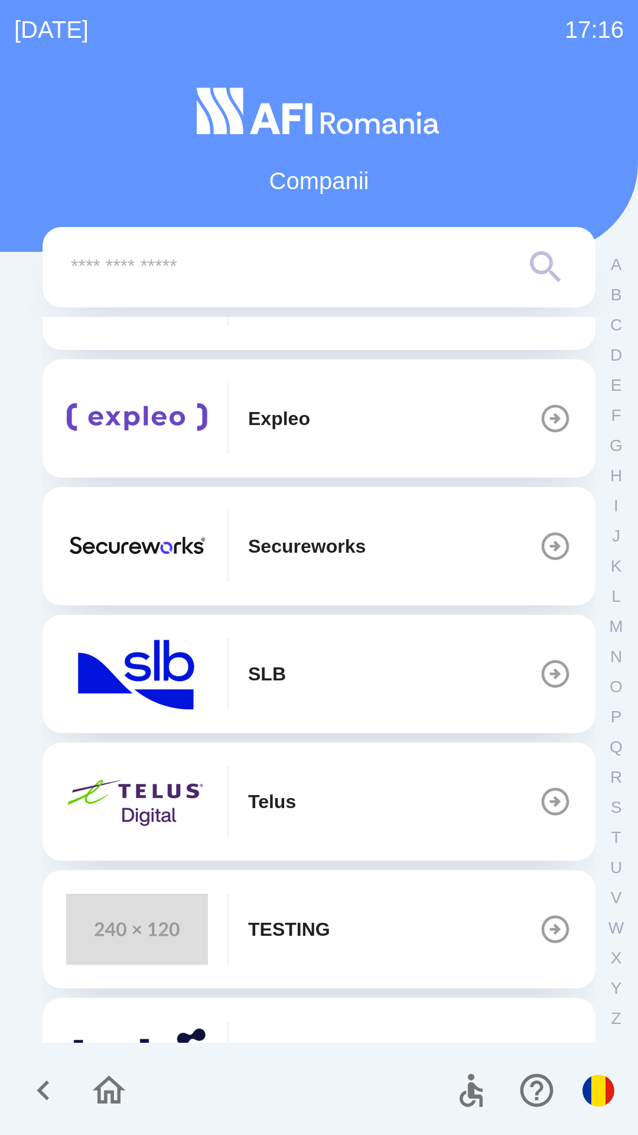
click at [302, 932] on p "TESTING" at bounding box center [289, 929] width 82 height 28
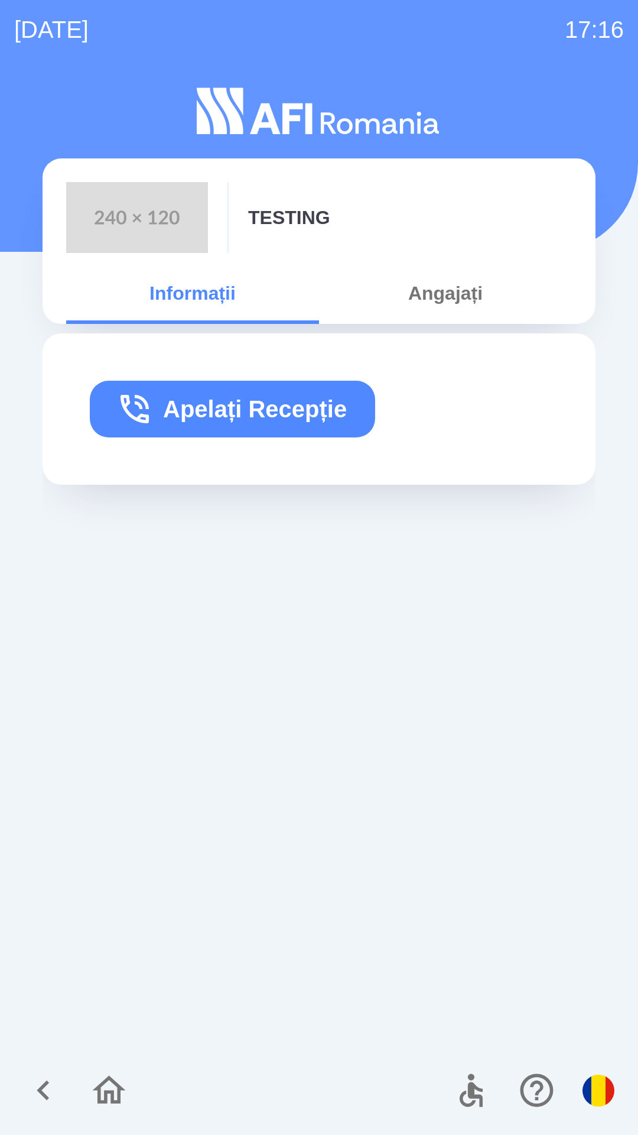
click at [286, 408] on button "Apelați Recepție" at bounding box center [232, 409] width 285 height 57
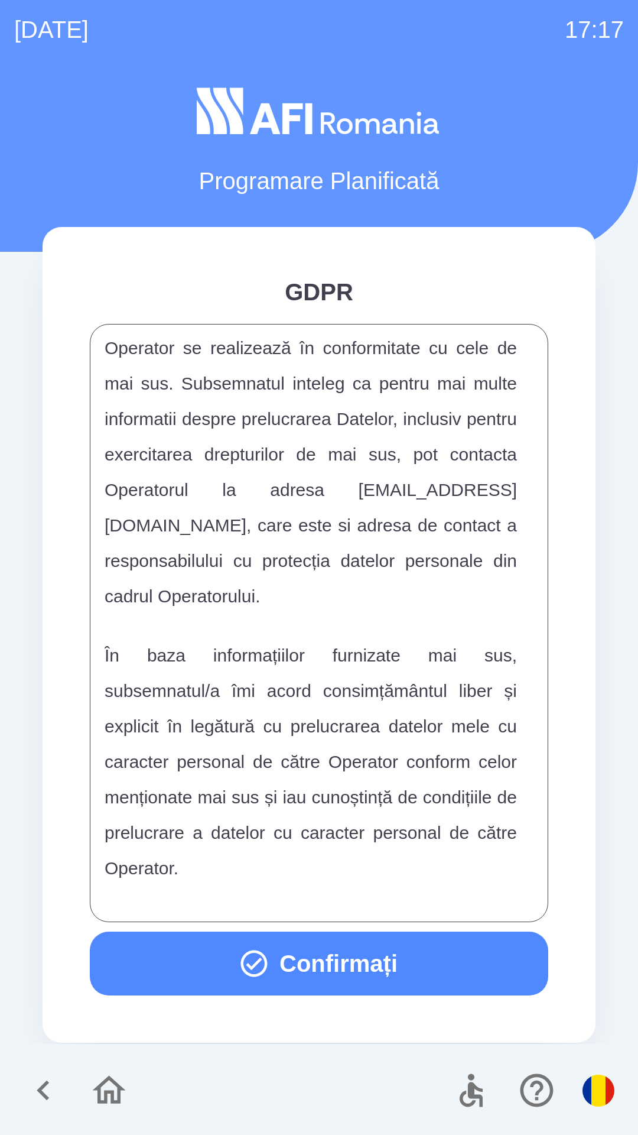
scroll to position [6216, 0]
click at [395, 950] on button "Confirmați" at bounding box center [319, 963] width 459 height 64
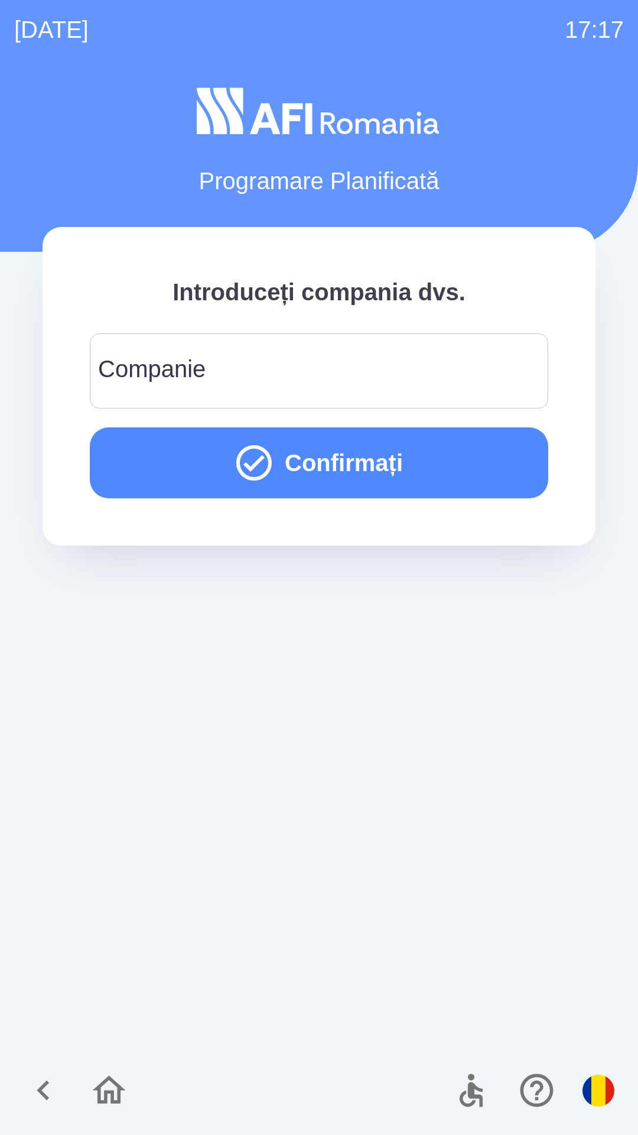
click at [314, 372] on input "Companie" at bounding box center [319, 370] width 430 height 47
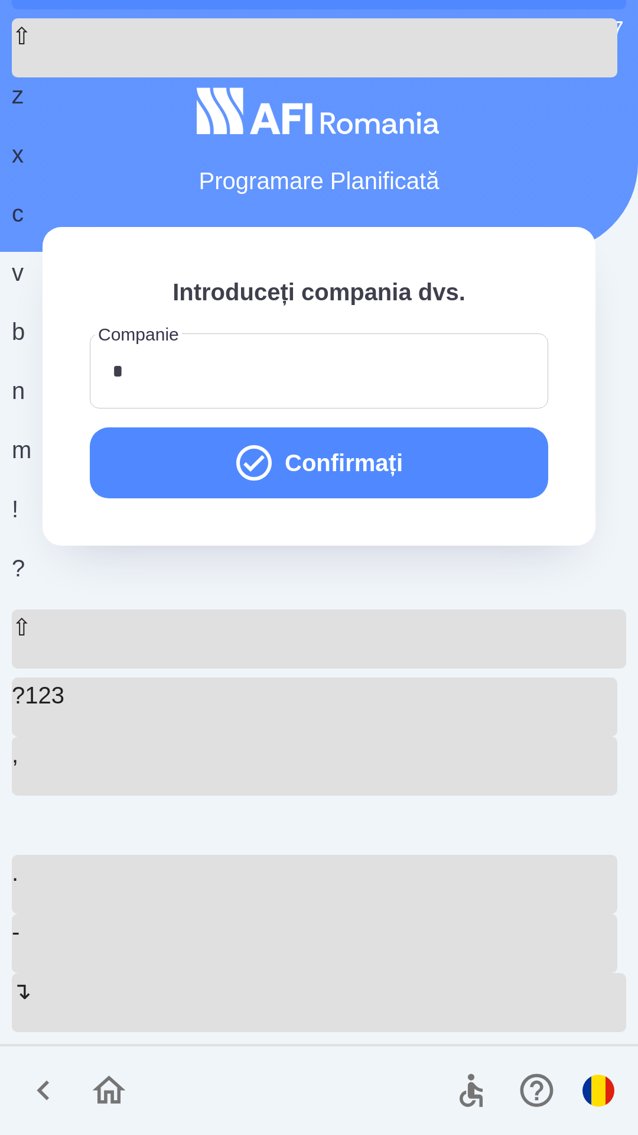
type input "**"
click at [446, 466] on button "Confirmați" at bounding box center [319, 462] width 459 height 71
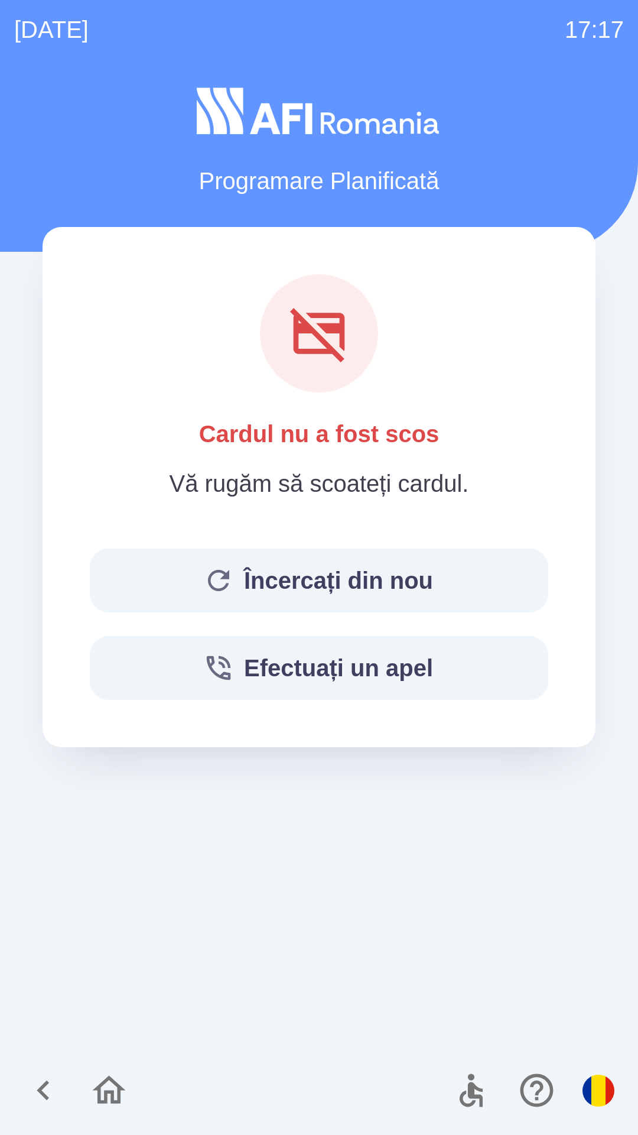
click at [298, 587] on button "Încercați din nou" at bounding box center [319, 580] width 459 height 64
click at [379, 579] on button "Încercați din nou" at bounding box center [319, 580] width 459 height 64
click at [600, 1086] on img "button" at bounding box center [599, 1090] width 32 height 32
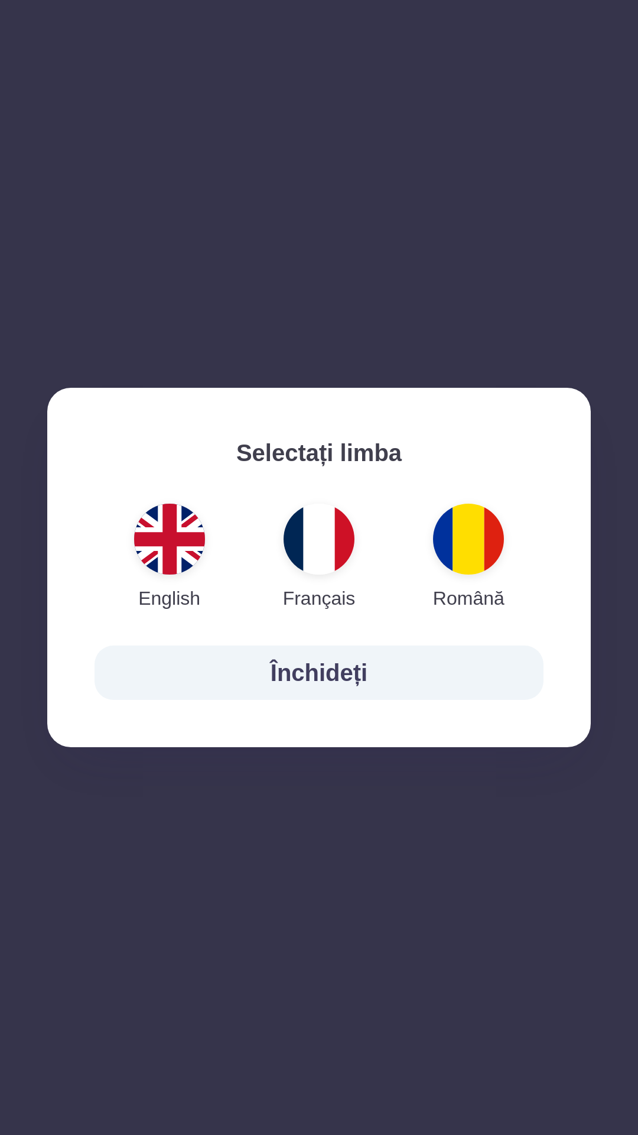
click at [157, 548] on img "button" at bounding box center [169, 539] width 71 height 71
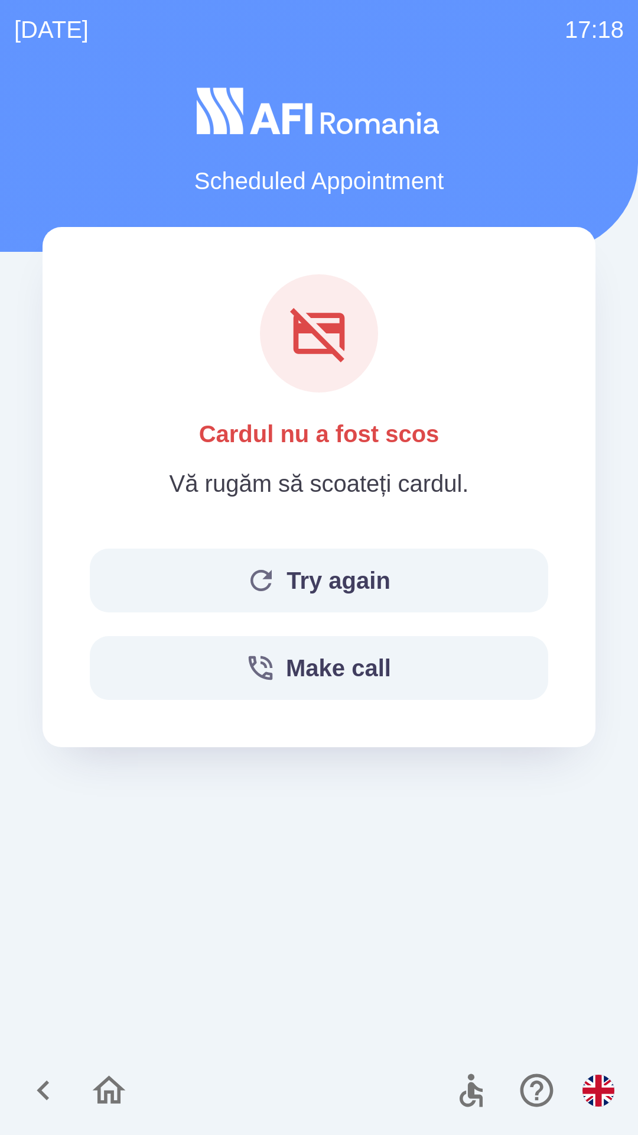
click at [295, 575] on button "Try again" at bounding box center [319, 580] width 459 height 64
click at [300, 567] on button "Try again" at bounding box center [319, 580] width 459 height 64
